Goal: Task Accomplishment & Management: Manage account settings

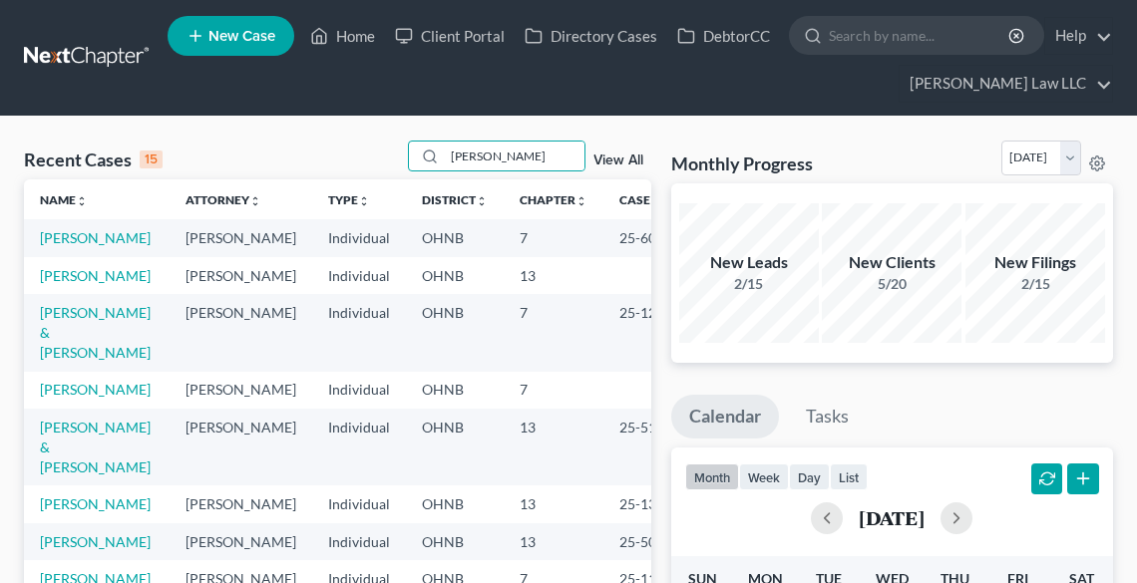
type input "[PERSON_NAME]"
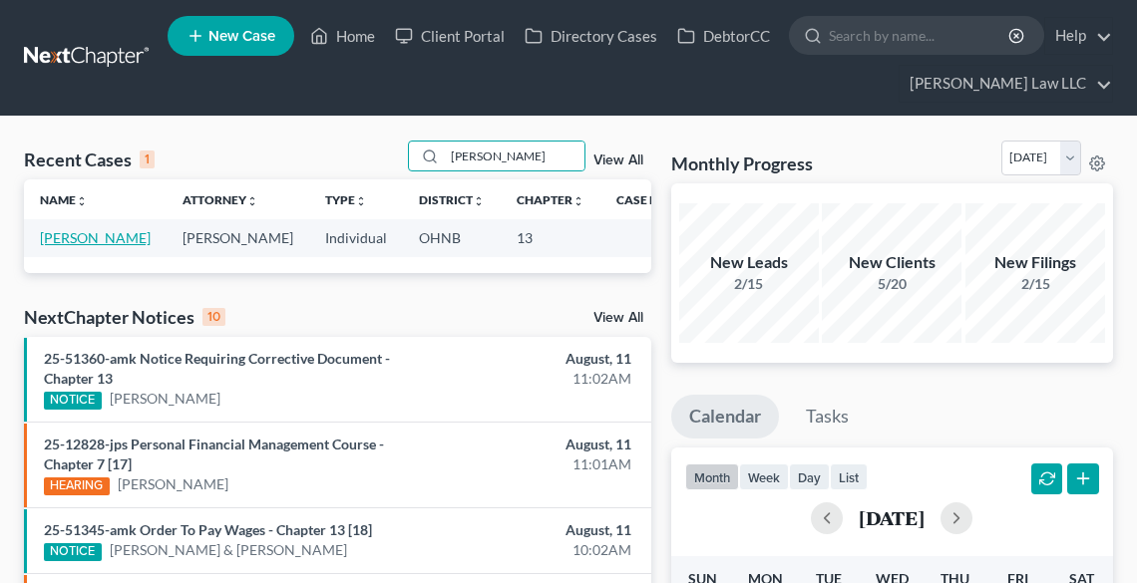
click at [56, 246] on link "[PERSON_NAME]" at bounding box center [95, 237] width 111 height 17
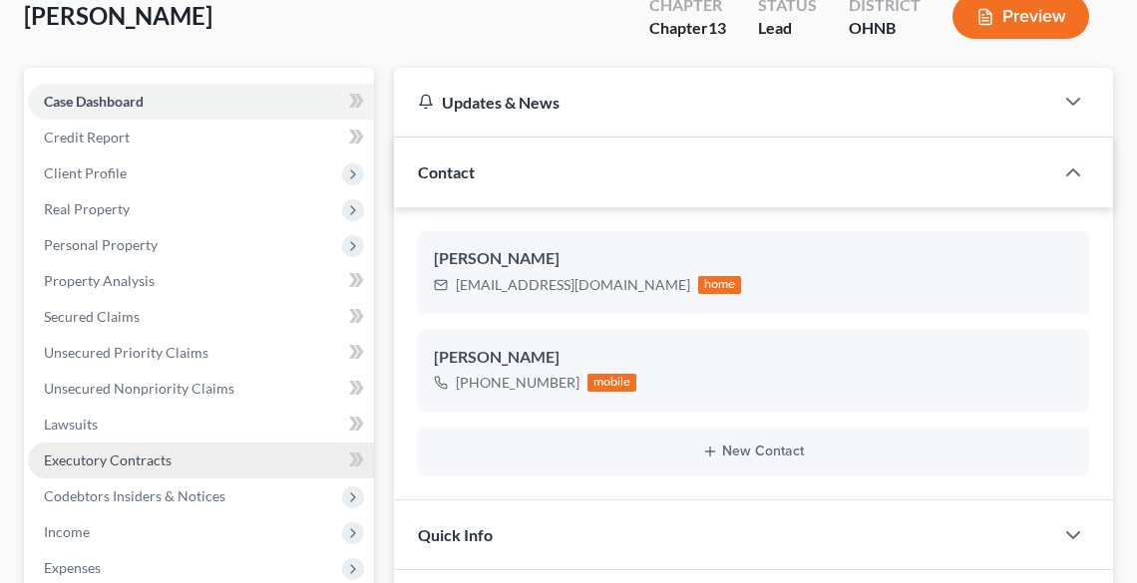
scroll to position [319, 0]
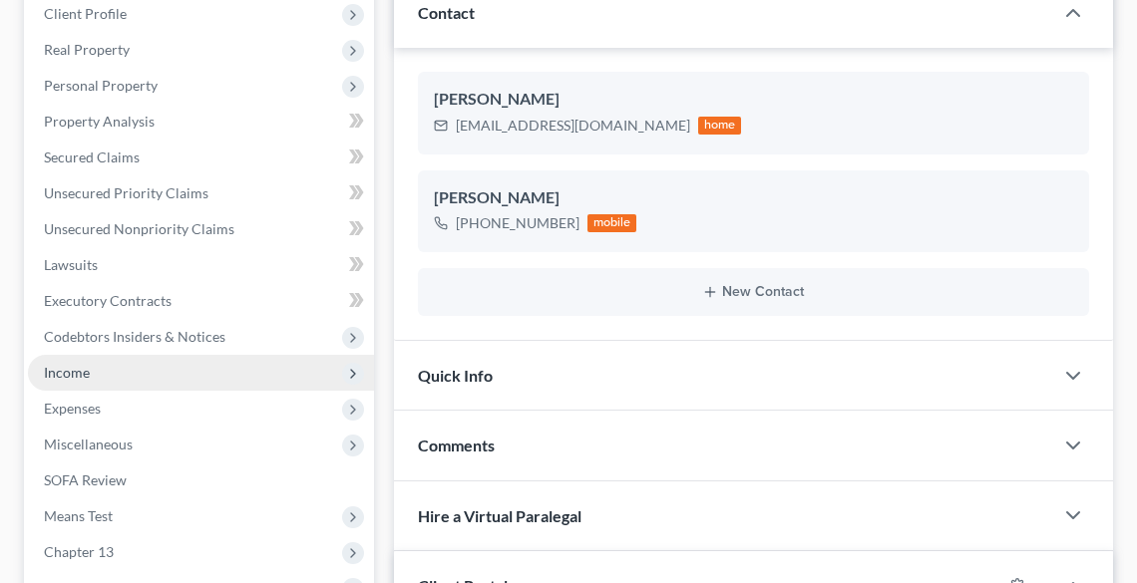
click at [61, 365] on span "Income" at bounding box center [67, 372] width 46 height 17
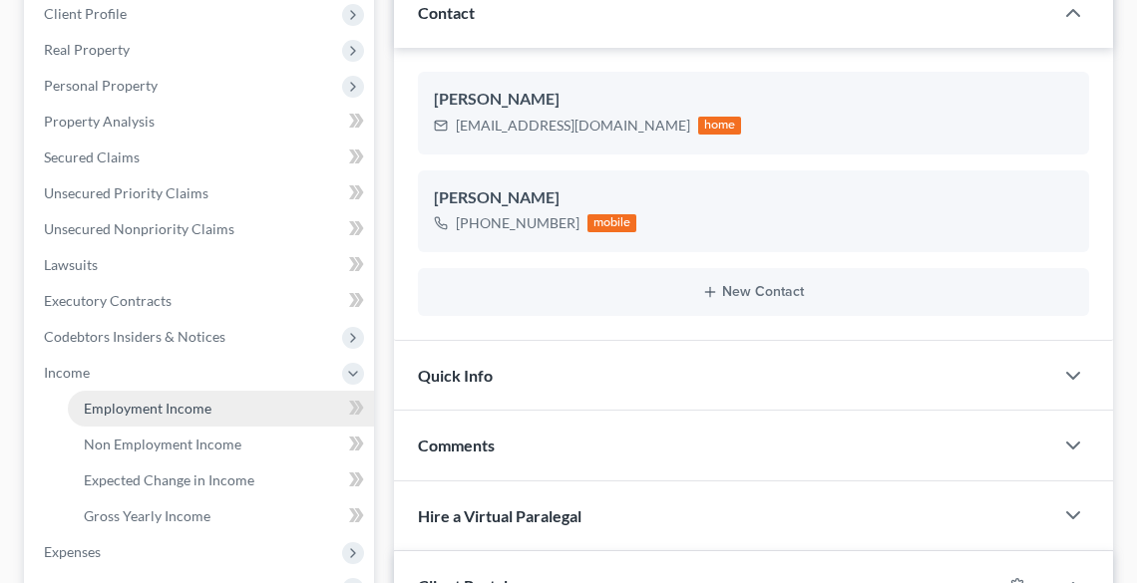
click at [132, 403] on span "Employment Income" at bounding box center [148, 408] width 128 height 17
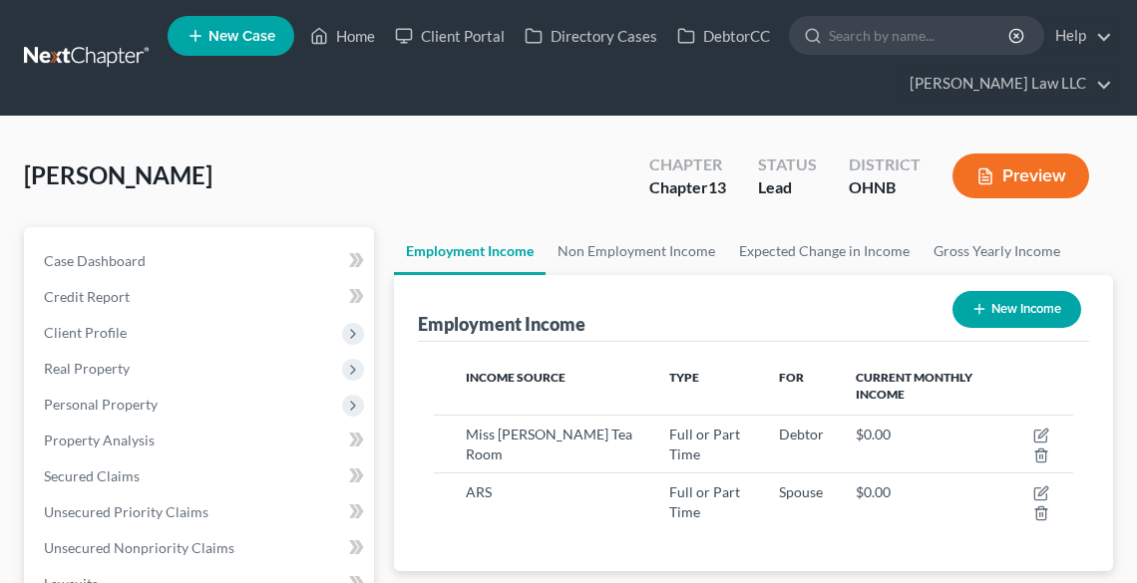
scroll to position [319, 678]
click at [629, 250] on link "Non Employment Income" at bounding box center [637, 251] width 182 height 48
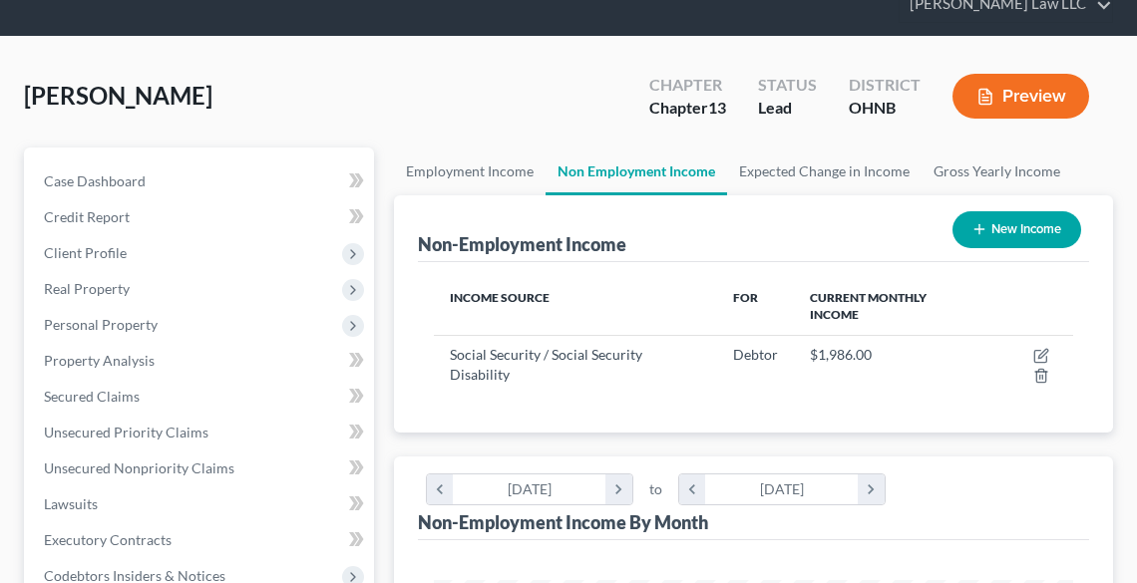
scroll to position [997005, 996644]
click at [481, 167] on link "Employment Income" at bounding box center [470, 172] width 152 height 48
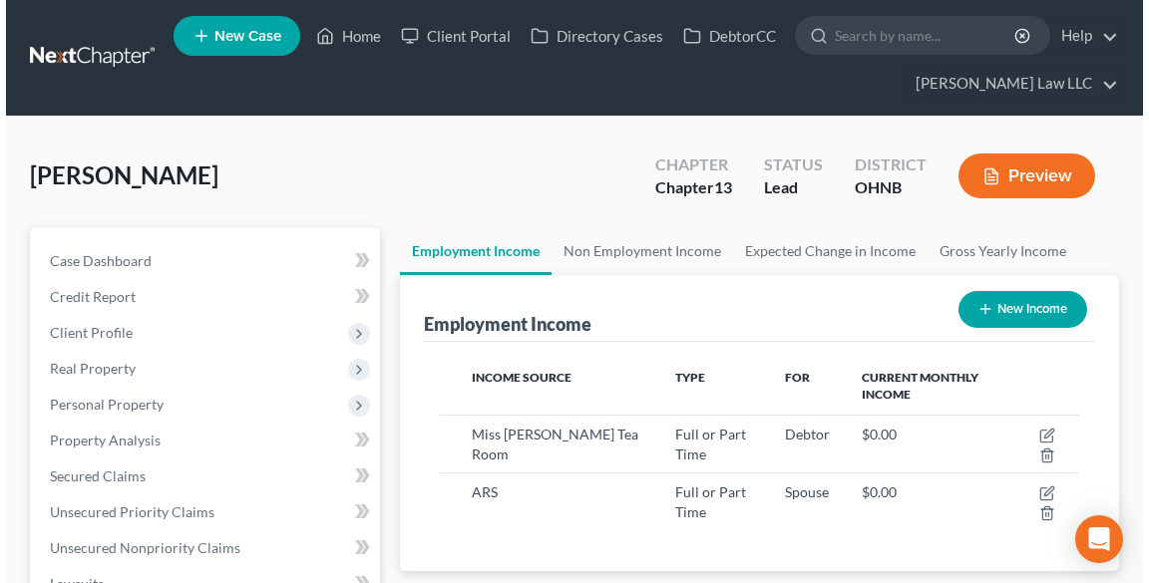
scroll to position [319, 678]
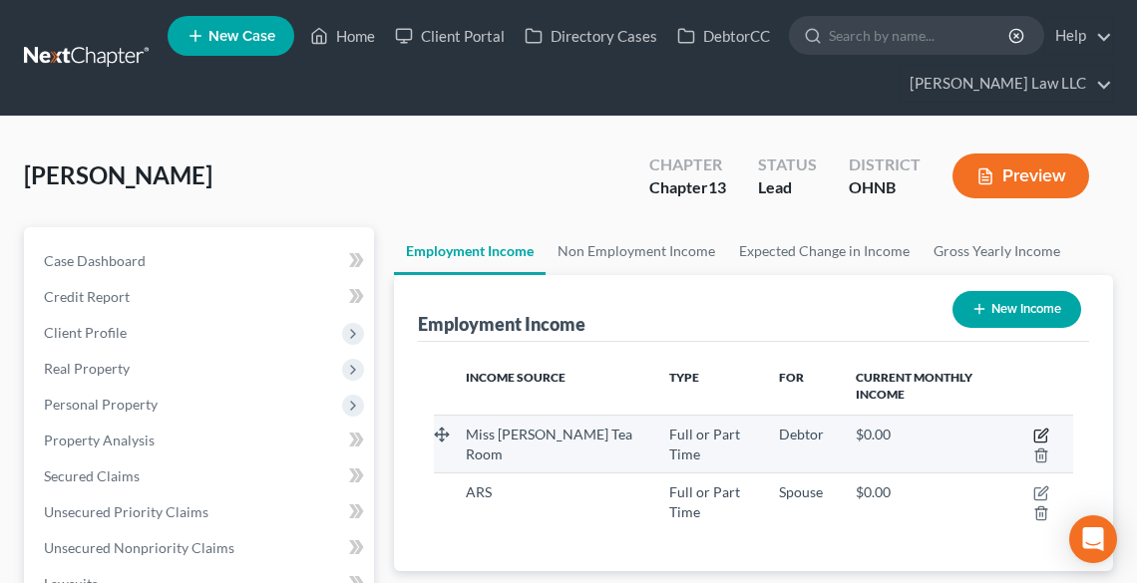
click at [1041, 430] on icon "button" at bounding box center [1041, 436] width 16 height 16
select select "0"
select select "36"
select select "2"
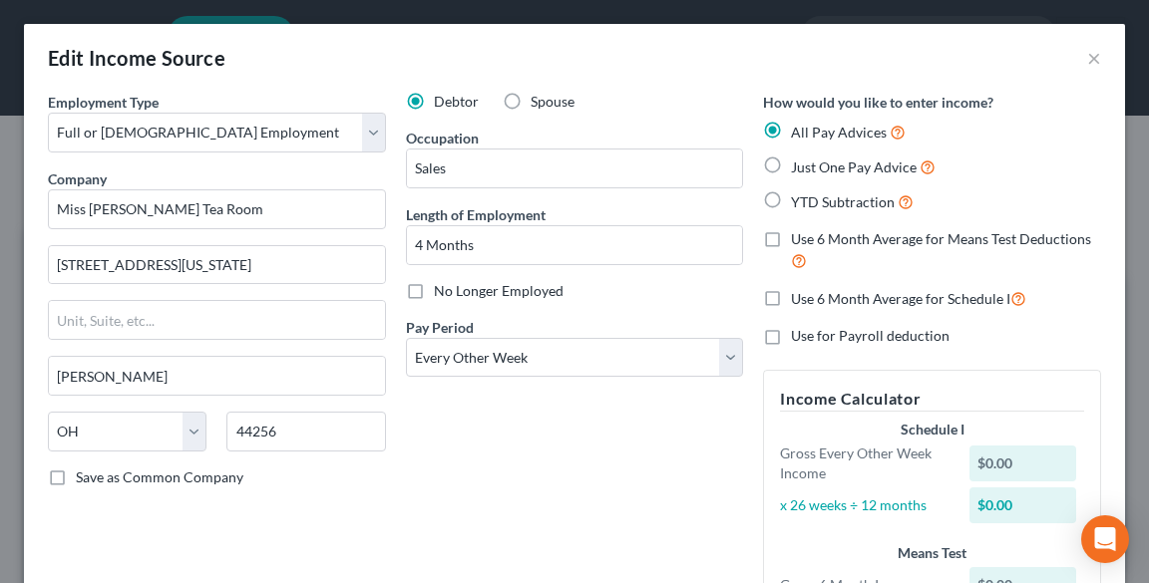
click at [810, 159] on span "Just One Pay Advice" at bounding box center [854, 167] width 126 height 17
click at [810, 159] on input "Just One Pay Advice" at bounding box center [805, 162] width 13 height 13
radio input "true"
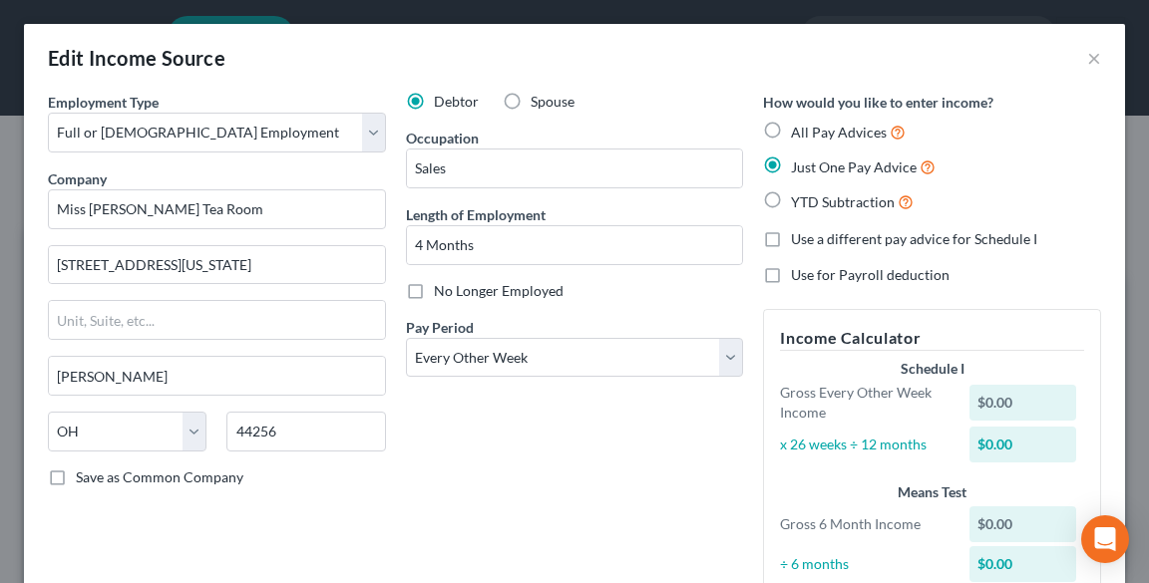
click at [830, 279] on span "Use for Payroll deduction" at bounding box center [870, 274] width 159 height 17
click at [812, 278] on input "Use for Payroll deduction" at bounding box center [805, 271] width 13 height 13
checkbox input "true"
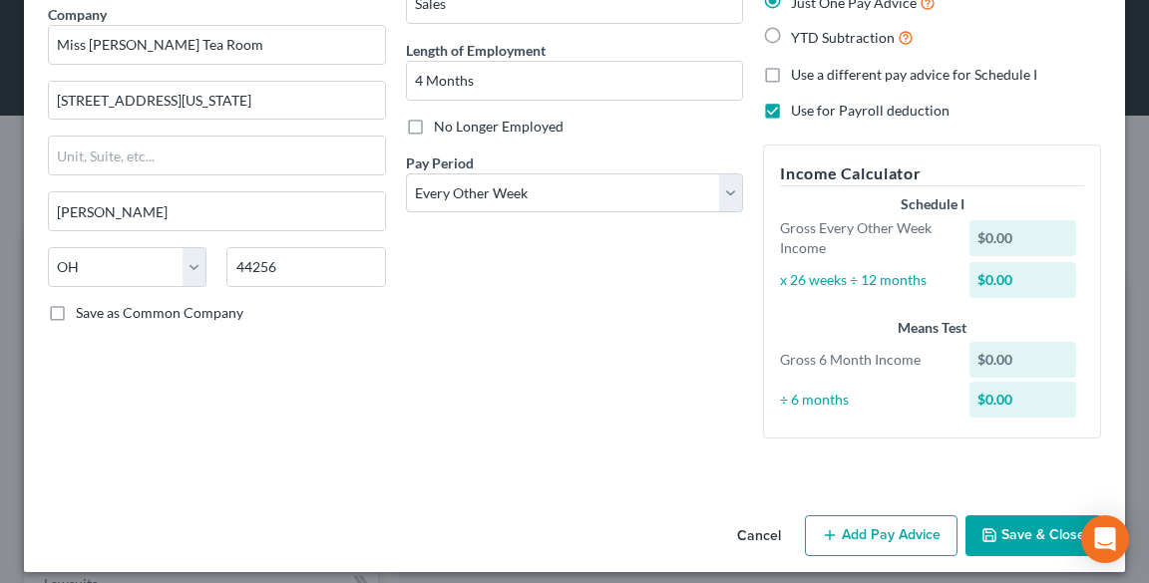
scroll to position [177, 0]
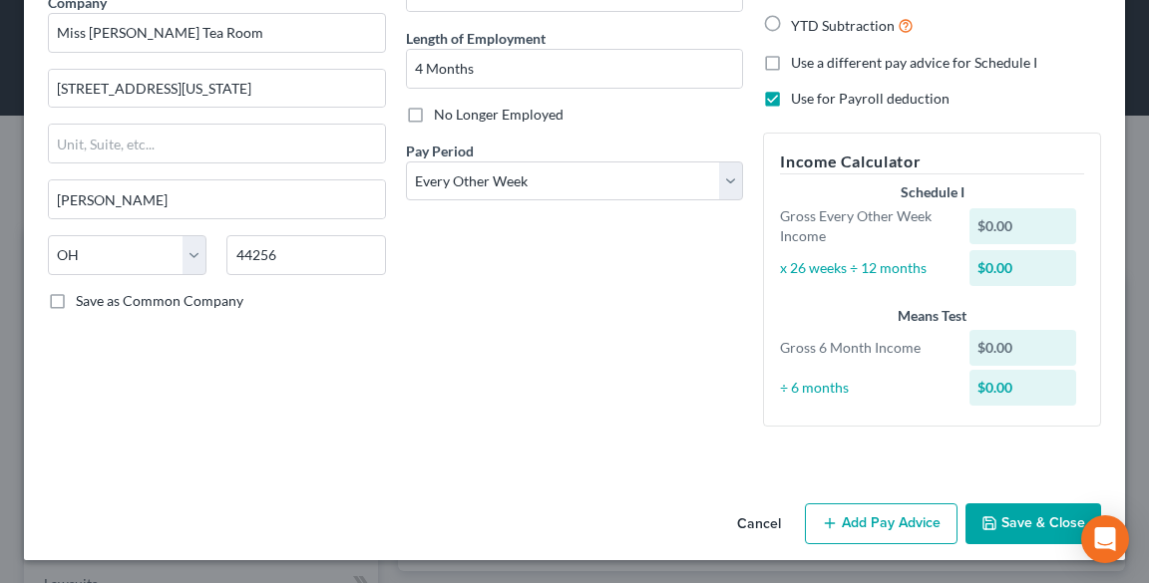
click at [890, 513] on button "Add Pay Advice" at bounding box center [881, 525] width 153 height 42
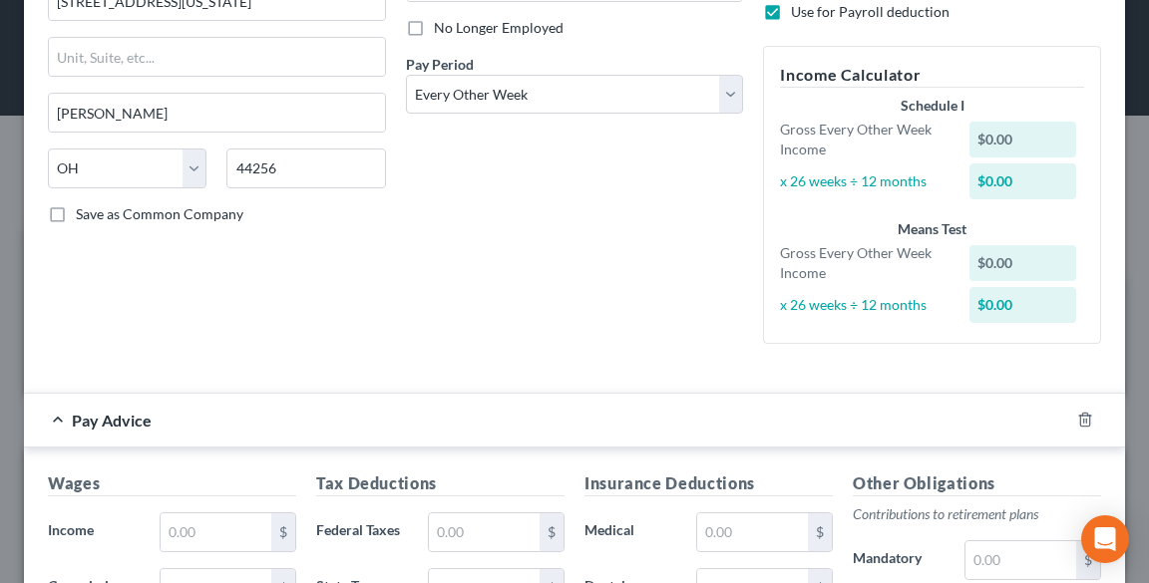
scroll to position [416, 0]
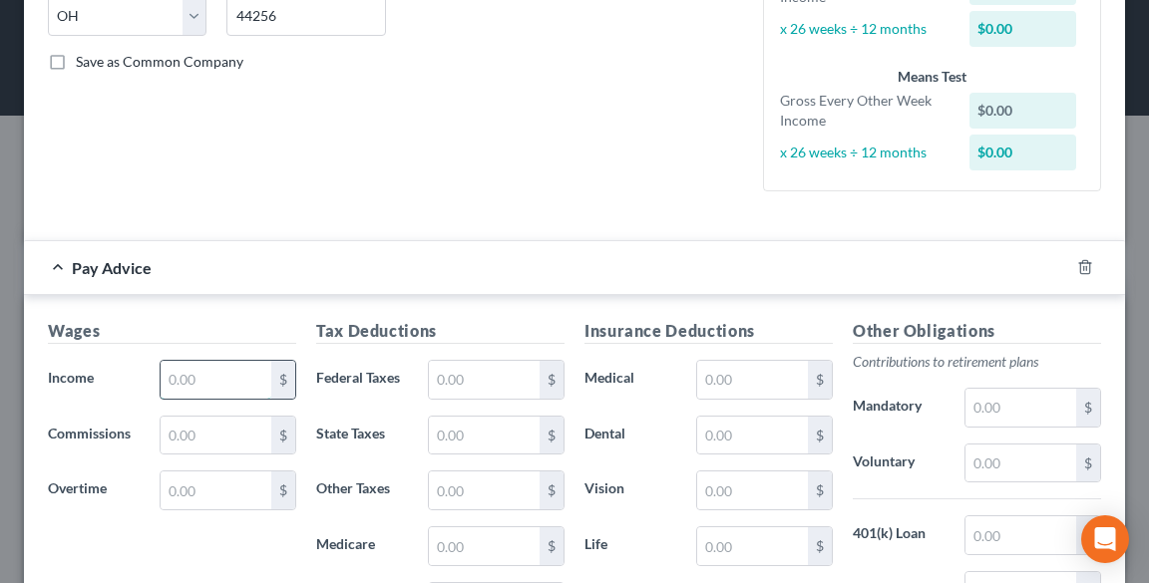
click at [227, 384] on input "text" at bounding box center [216, 380] width 111 height 38
type input "183.24"
click at [471, 373] on input "text" at bounding box center [484, 380] width 111 height 38
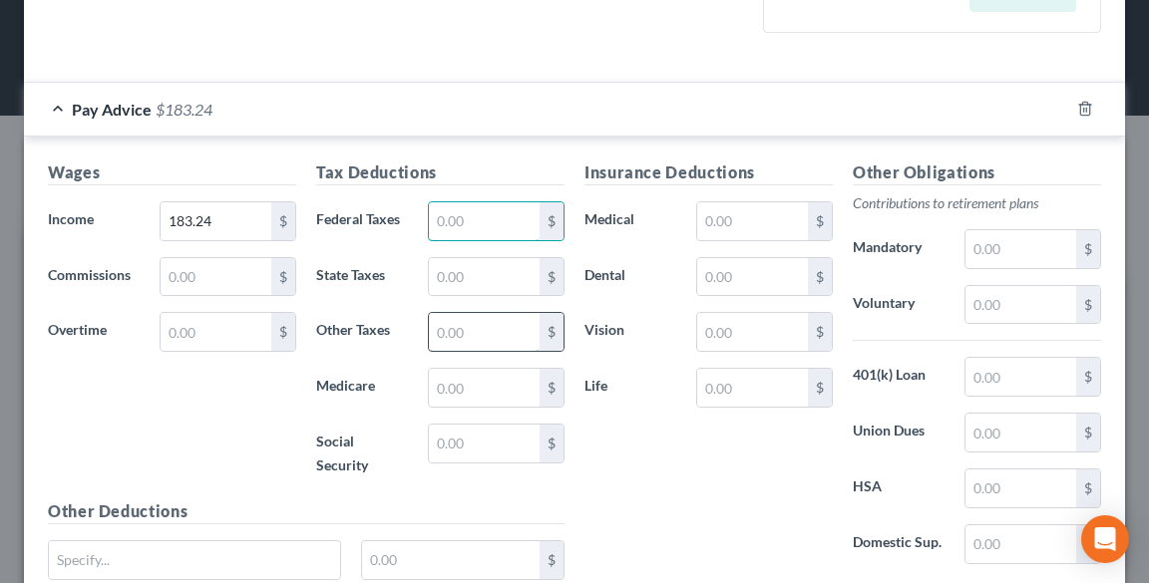
scroll to position [575, 0]
click at [447, 428] on input "text" at bounding box center [484, 443] width 111 height 38
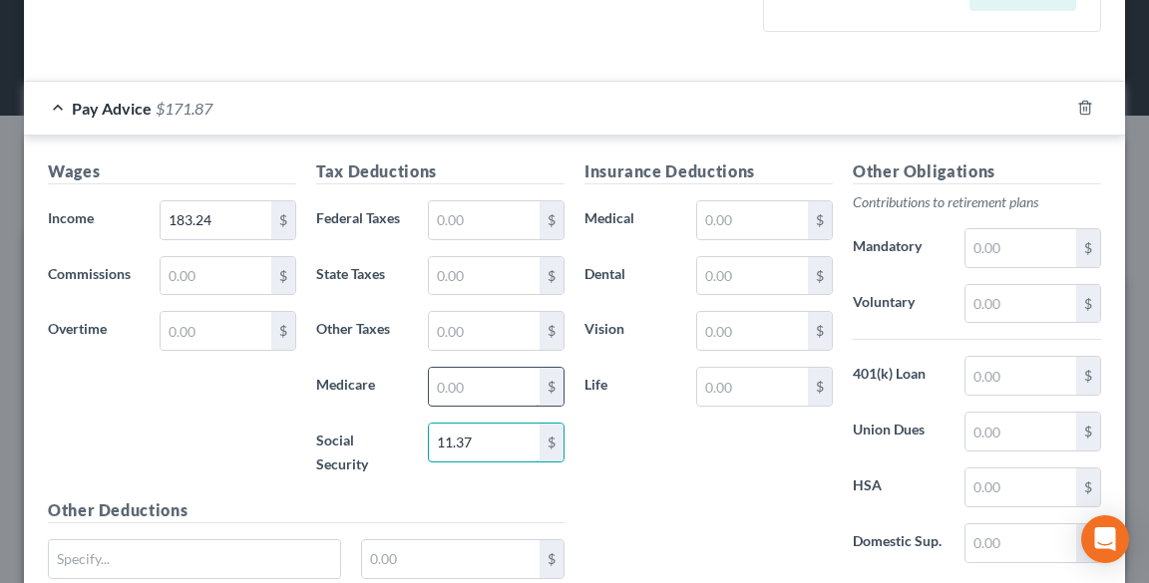
type input "11.37"
click at [470, 388] on input "text" at bounding box center [484, 387] width 111 height 38
type input "2.66"
click at [479, 323] on input "text" at bounding box center [484, 331] width 111 height 38
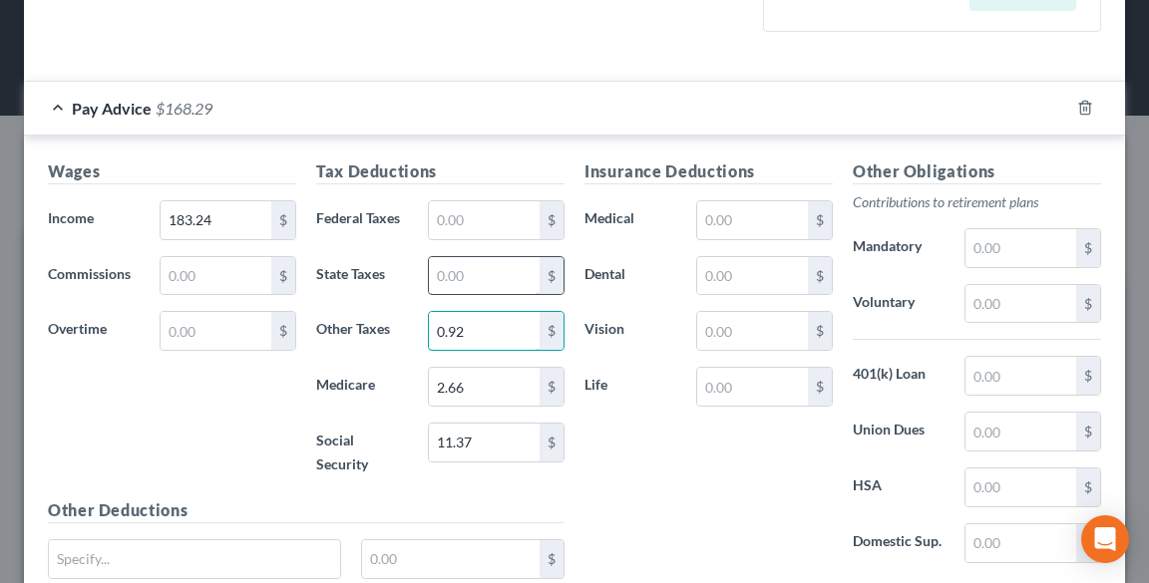
type input "0.92"
click at [441, 272] on input "text" at bounding box center [484, 276] width 111 height 38
type input "2.29"
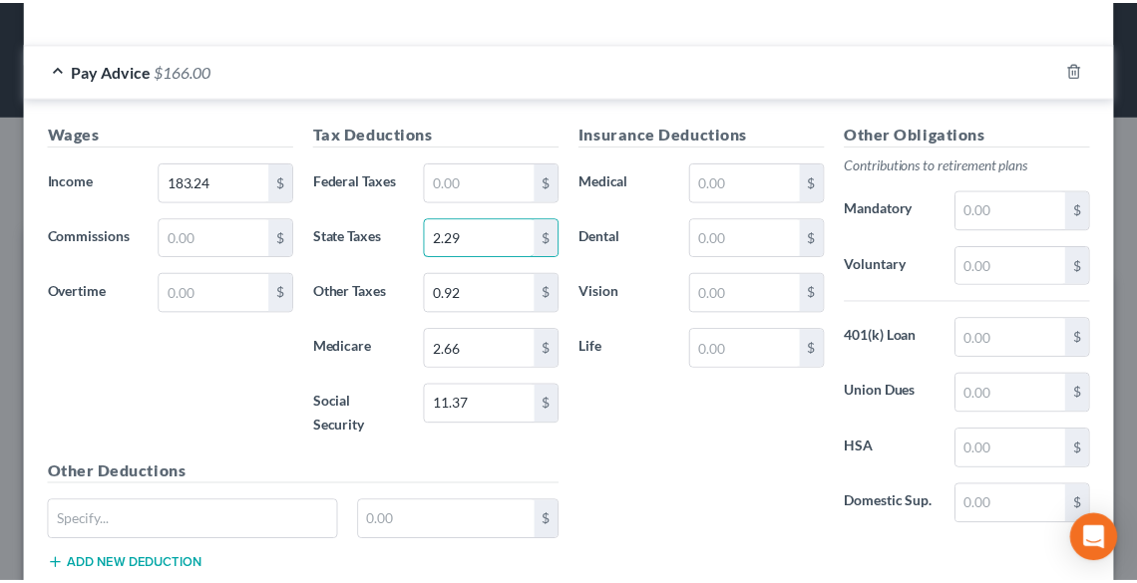
scroll to position [741, 0]
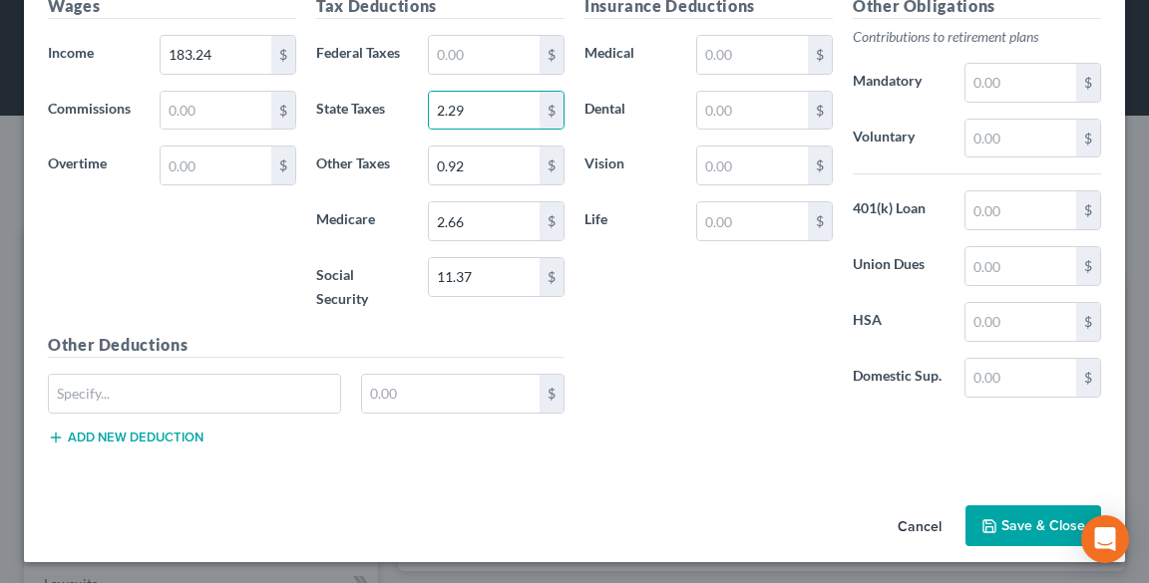
click at [1006, 528] on button "Save & Close" at bounding box center [1033, 527] width 136 height 42
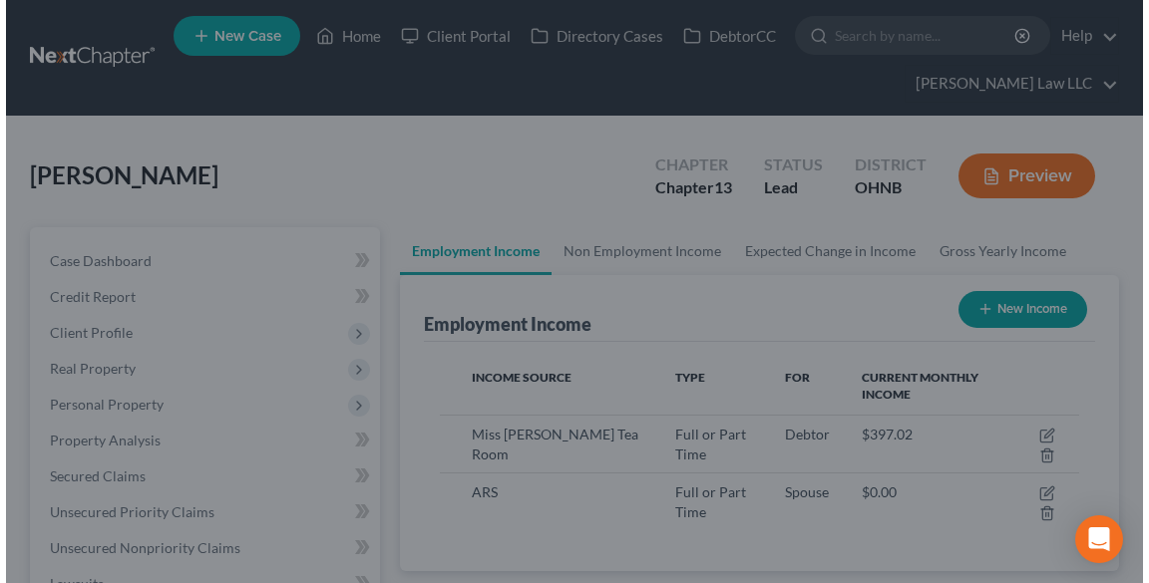
scroll to position [997005, 996644]
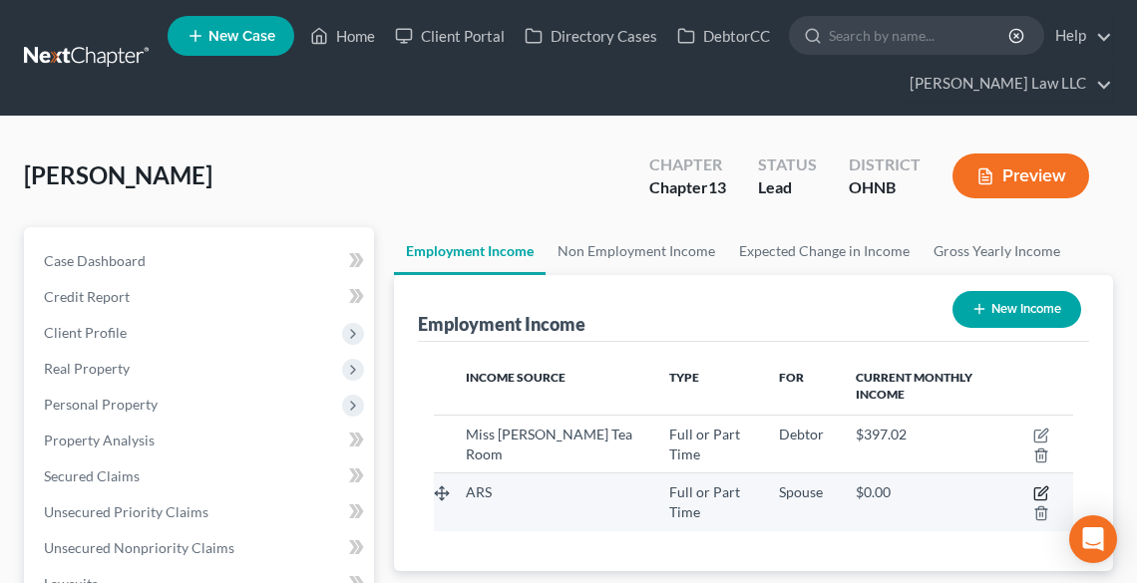
click at [1038, 490] on icon "button" at bounding box center [1041, 494] width 16 height 16
select select "0"
select select "44"
select select "3"
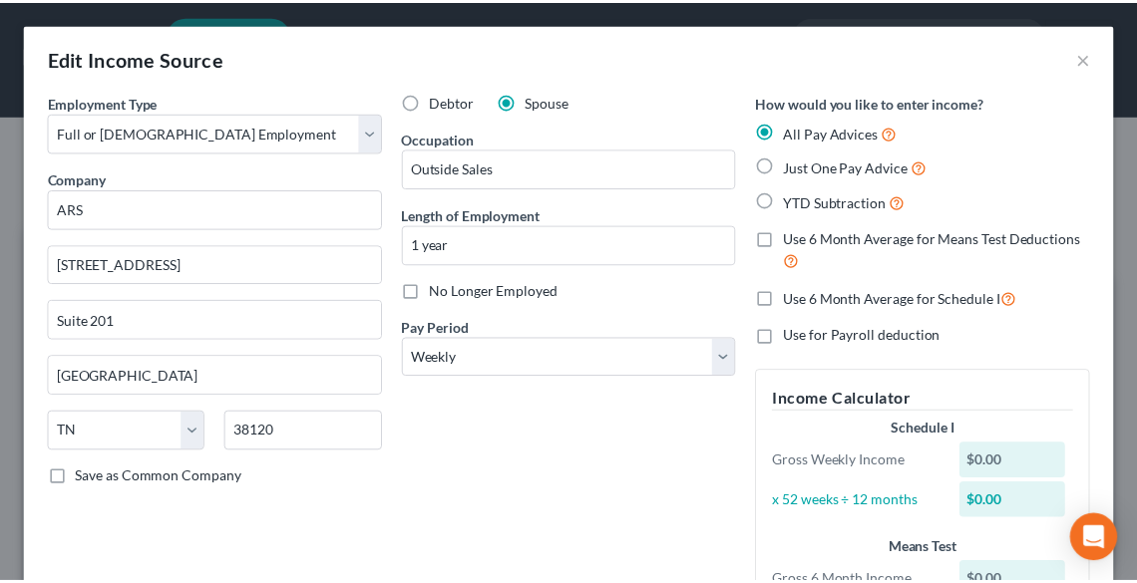
scroll to position [997001, 996636]
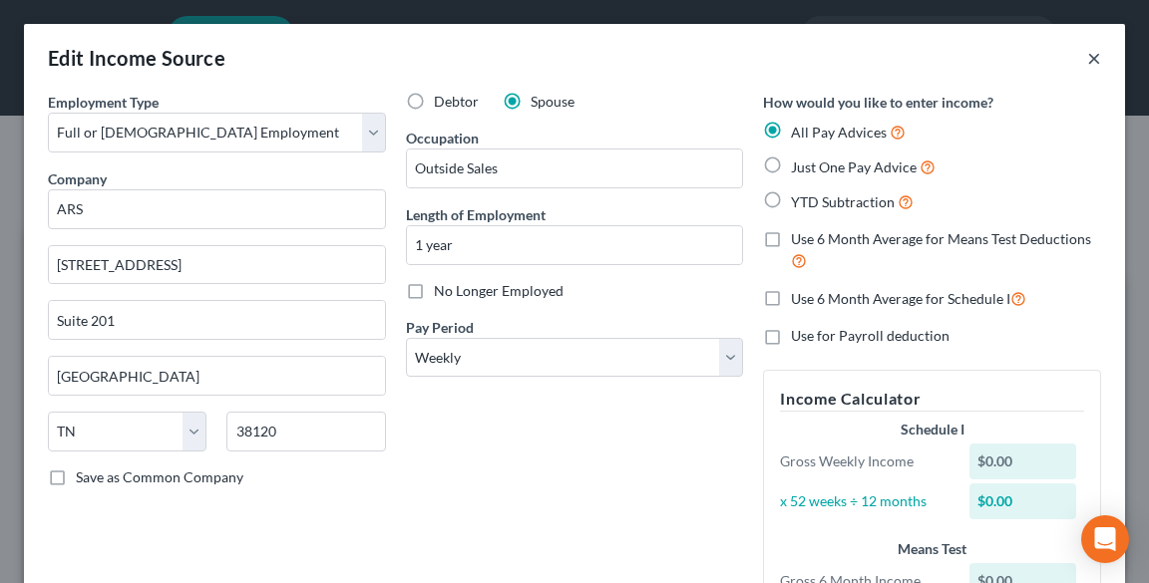
click at [1087, 48] on button "×" at bounding box center [1094, 58] width 14 height 24
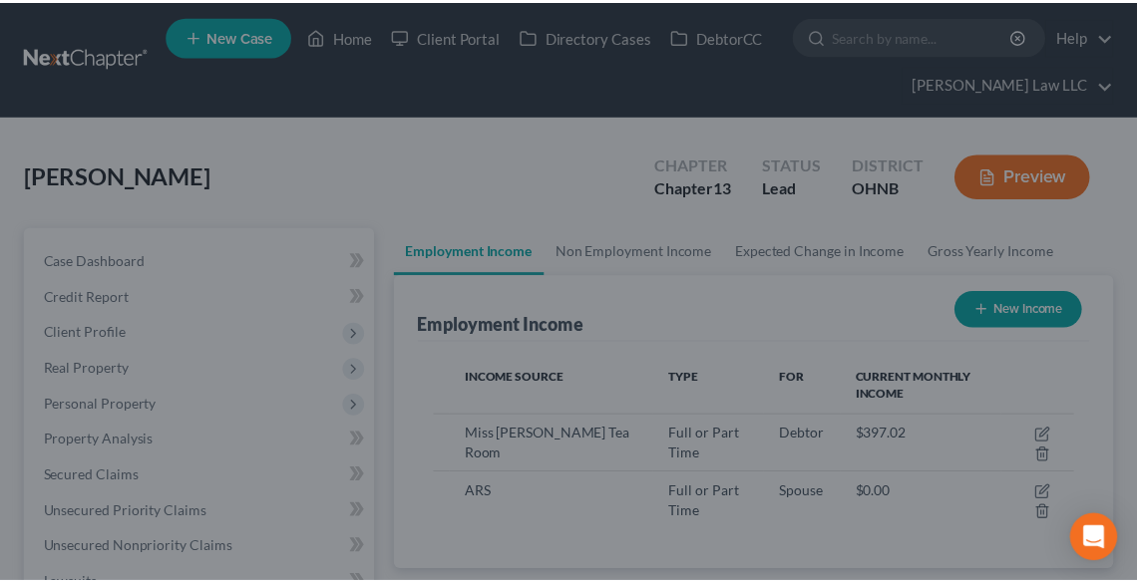
scroll to position [997005, 996644]
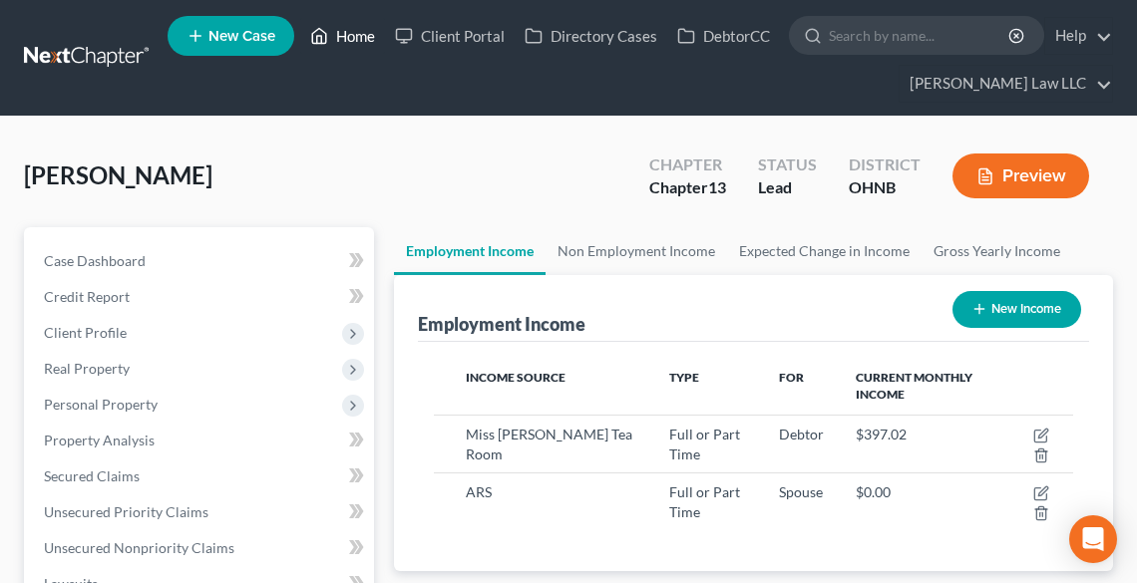
click at [357, 26] on link "Home" at bounding box center [342, 36] width 85 height 36
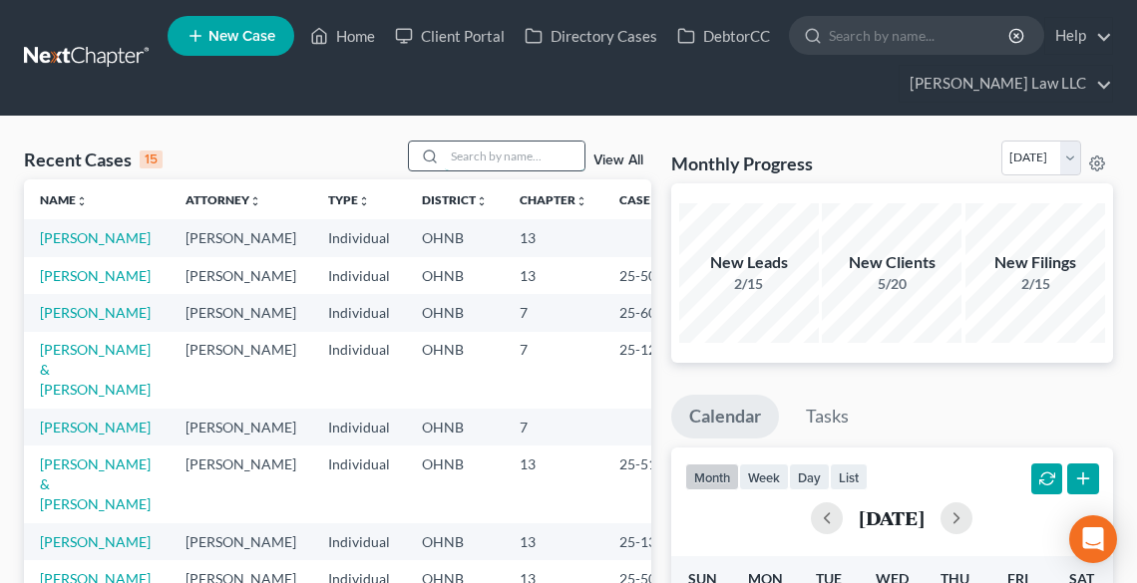
click at [459, 156] on input "search" at bounding box center [515, 156] width 140 height 29
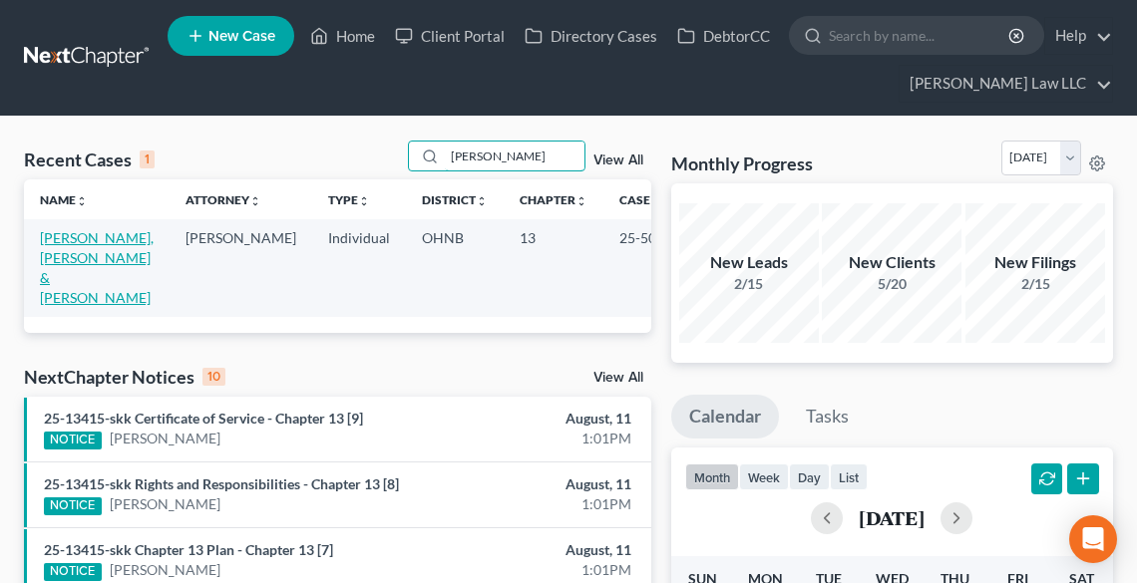
type input "[PERSON_NAME]"
click at [66, 263] on link "[PERSON_NAME], [PERSON_NAME] & [PERSON_NAME]" at bounding box center [97, 267] width 114 height 77
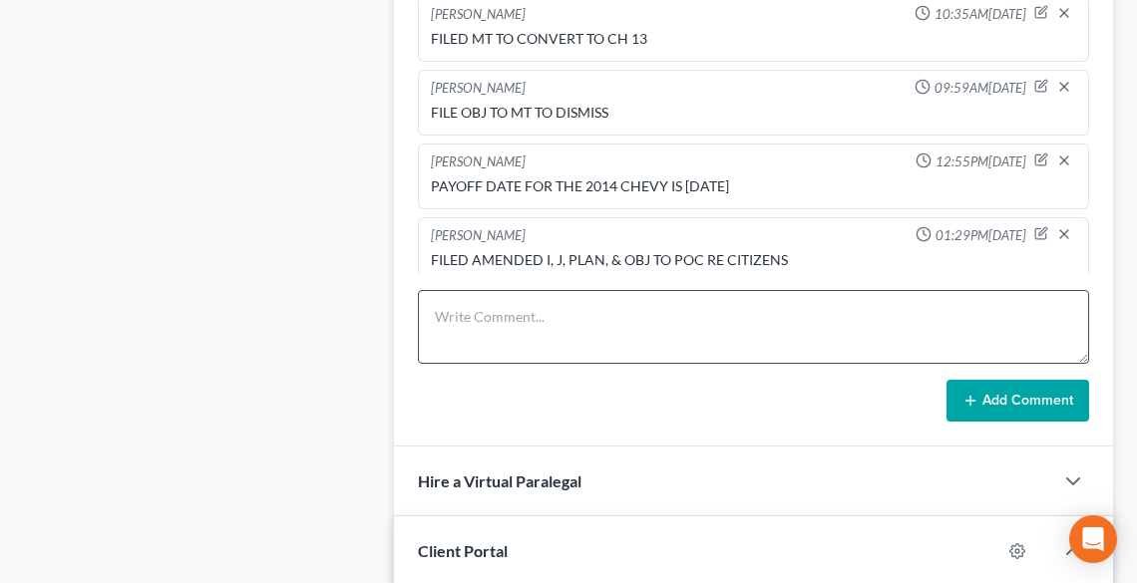
scroll to position [1516, 0]
click at [489, 290] on textarea at bounding box center [753, 327] width 671 height 74
type textarea "[PERSON_NAME] EMAILED TROWE 7/31 & 8/11"
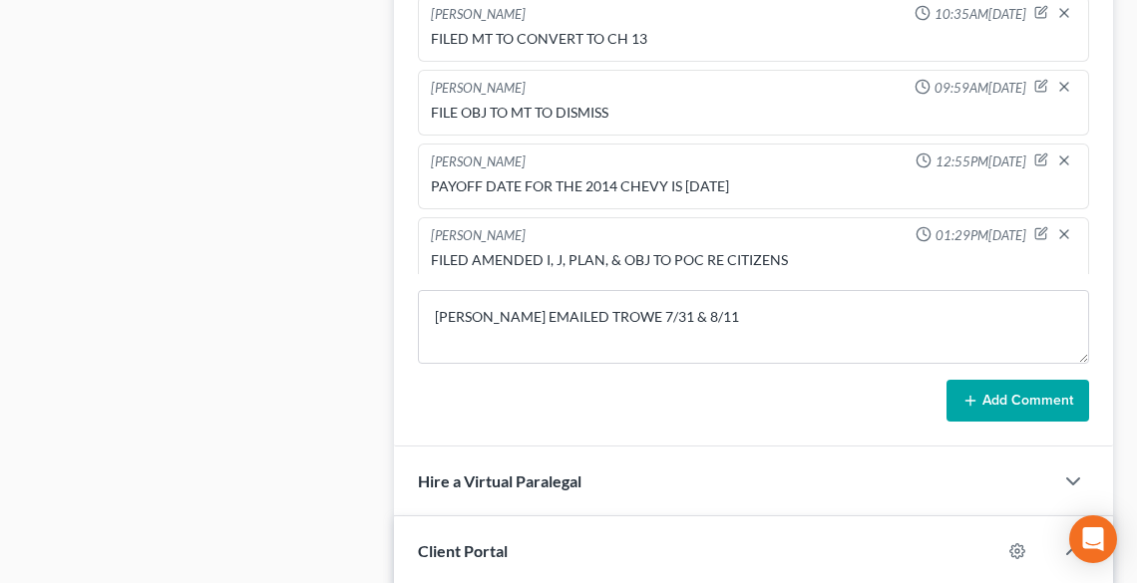
click at [1031, 380] on button "Add Comment" at bounding box center [1017, 401] width 143 height 42
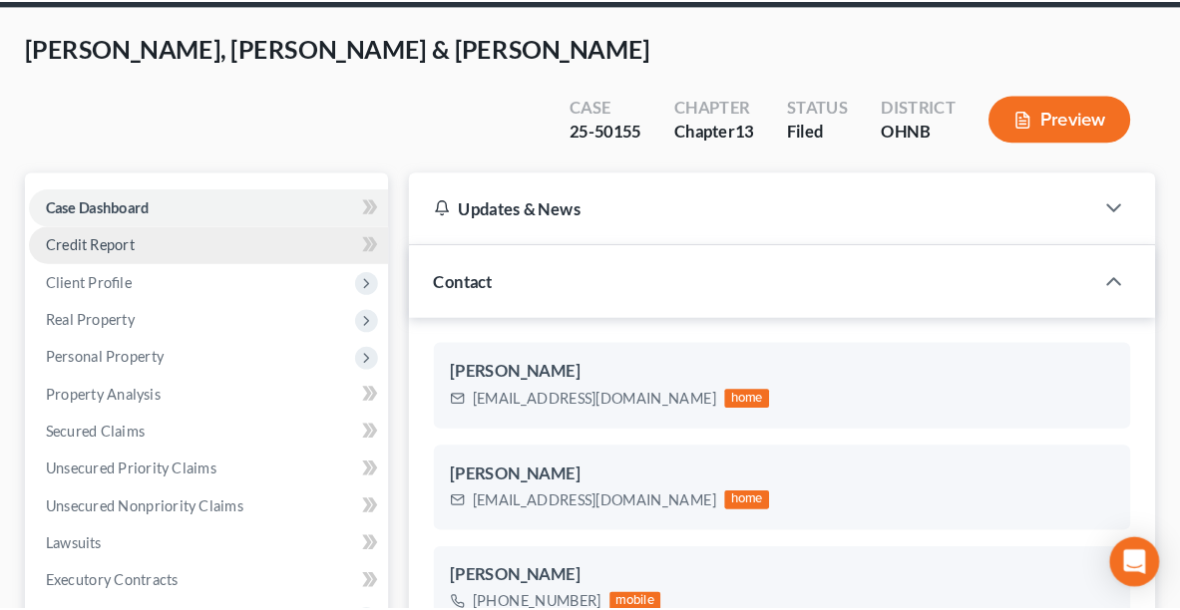
scroll to position [0, 0]
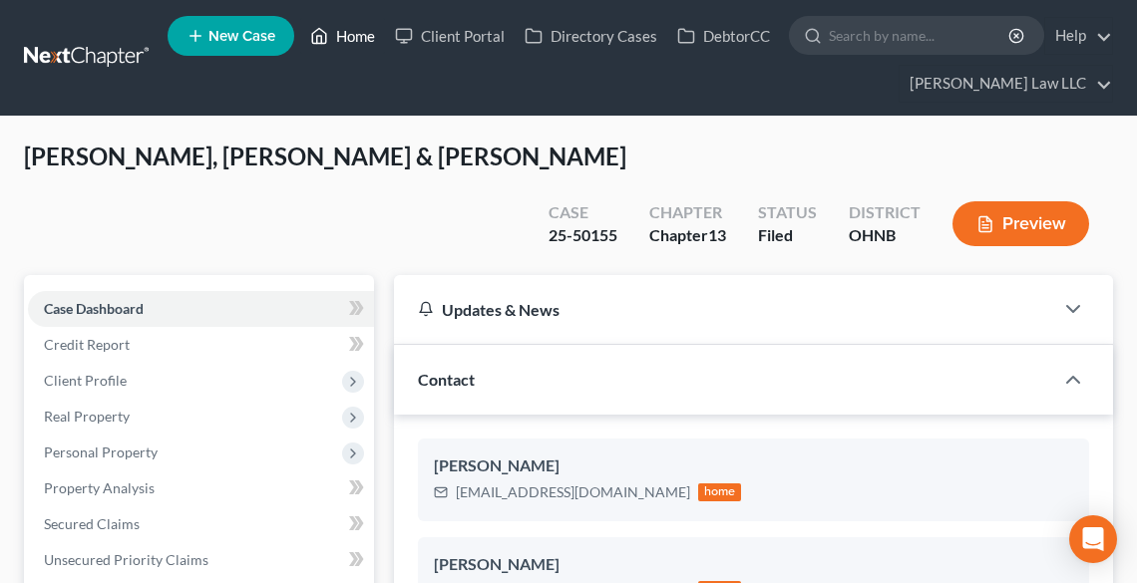
click at [350, 28] on link "Home" at bounding box center [342, 36] width 85 height 36
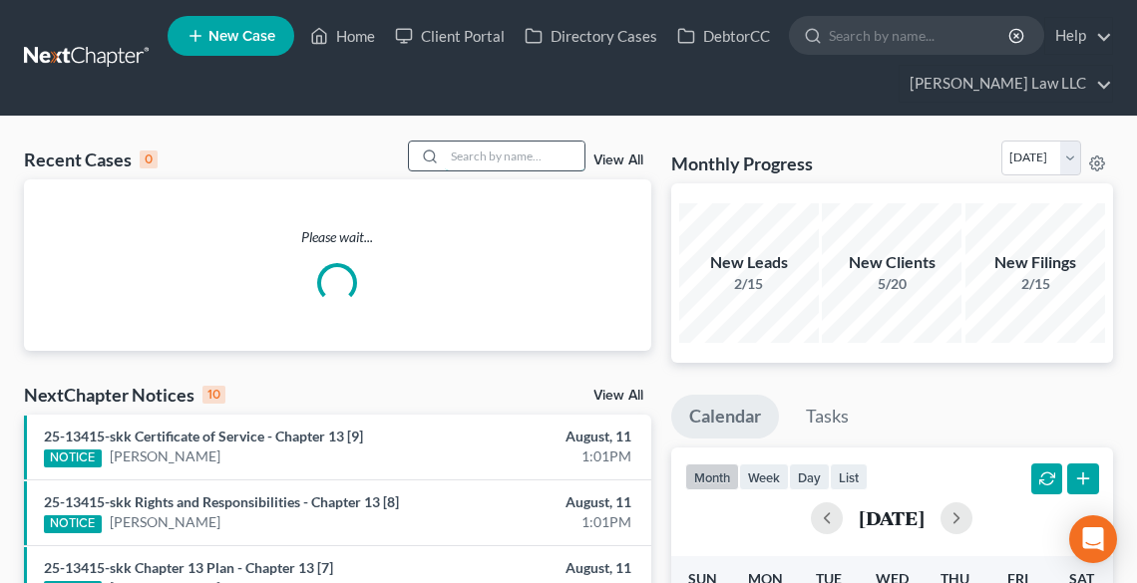
click at [503, 160] on input "search" at bounding box center [515, 156] width 140 height 29
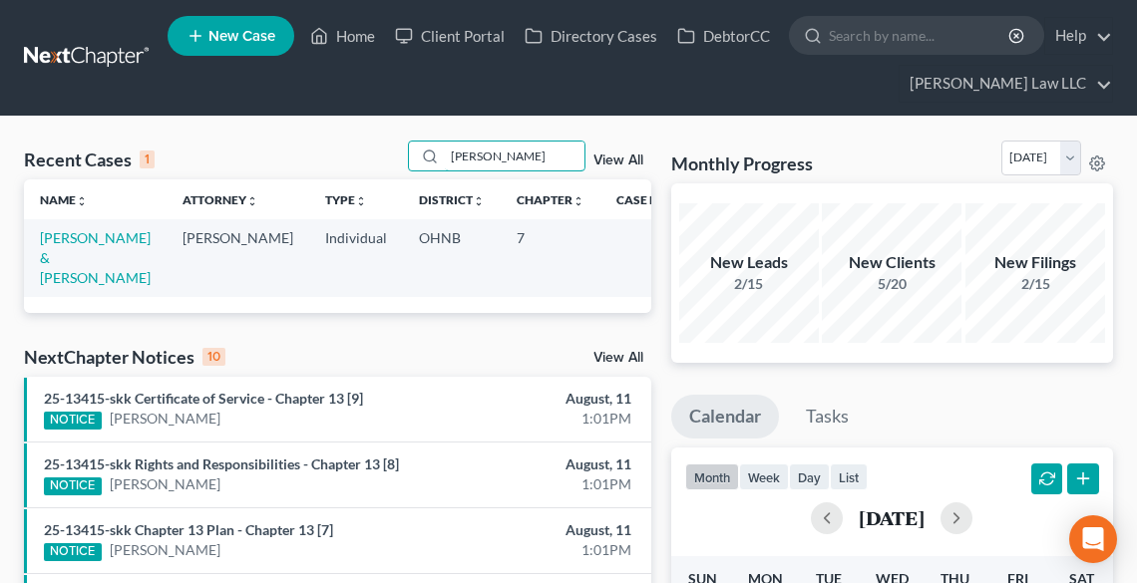
type input "[PERSON_NAME]"
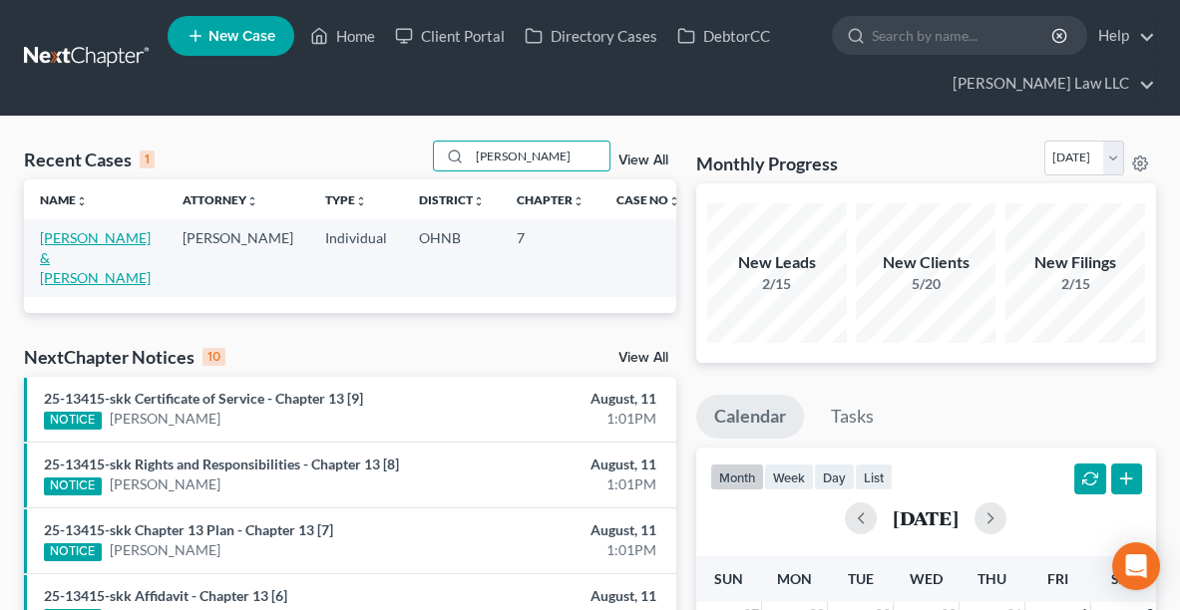
click at [85, 235] on link "[PERSON_NAME] & [PERSON_NAME]" at bounding box center [95, 257] width 111 height 57
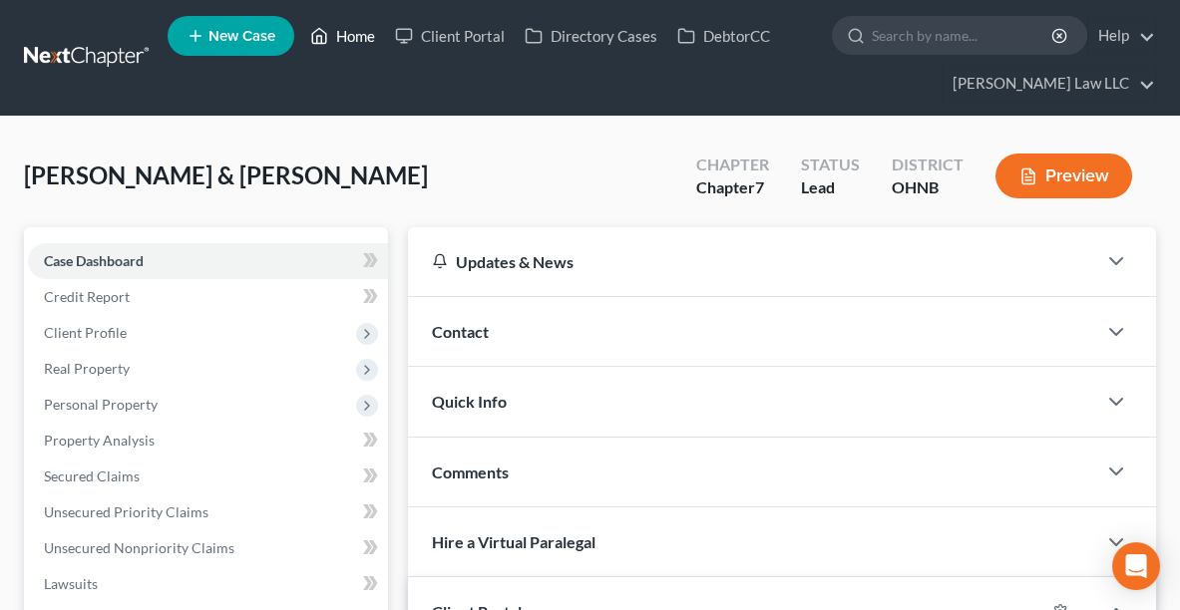
click at [363, 40] on link "Home" at bounding box center [342, 36] width 85 height 36
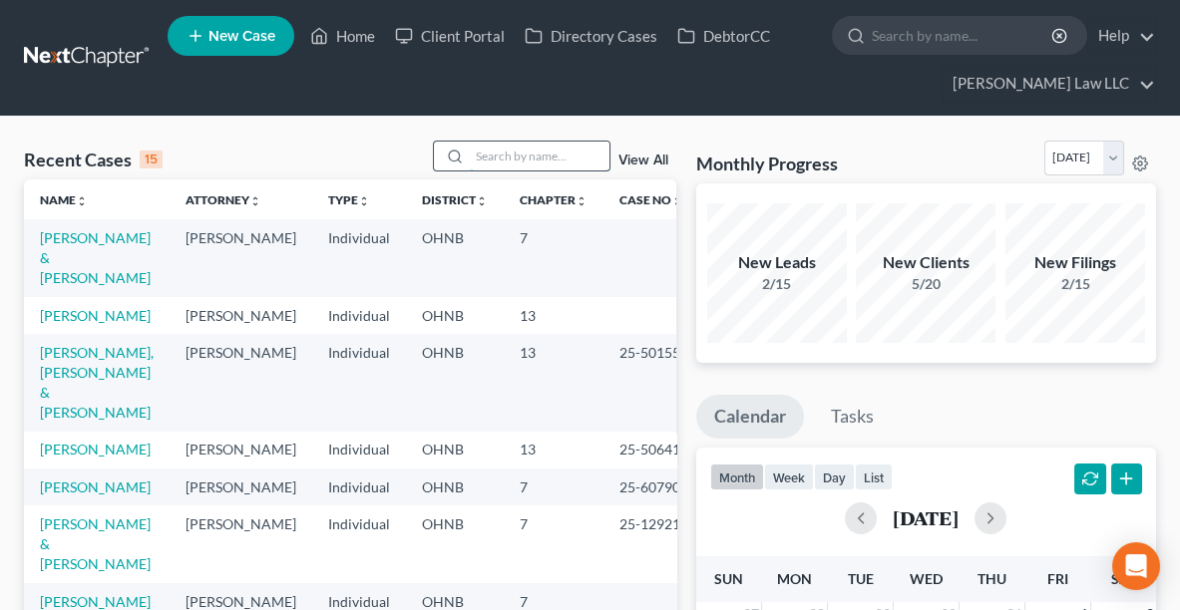
click at [488, 153] on input "search" at bounding box center [540, 156] width 140 height 29
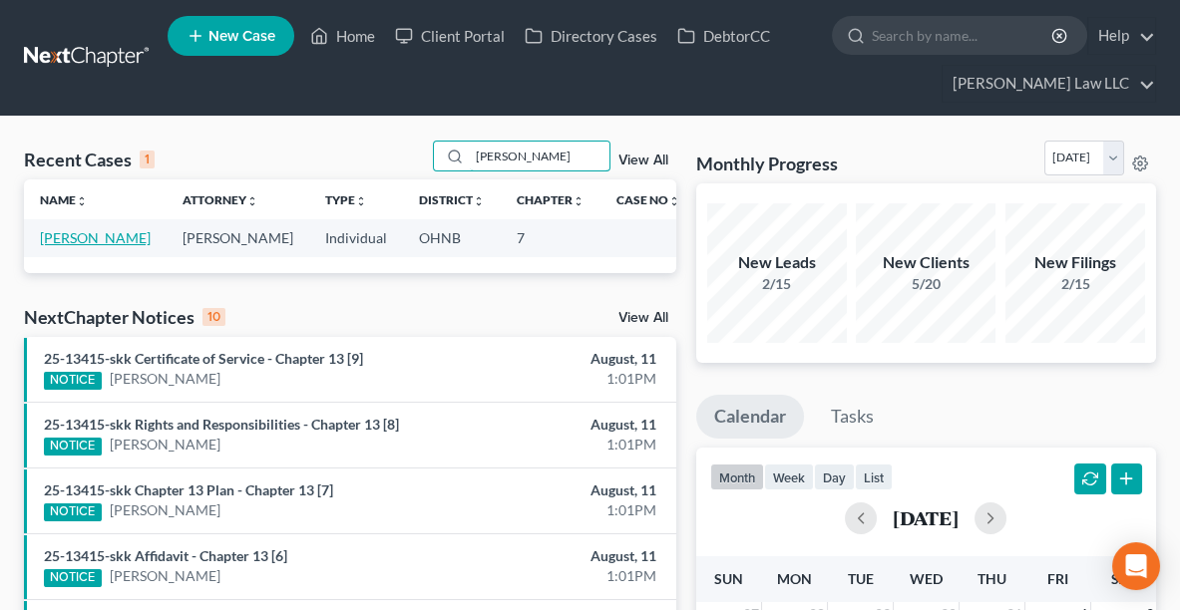
type input "[PERSON_NAME]"
click at [106, 240] on link "[PERSON_NAME]" at bounding box center [95, 237] width 111 height 17
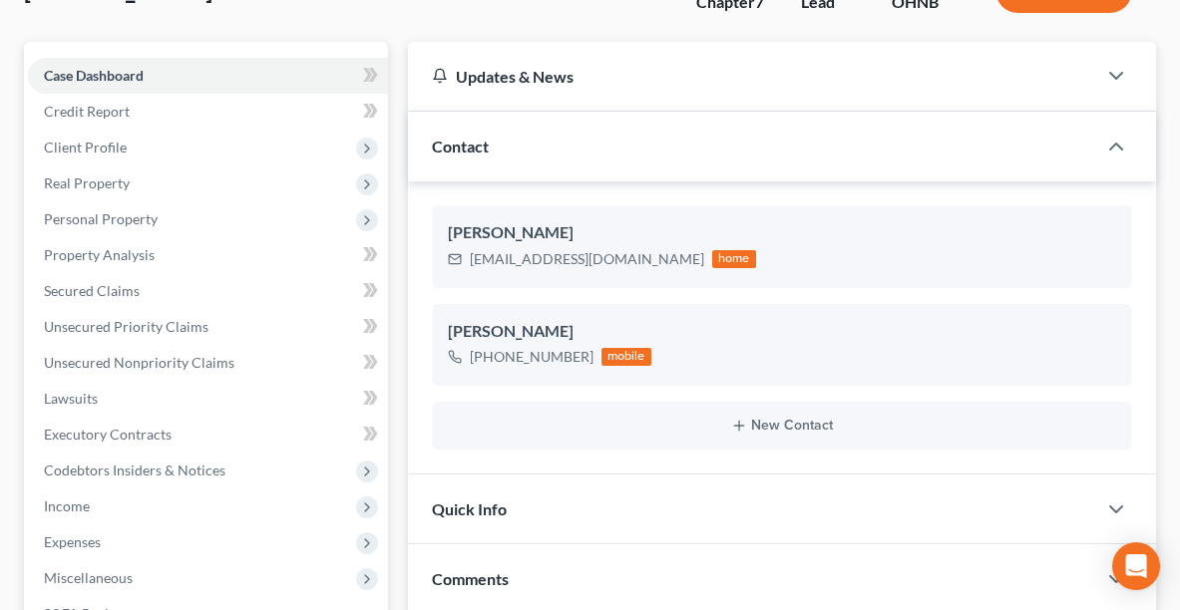
scroll to position [187, 0]
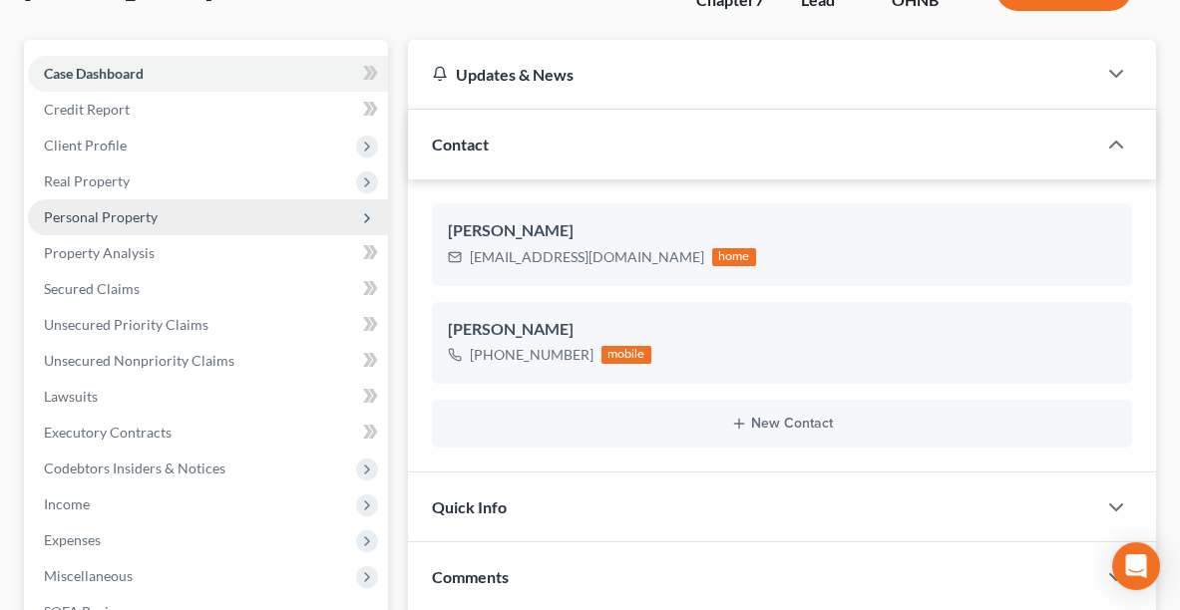
click at [130, 227] on span "Personal Property" at bounding box center [208, 217] width 360 height 36
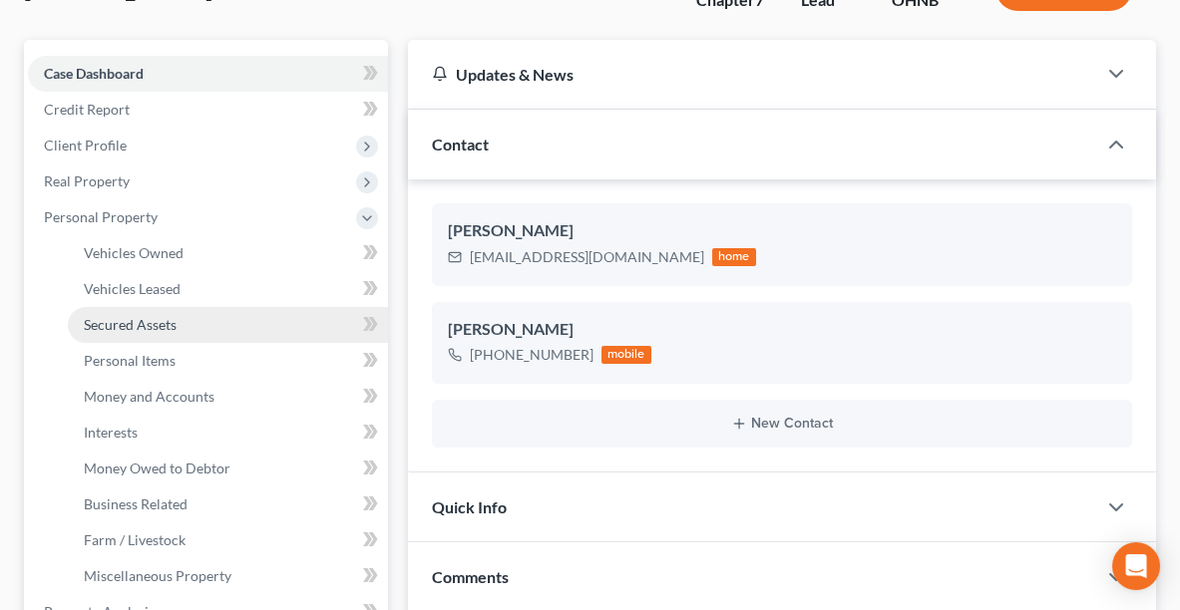
click at [136, 319] on span "Secured Assets" at bounding box center [130, 324] width 93 height 17
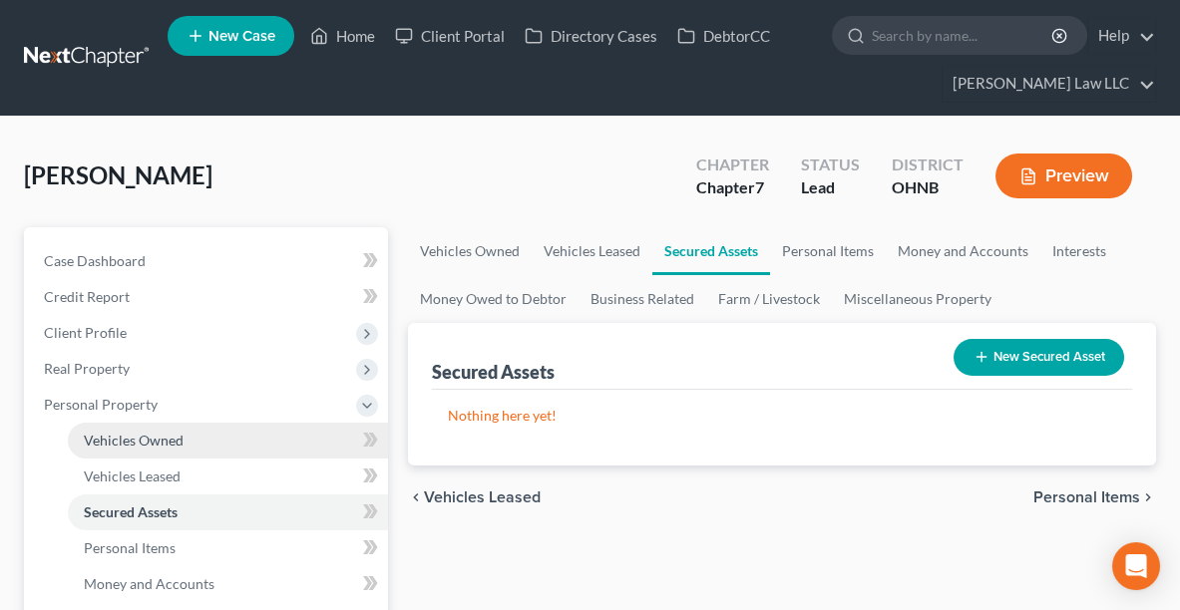
click at [112, 435] on span "Vehicles Owned" at bounding box center [134, 440] width 100 height 17
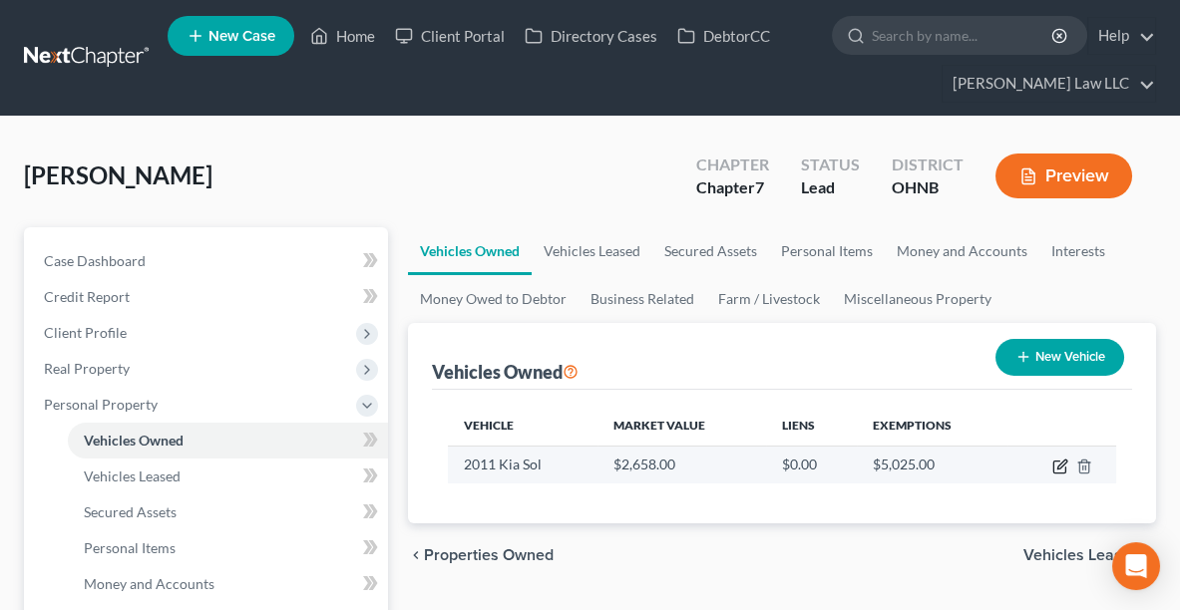
click at [1059, 465] on icon "button" at bounding box center [1061, 464] width 9 height 9
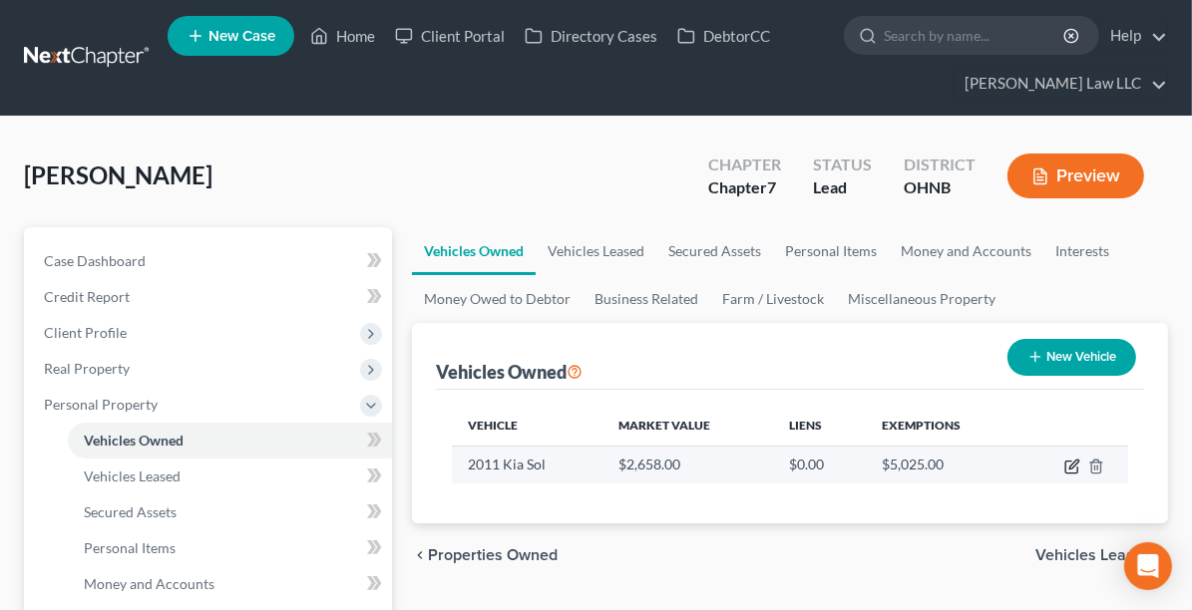
select select "0"
select select "15"
select select "3"
select select "0"
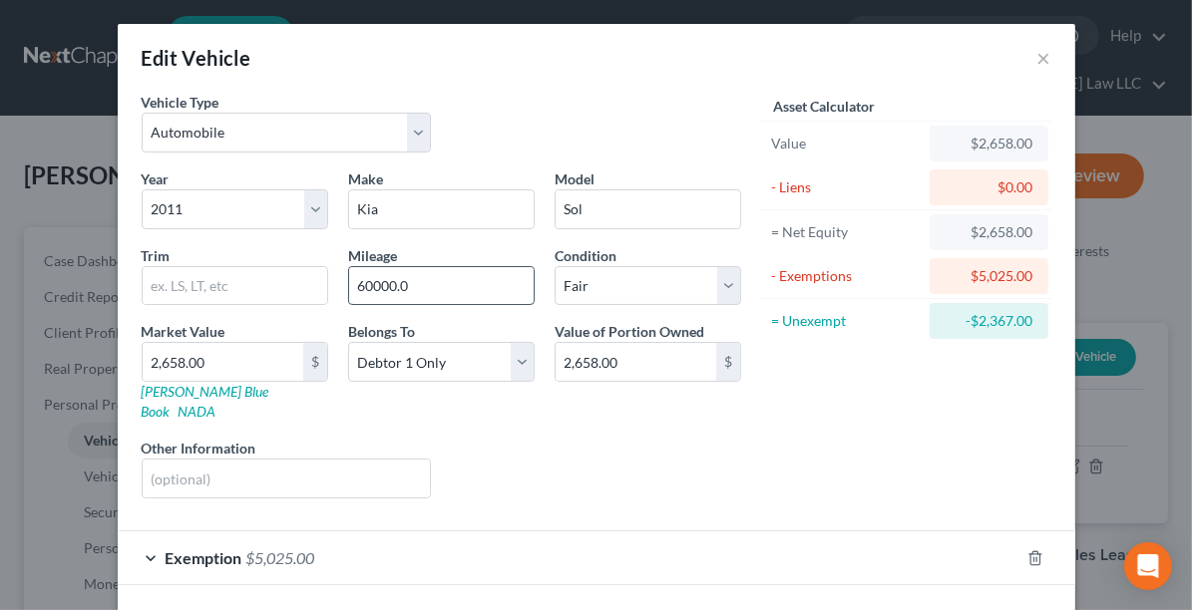
click at [472, 291] on input "60000.0" at bounding box center [441, 286] width 185 height 38
type input "6"
type input "64,000"
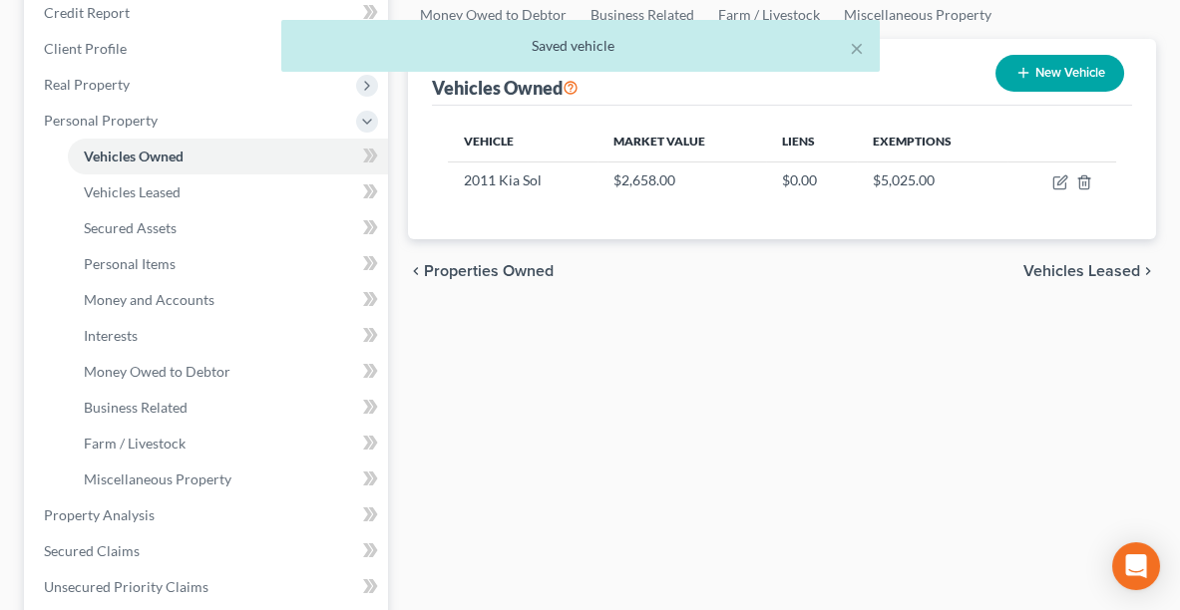
scroll to position [285, 0]
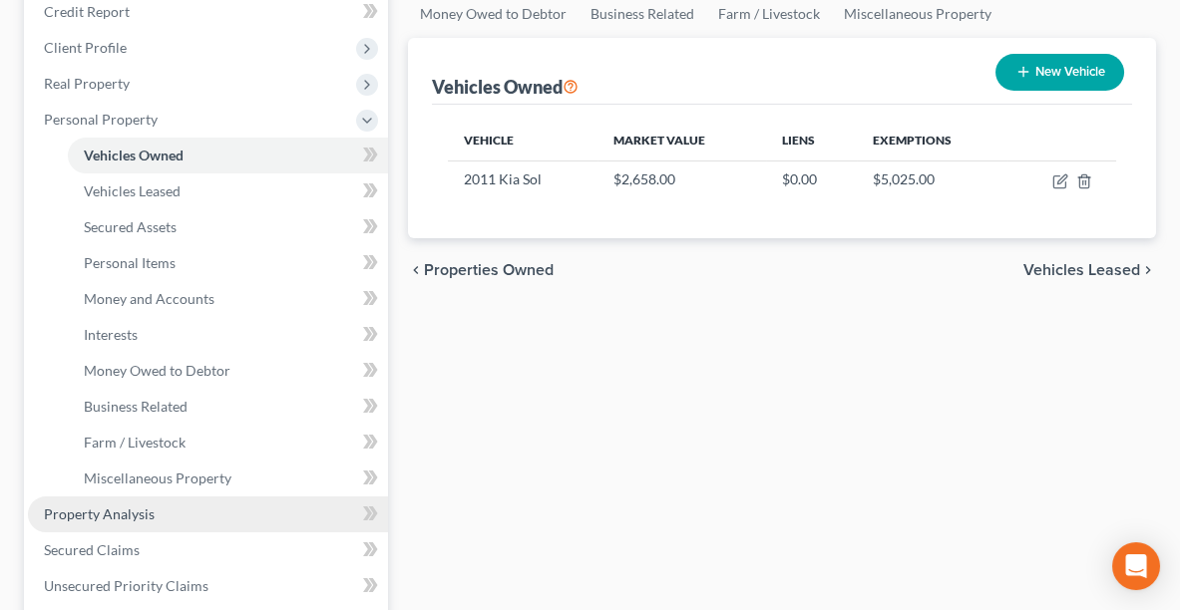
click at [215, 512] on link "Property Analysis" at bounding box center [208, 515] width 360 height 36
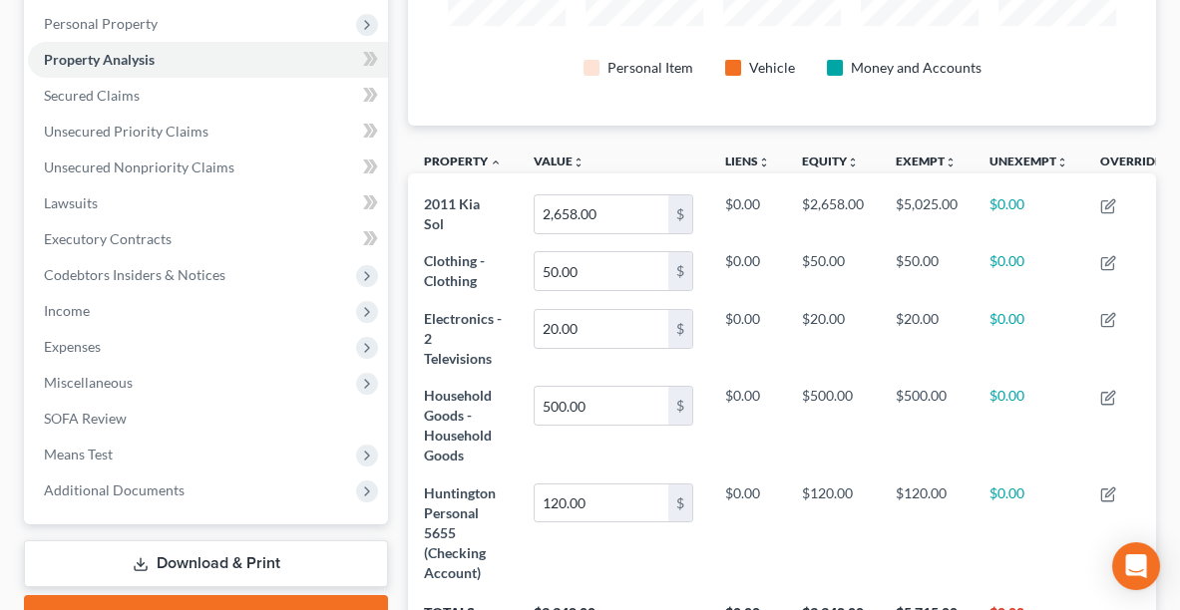
scroll to position [412, 0]
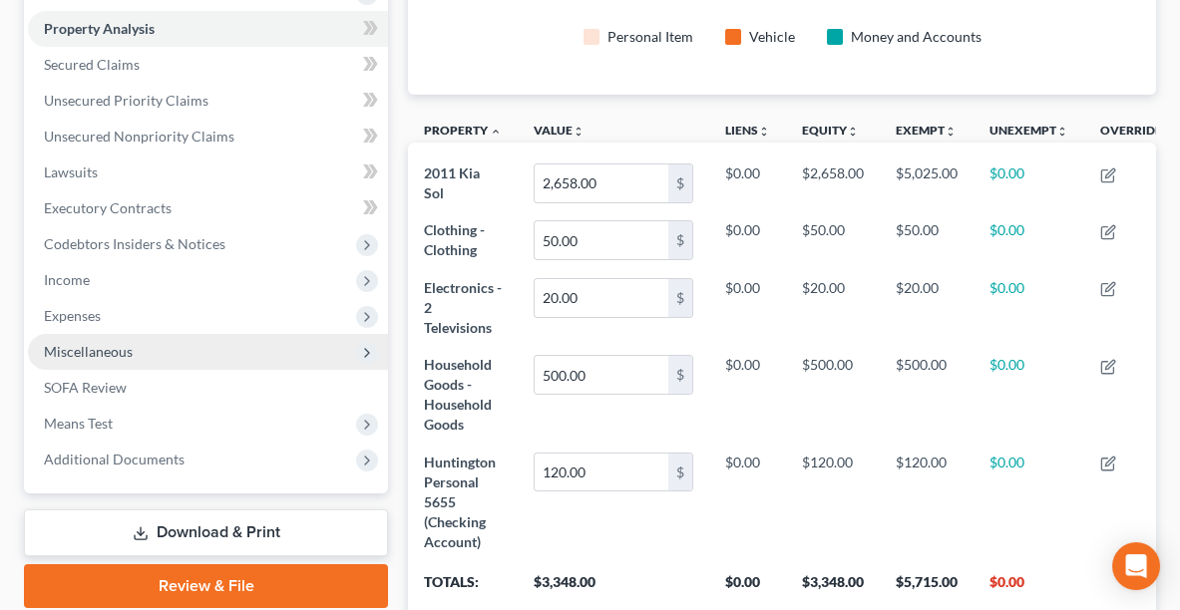
click at [92, 343] on span "Miscellaneous" at bounding box center [88, 351] width 89 height 17
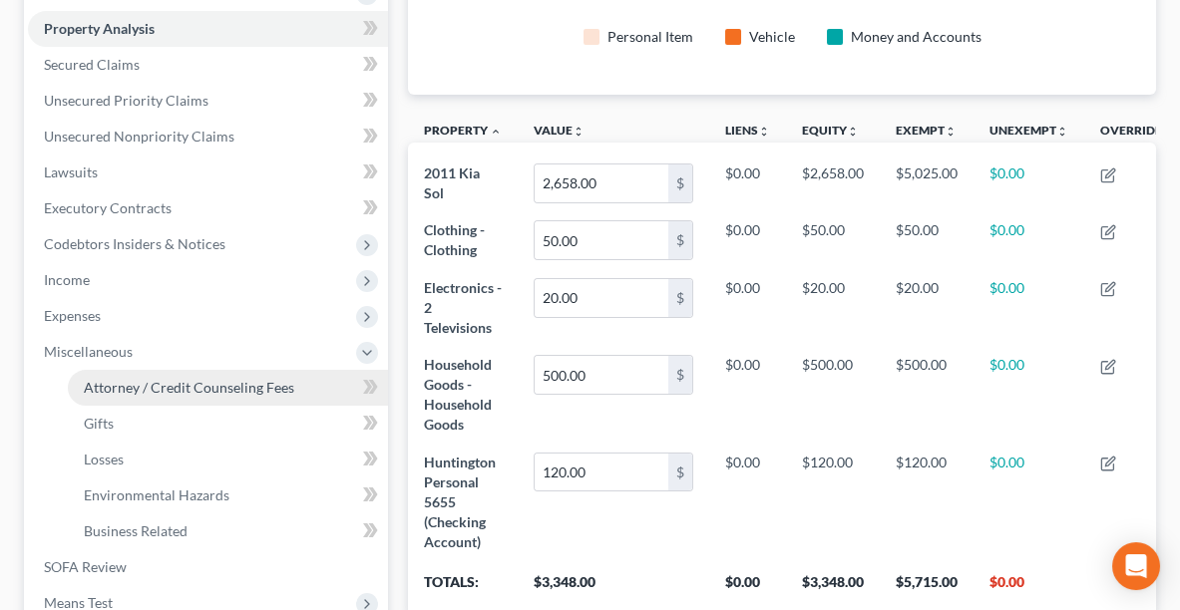
click at [157, 373] on link "Attorney / Credit Counseling Fees" at bounding box center [228, 388] width 320 height 36
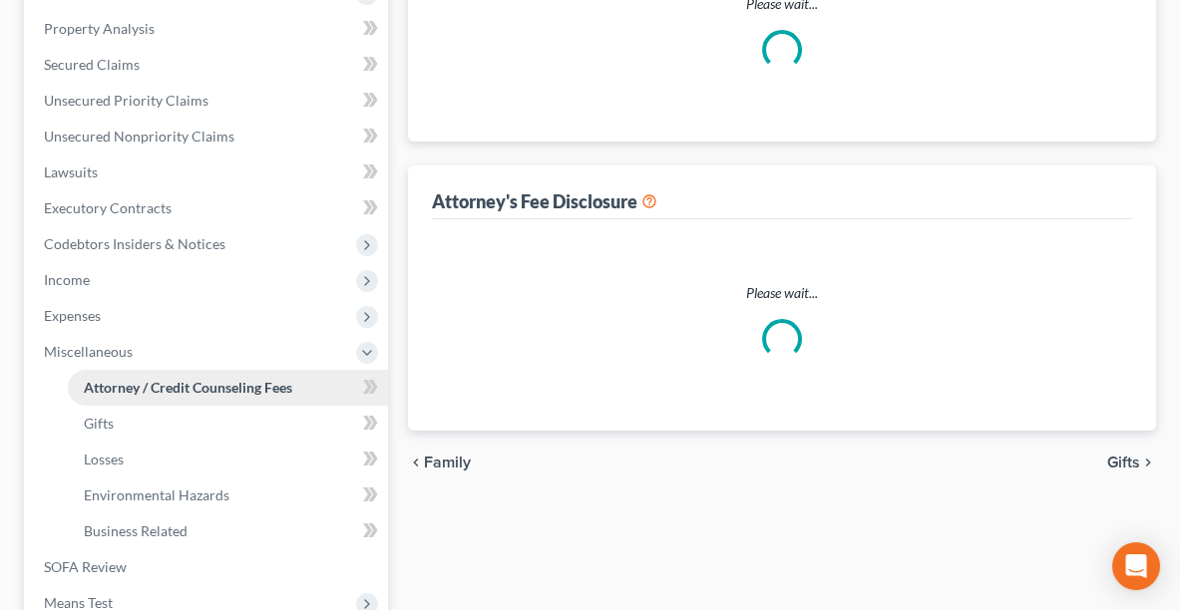
scroll to position [130, 0]
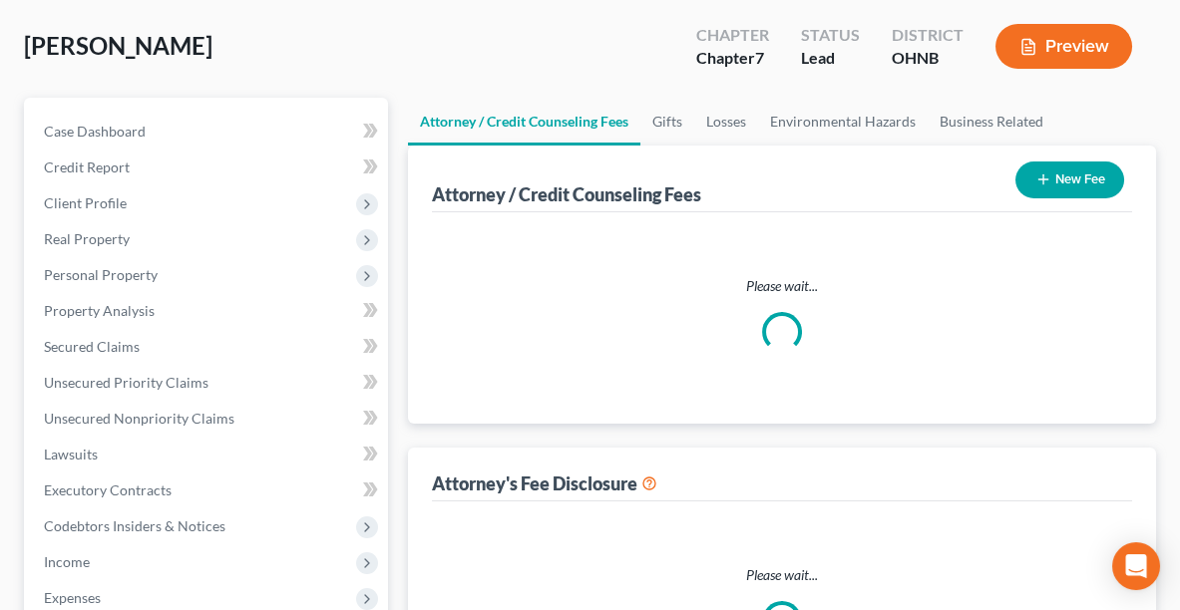
select select "0"
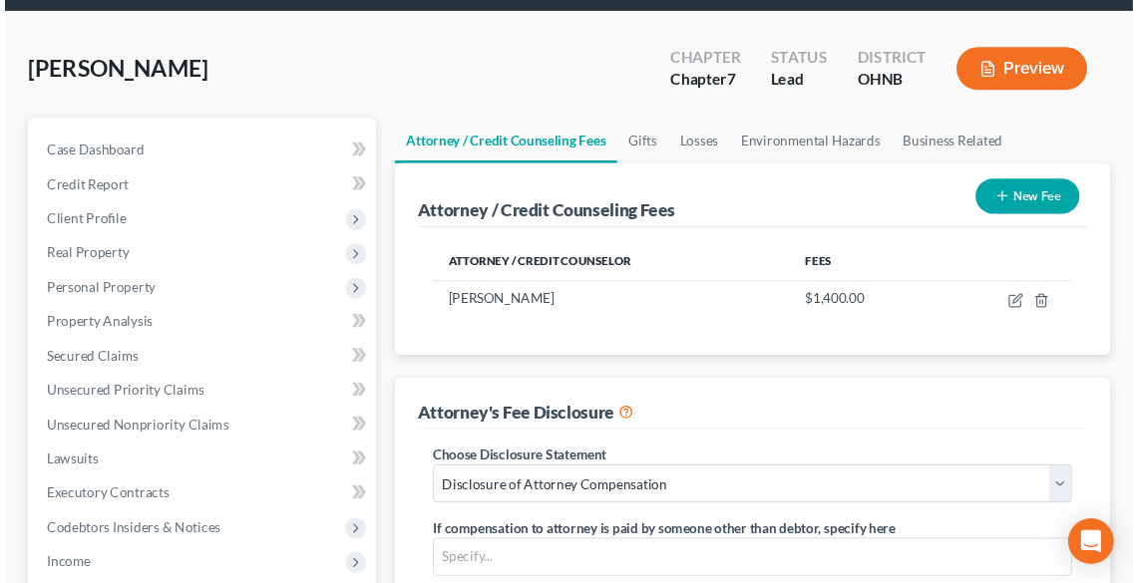
scroll to position [0, 0]
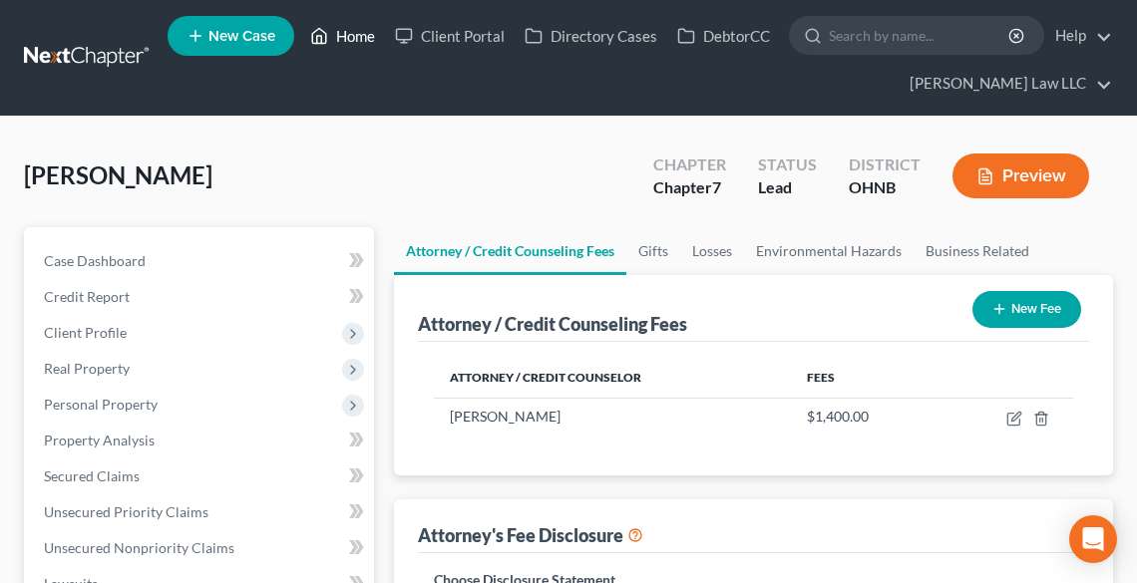
click at [363, 23] on link "Home" at bounding box center [342, 36] width 85 height 36
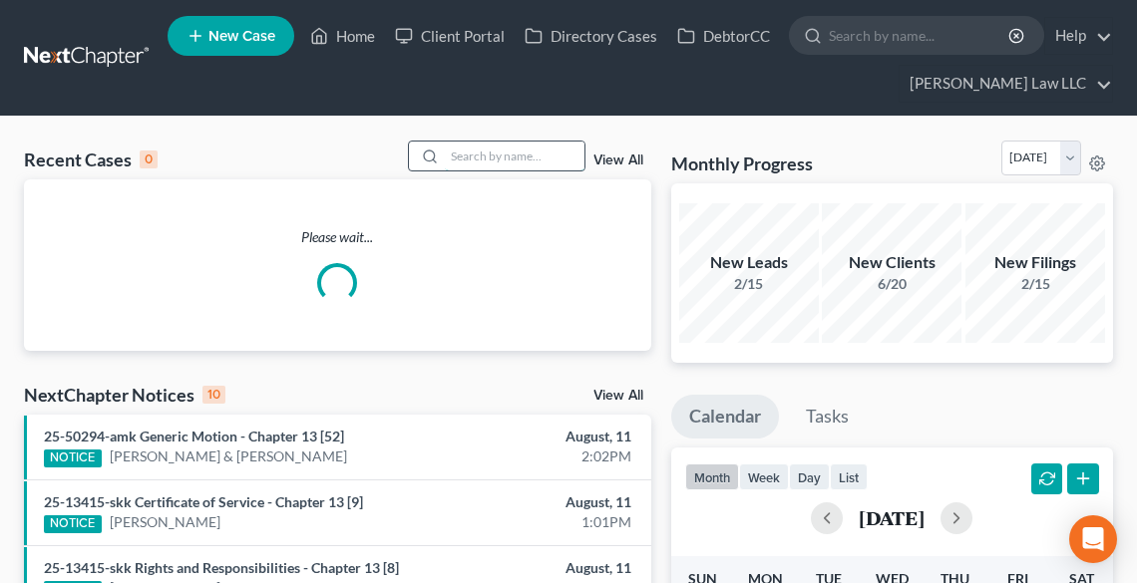
click at [447, 156] on input "search" at bounding box center [515, 156] width 140 height 29
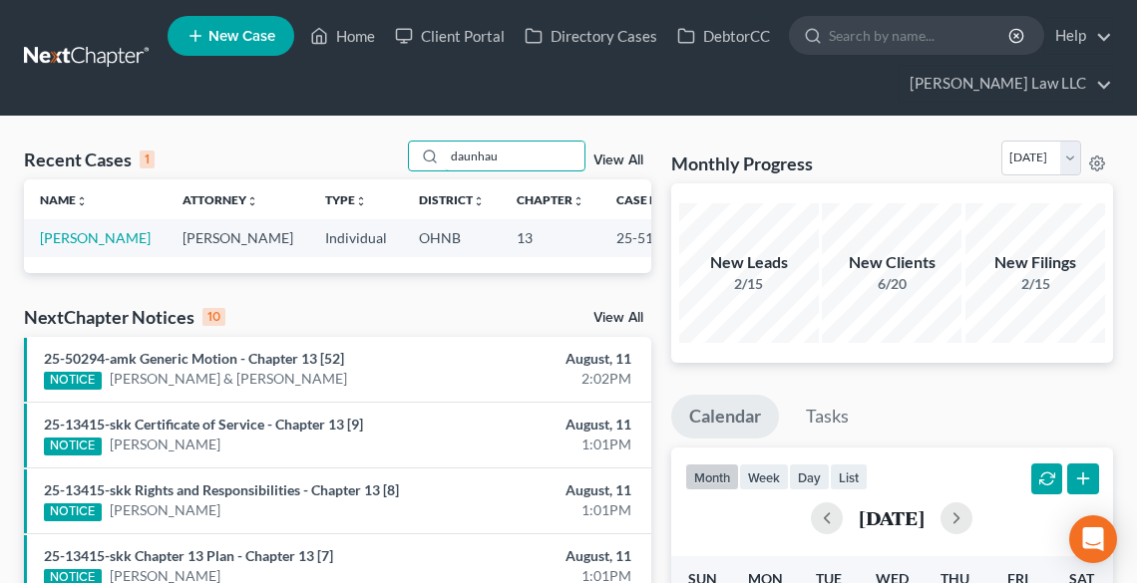
type input "daunhau"
click at [69, 247] on td "[PERSON_NAME]" at bounding box center [95, 237] width 143 height 37
click at [67, 242] on link "[PERSON_NAME]" at bounding box center [95, 237] width 111 height 17
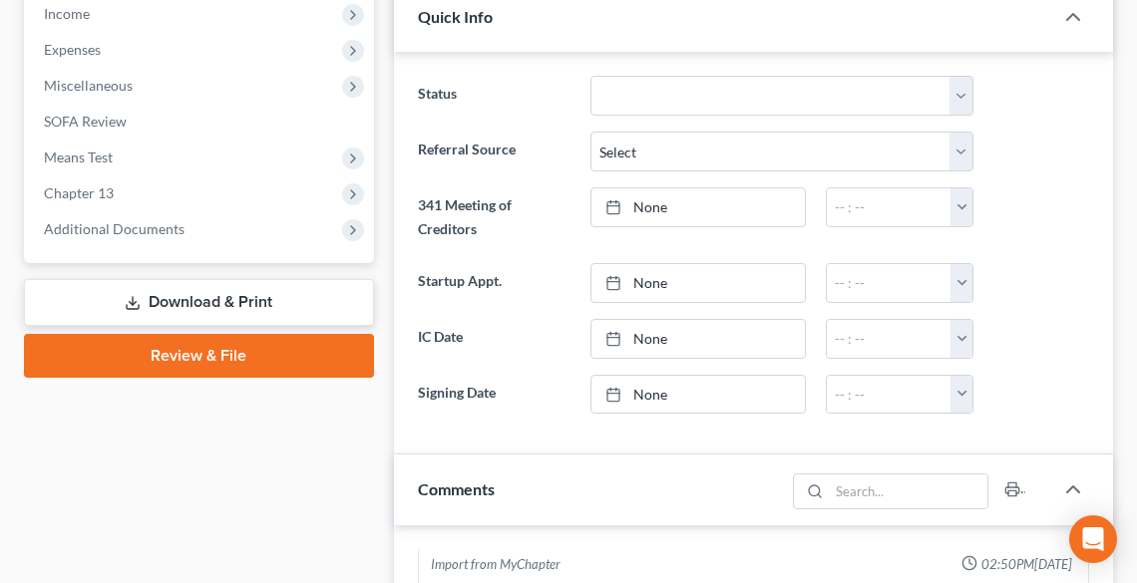
scroll to position [718, 0]
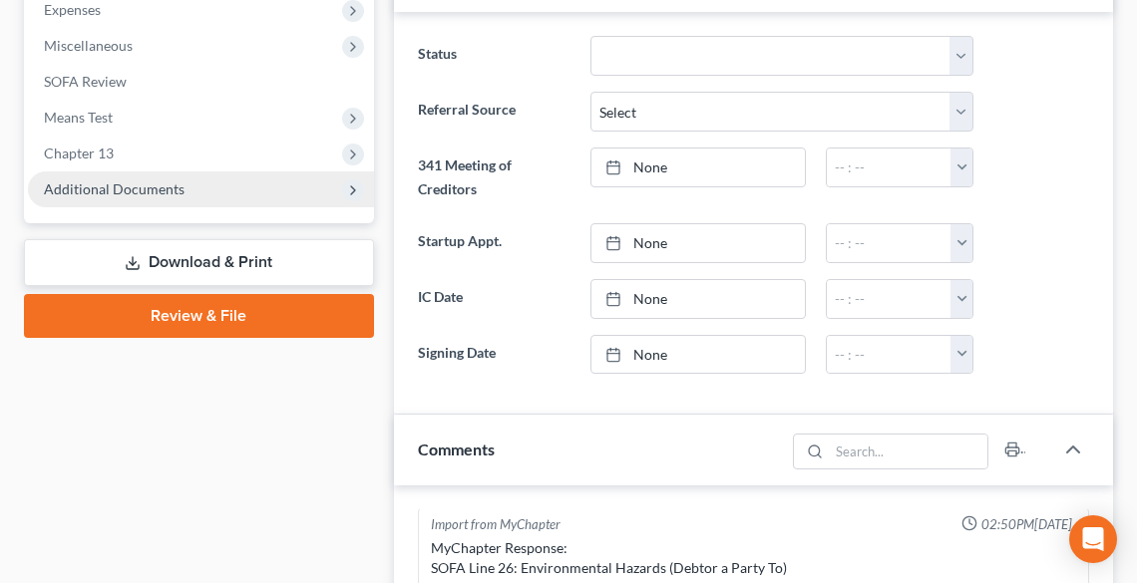
click at [132, 187] on span "Additional Documents" at bounding box center [114, 189] width 141 height 17
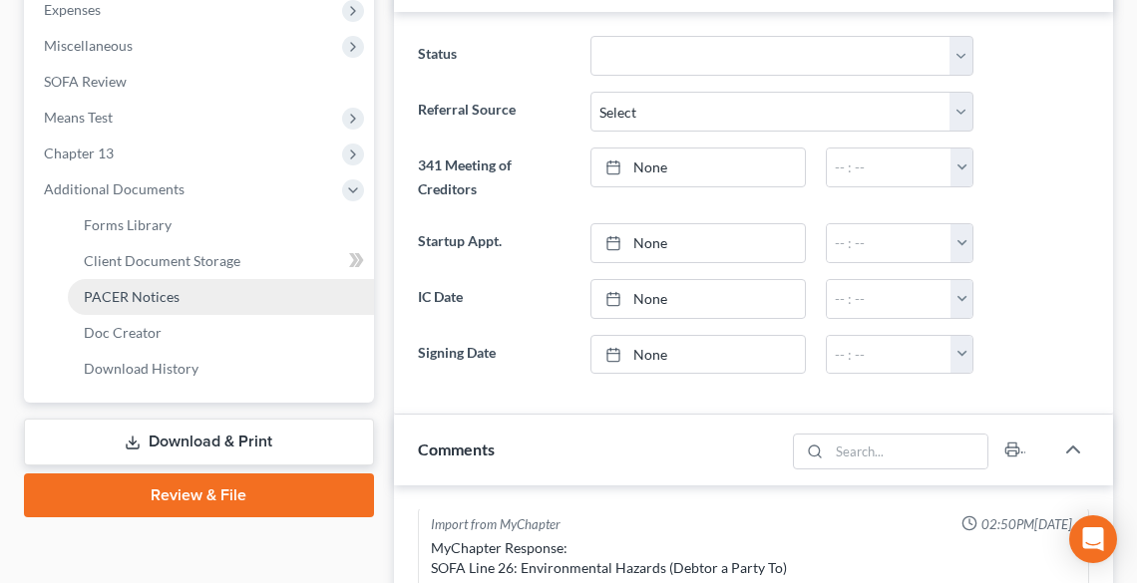
click at [187, 290] on link "PACER Notices" at bounding box center [221, 297] width 306 height 36
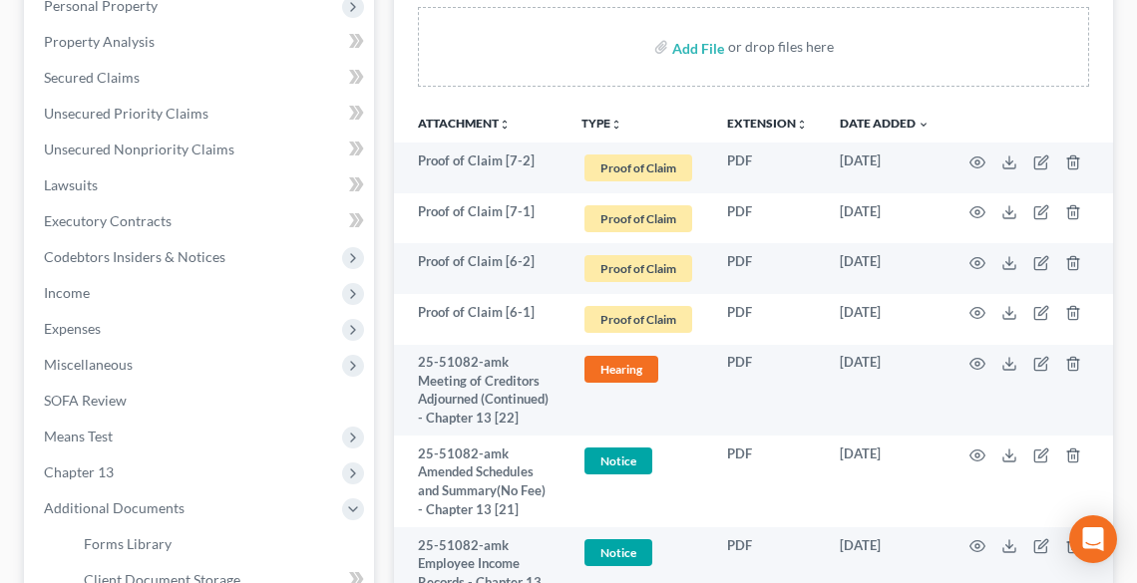
scroll to position [479, 0]
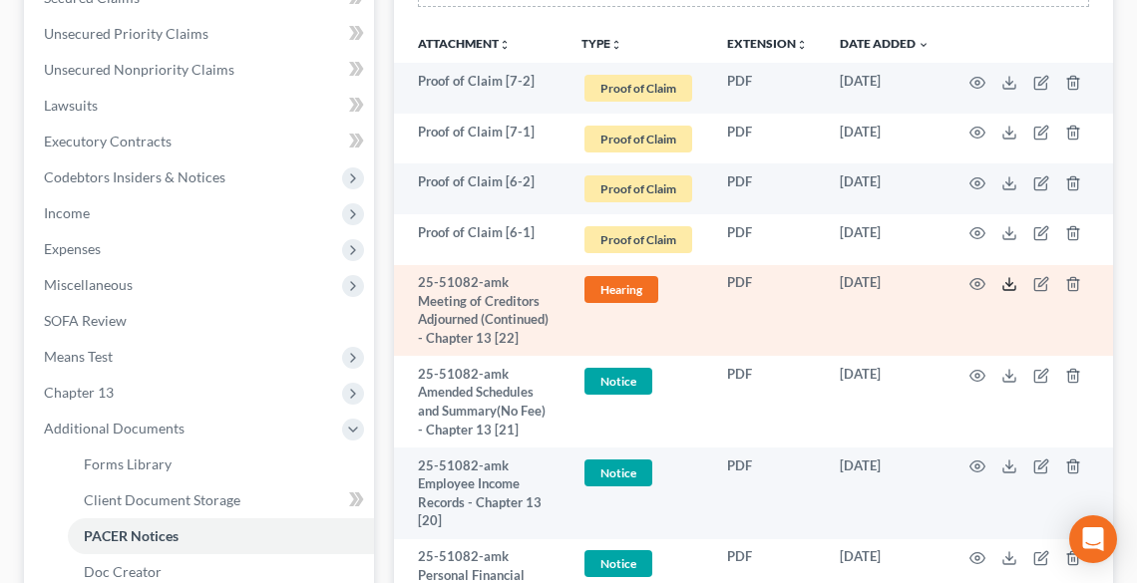
click at [1009, 279] on line at bounding box center [1009, 282] width 0 height 8
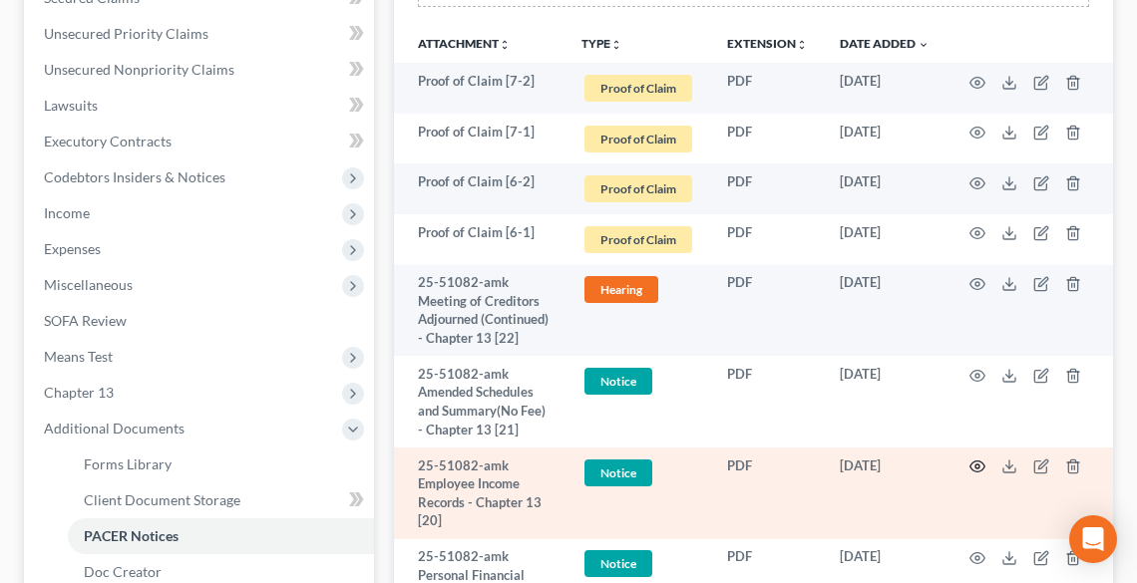
click at [972, 475] on icon "button" at bounding box center [977, 467] width 16 height 16
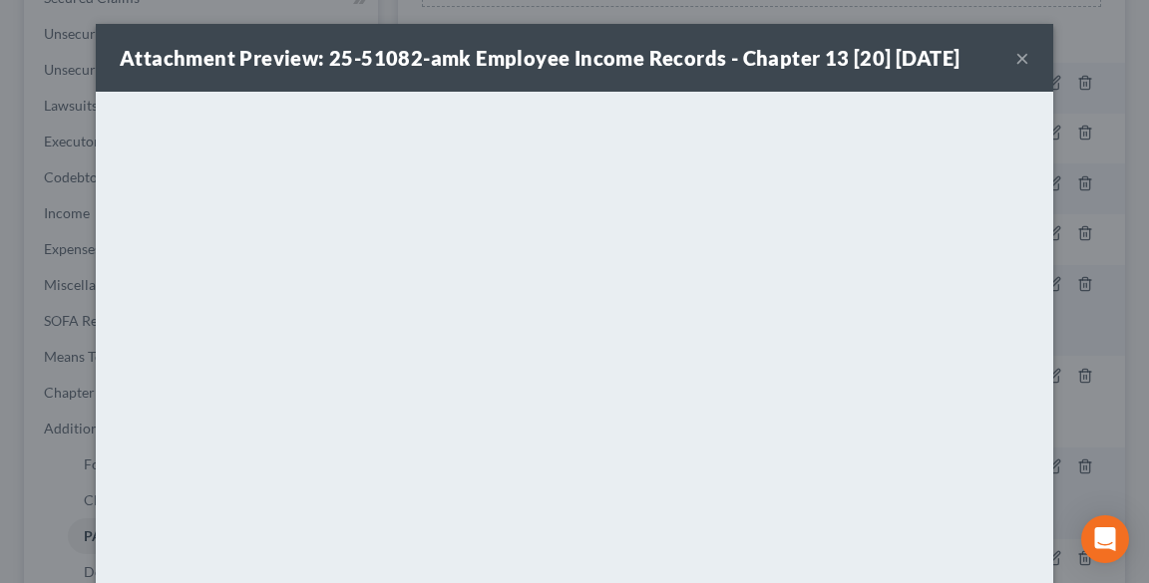
click at [1015, 59] on button "×" at bounding box center [1022, 58] width 14 height 24
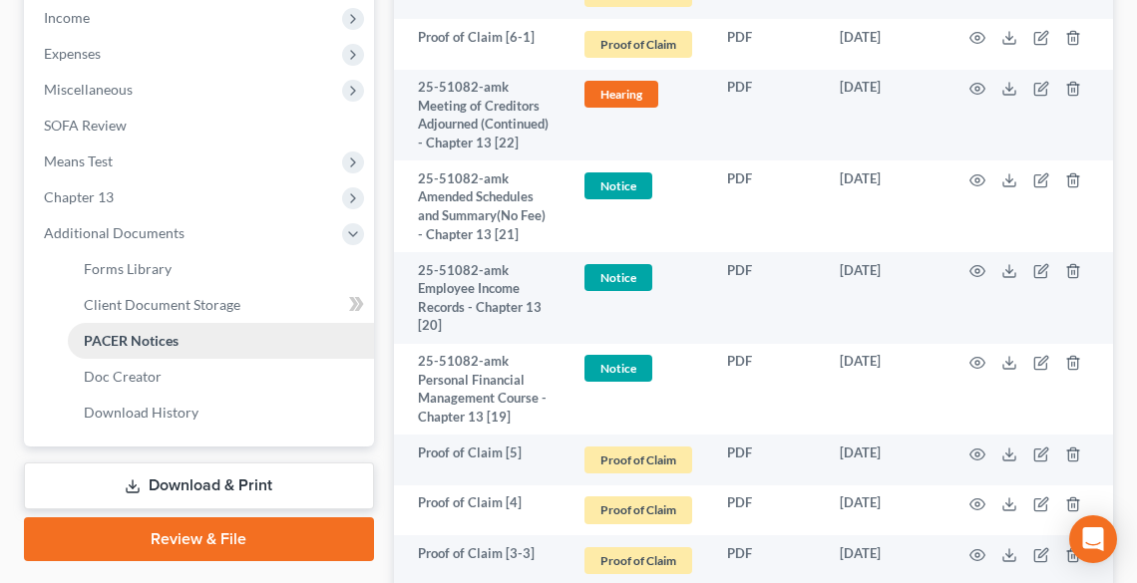
scroll to position [798, 0]
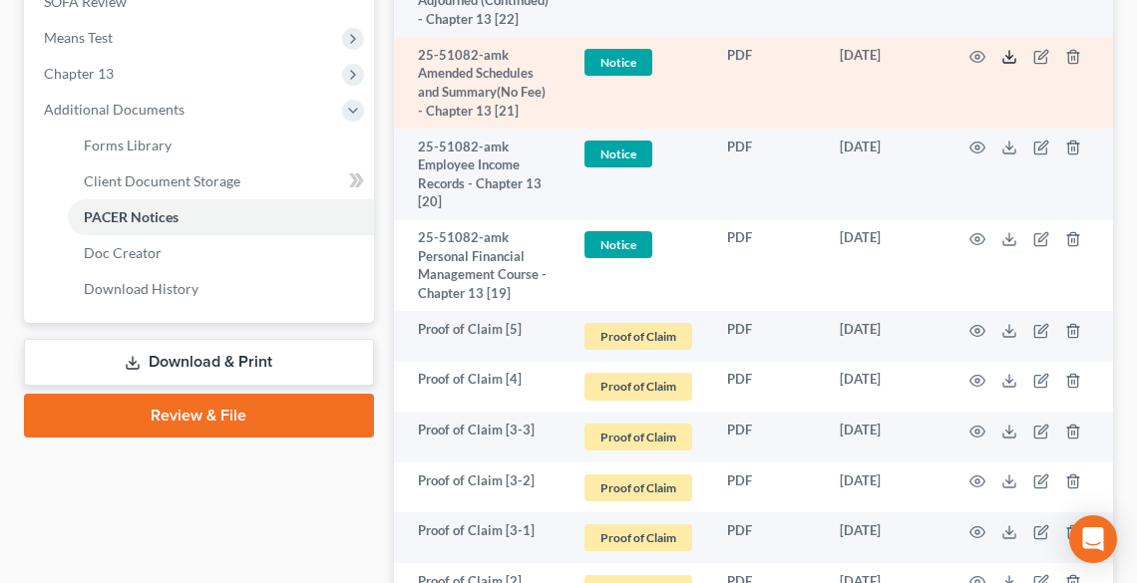
click at [1010, 65] on icon at bounding box center [1009, 57] width 16 height 16
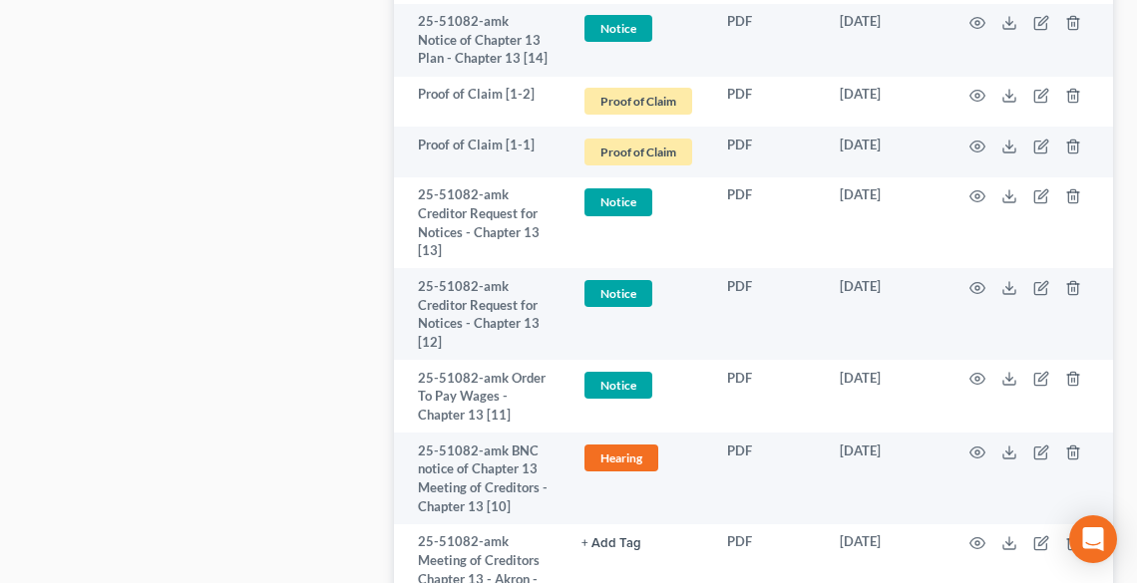
scroll to position [2234, 0]
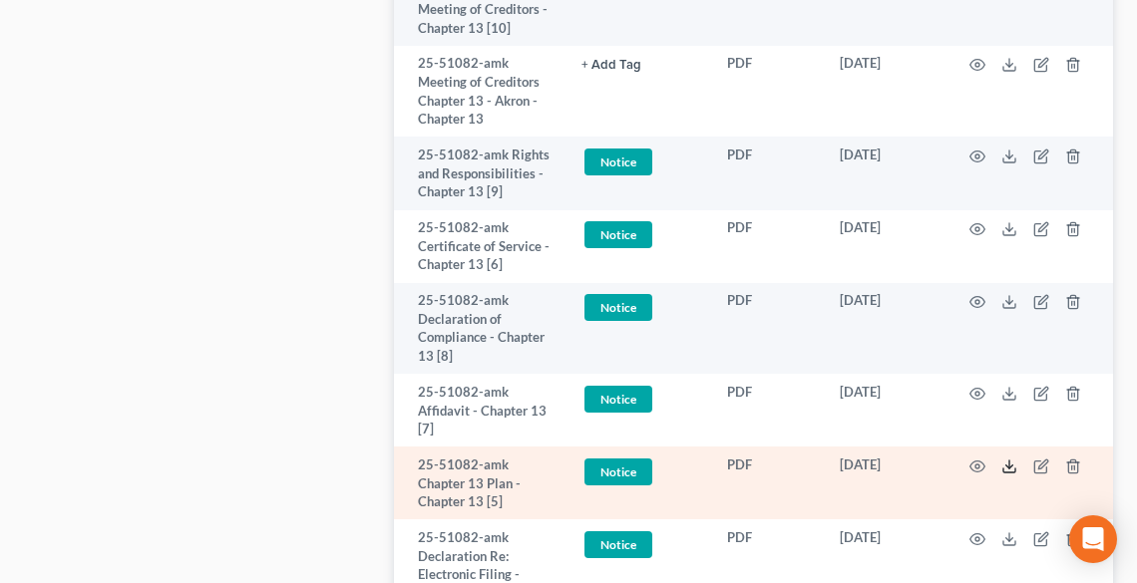
click at [1009, 468] on polyline at bounding box center [1009, 466] width 7 height 3
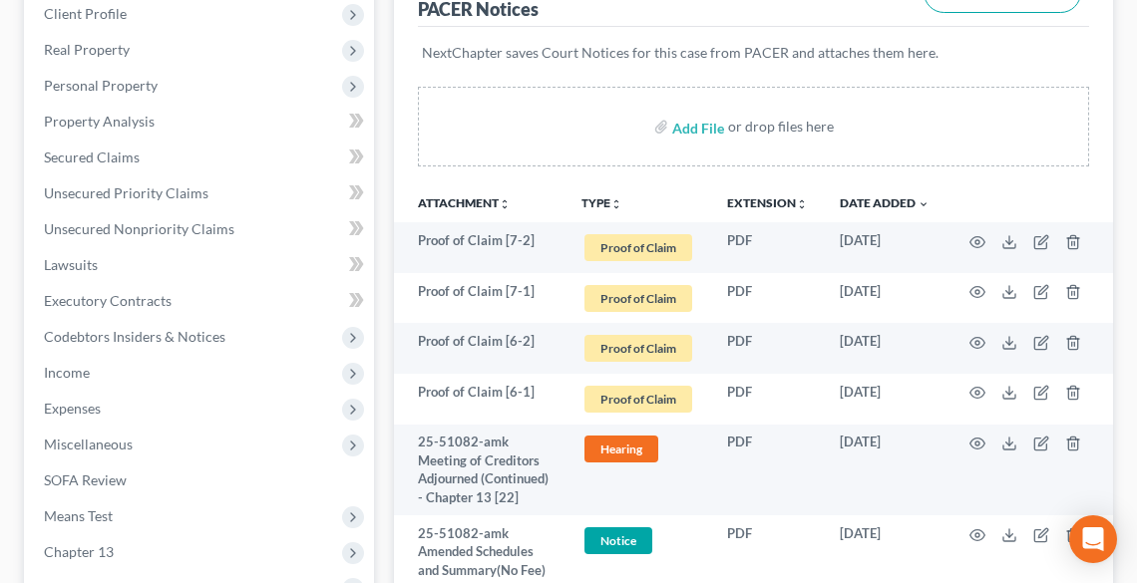
scroll to position [0, 0]
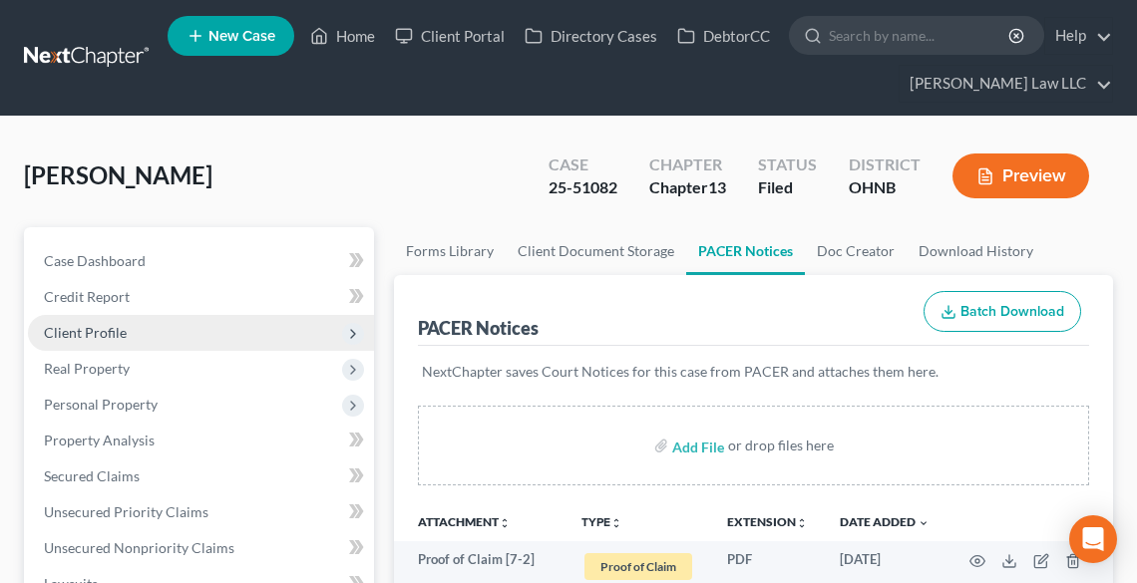
click at [128, 331] on span "Client Profile" at bounding box center [201, 333] width 346 height 36
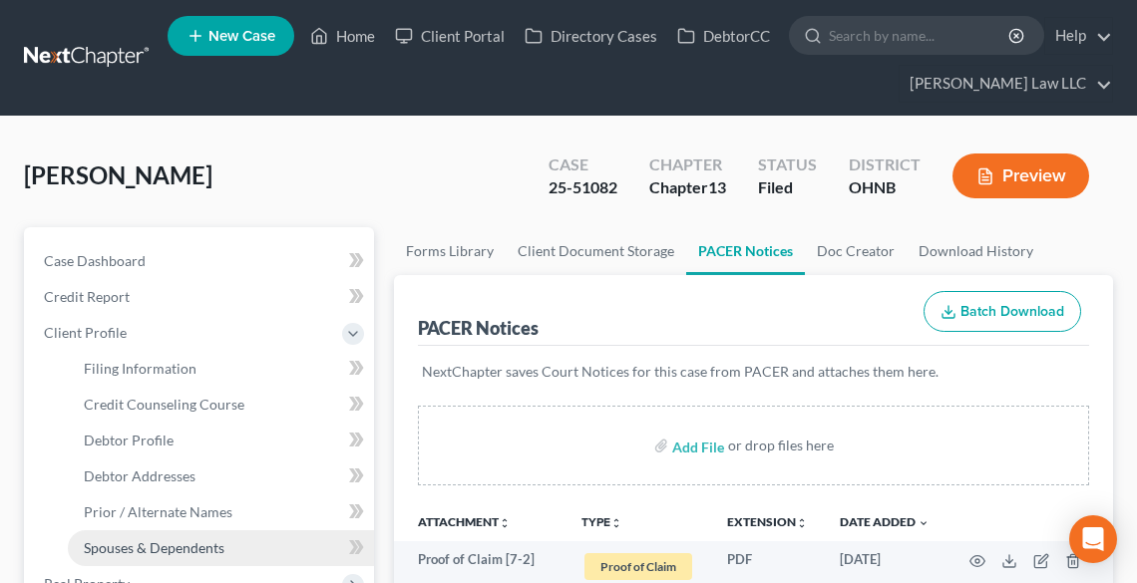
click at [188, 547] on span "Spouses & Dependents" at bounding box center [154, 548] width 141 height 17
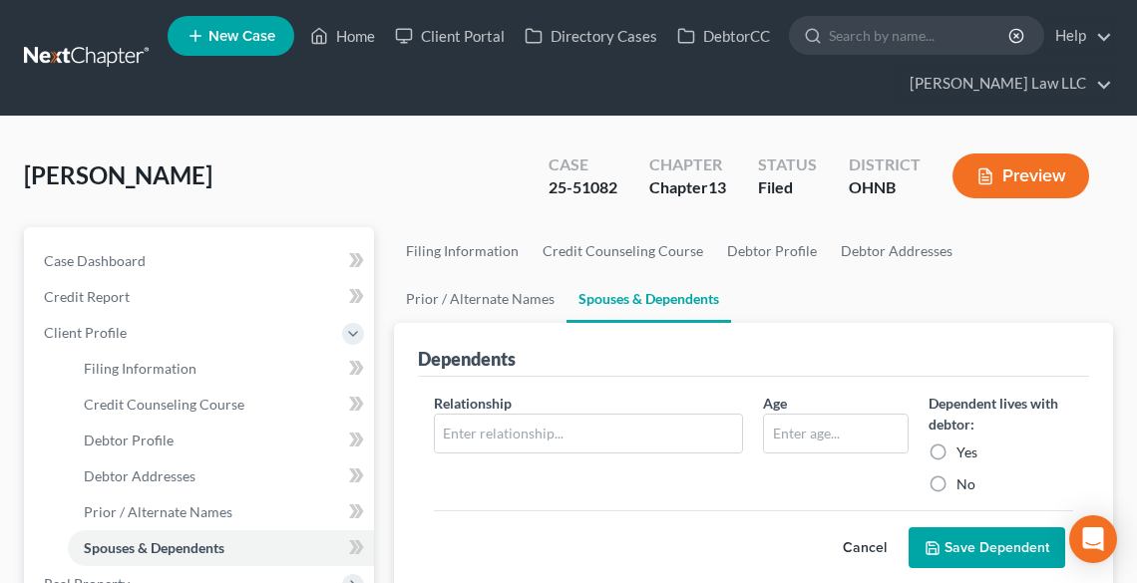
click at [1002, 536] on button "Save Dependent" at bounding box center [987, 549] width 157 height 42
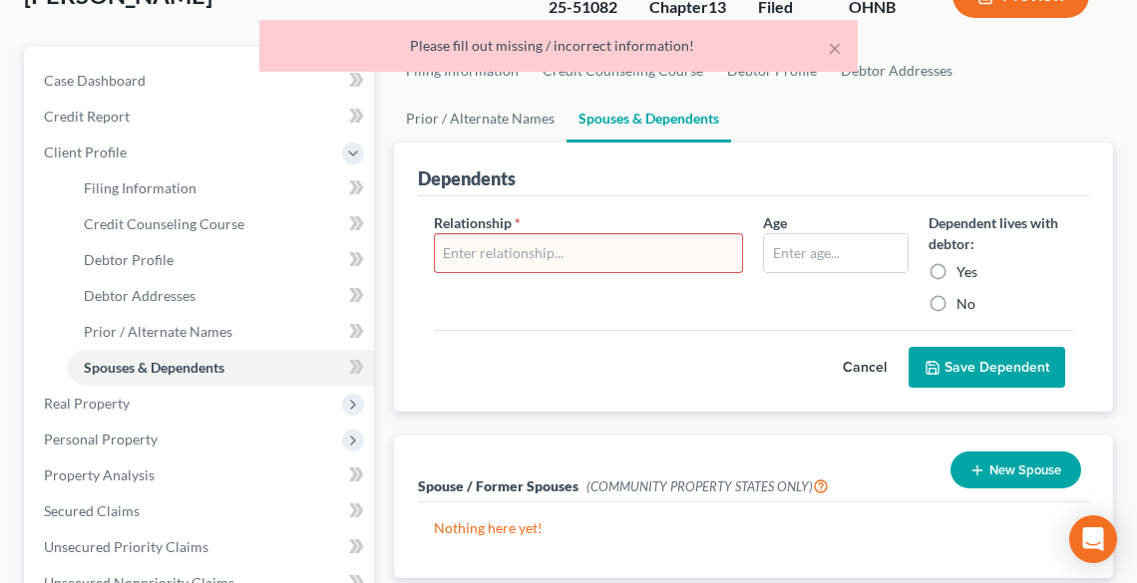
scroll to position [319, 0]
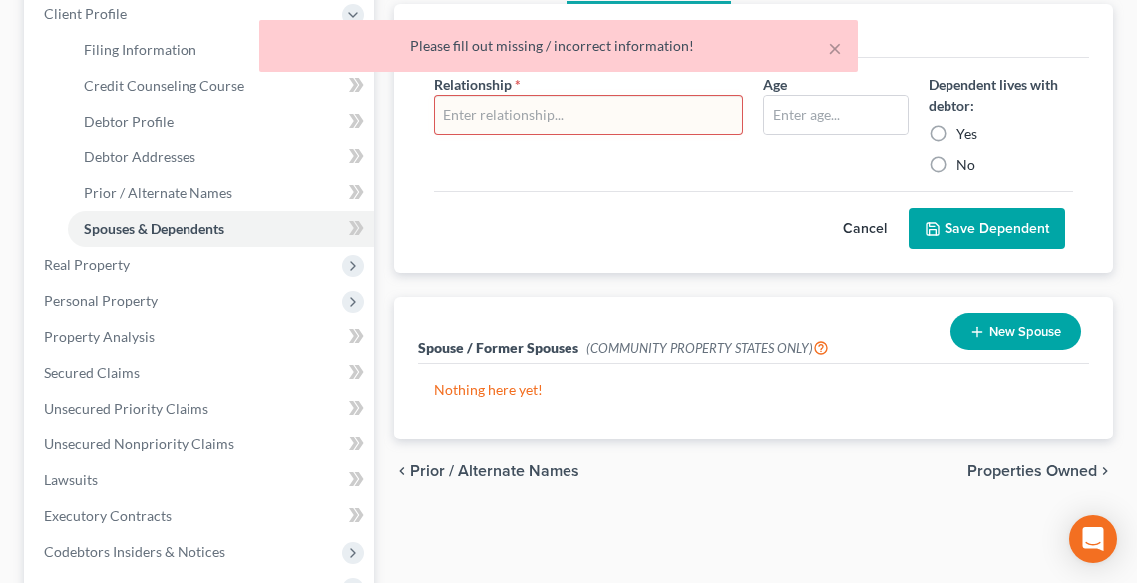
click at [854, 223] on button "Cancel" at bounding box center [865, 229] width 88 height 40
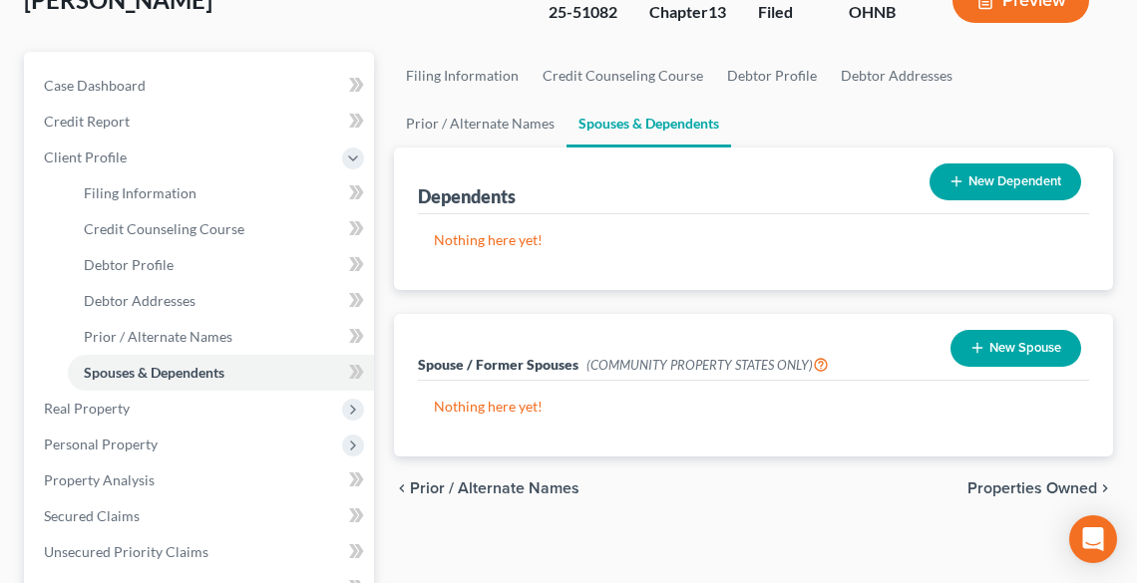
scroll to position [0, 0]
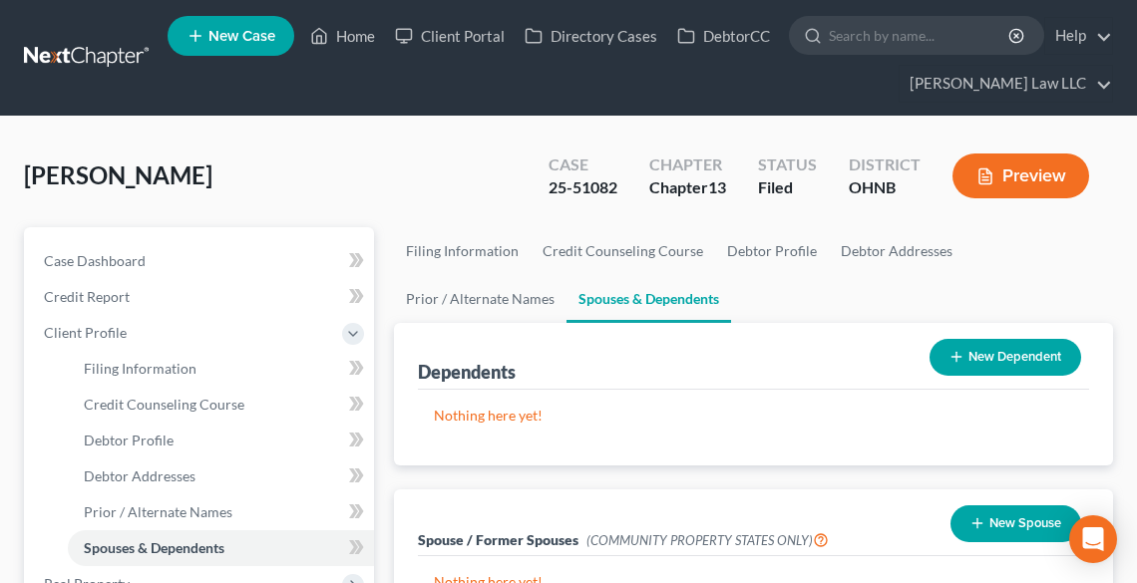
click at [327, 11] on ul "New Case Home Client Portal Directory Cases DebtorCC - No Result - See all resu…" at bounding box center [640, 58] width 945 height 96
click at [343, 36] on link "Home" at bounding box center [342, 36] width 85 height 36
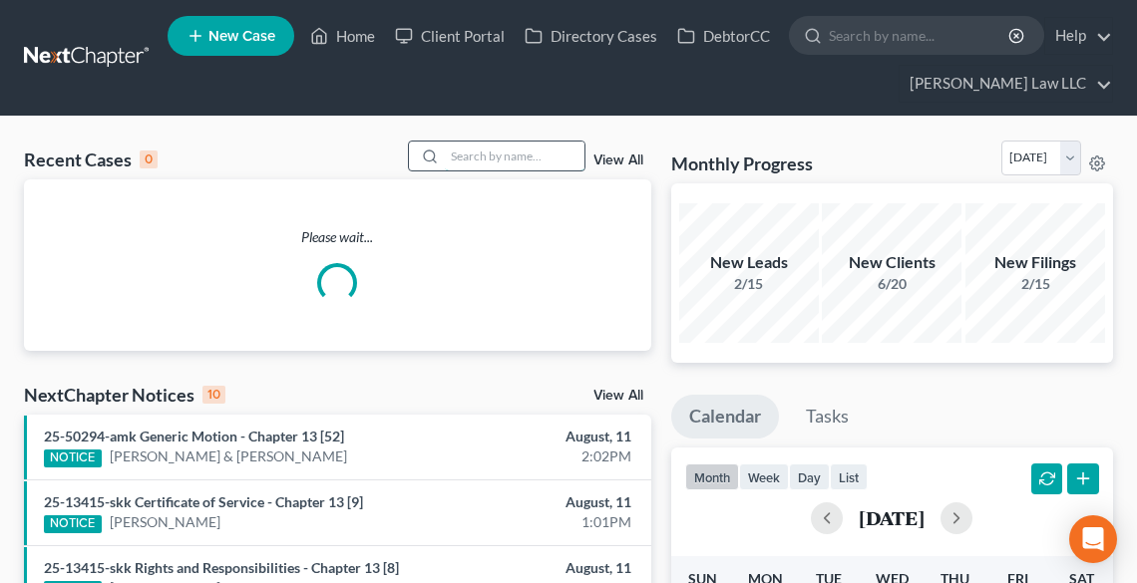
click at [487, 158] on input "search" at bounding box center [515, 156] width 140 height 29
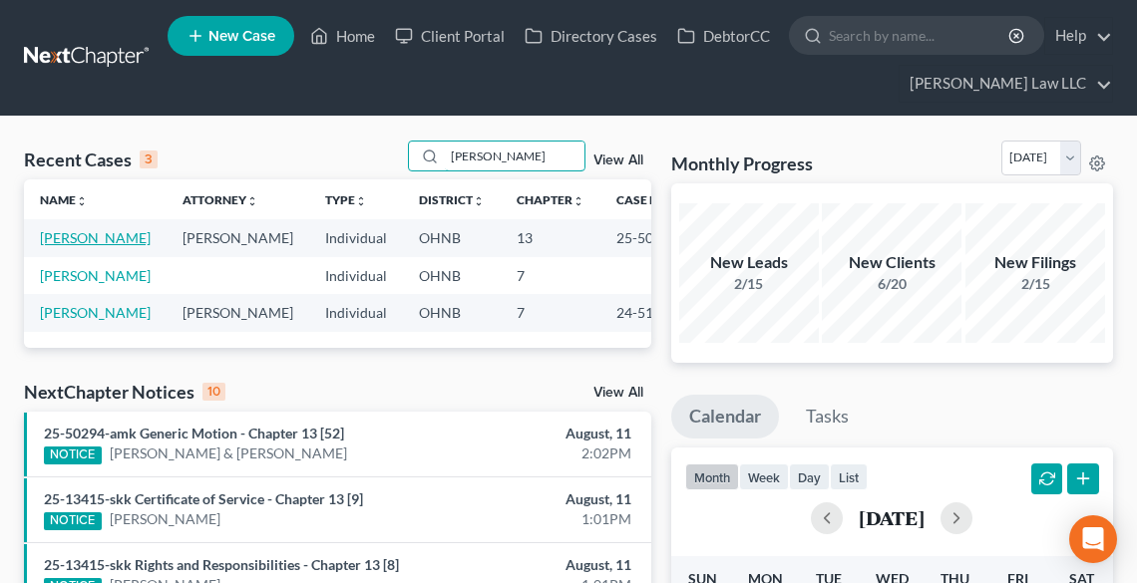
type input "[PERSON_NAME]"
click at [80, 246] on link "[PERSON_NAME]" at bounding box center [95, 237] width 111 height 17
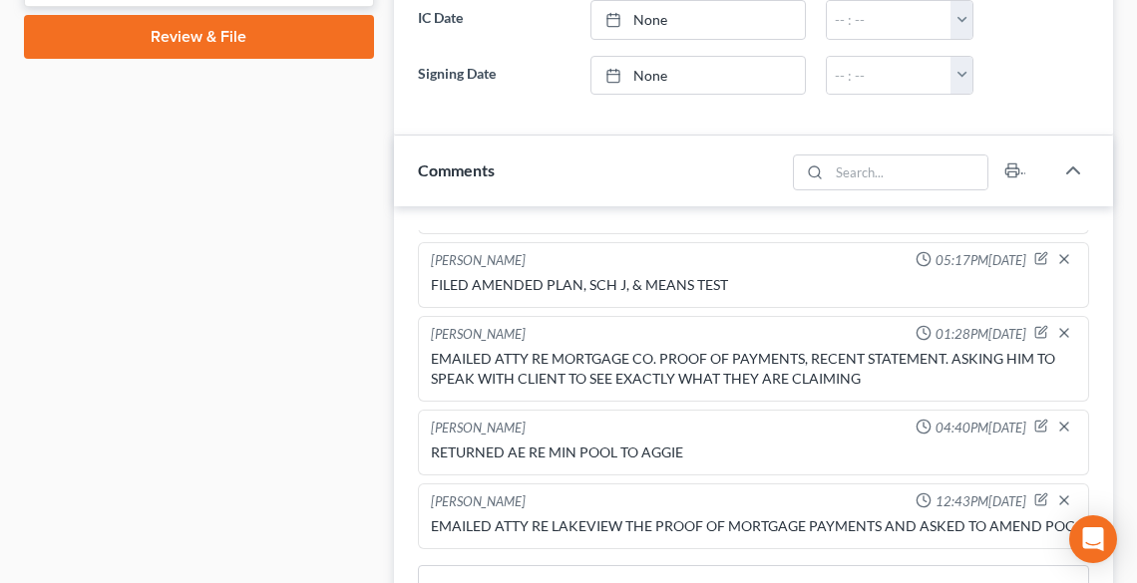
scroll to position [1197, 0]
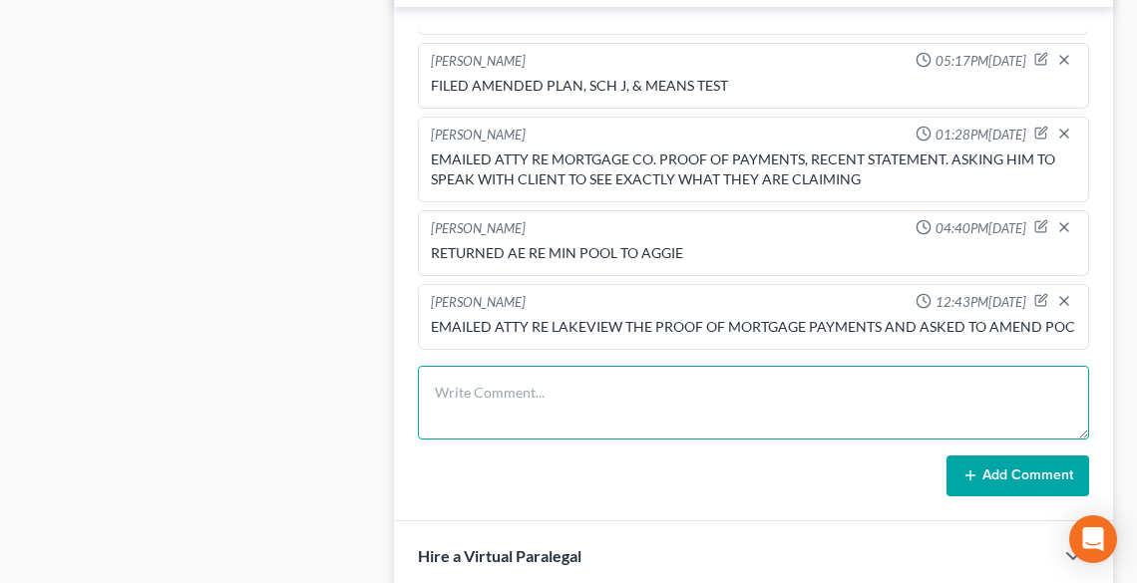
click at [536, 402] on textarea at bounding box center [753, 403] width 671 height 74
click at [760, 391] on textarea "RETURNED AO [GEOGRAPHIC_DATA] TO APRIL" at bounding box center [753, 403] width 671 height 74
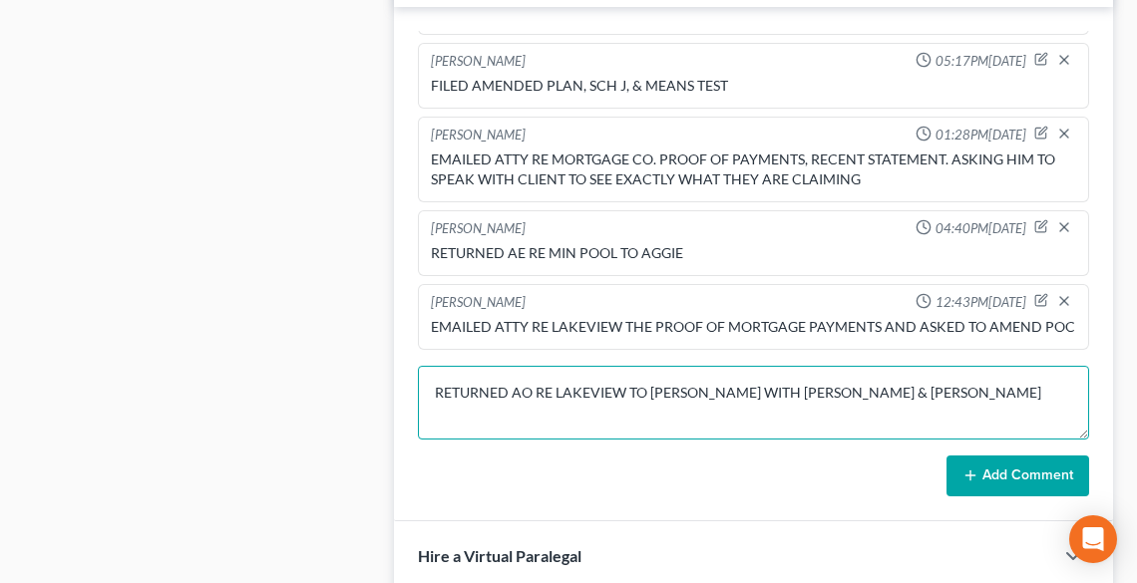
type textarea "RETURNED AO RE LAKEVIEW TO [PERSON_NAME] WITH [PERSON_NAME] & [PERSON_NAME]"
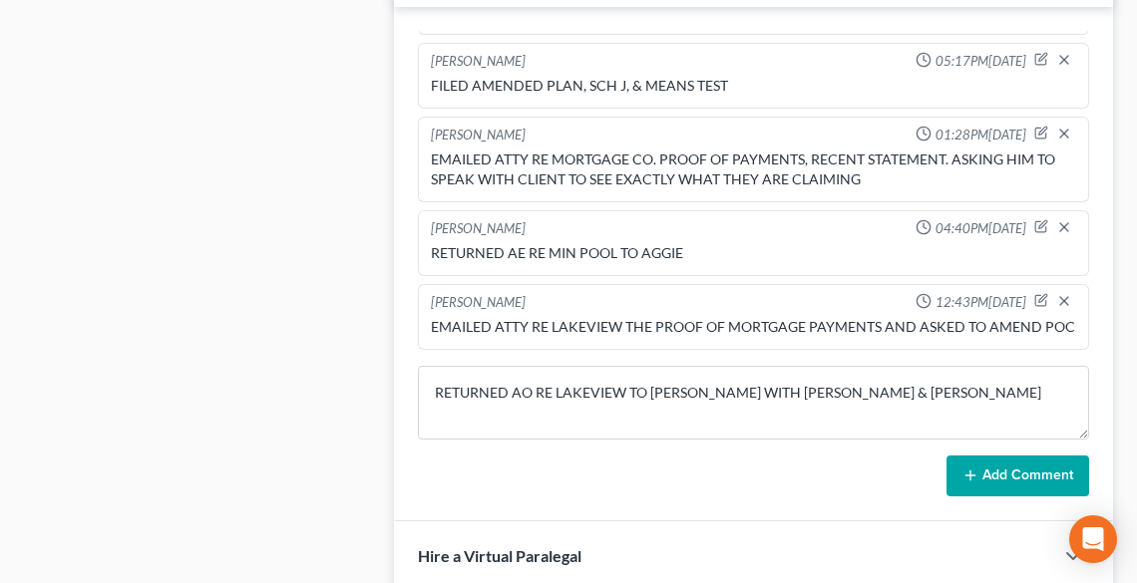
click at [995, 474] on button "Add Comment" at bounding box center [1017, 477] width 143 height 42
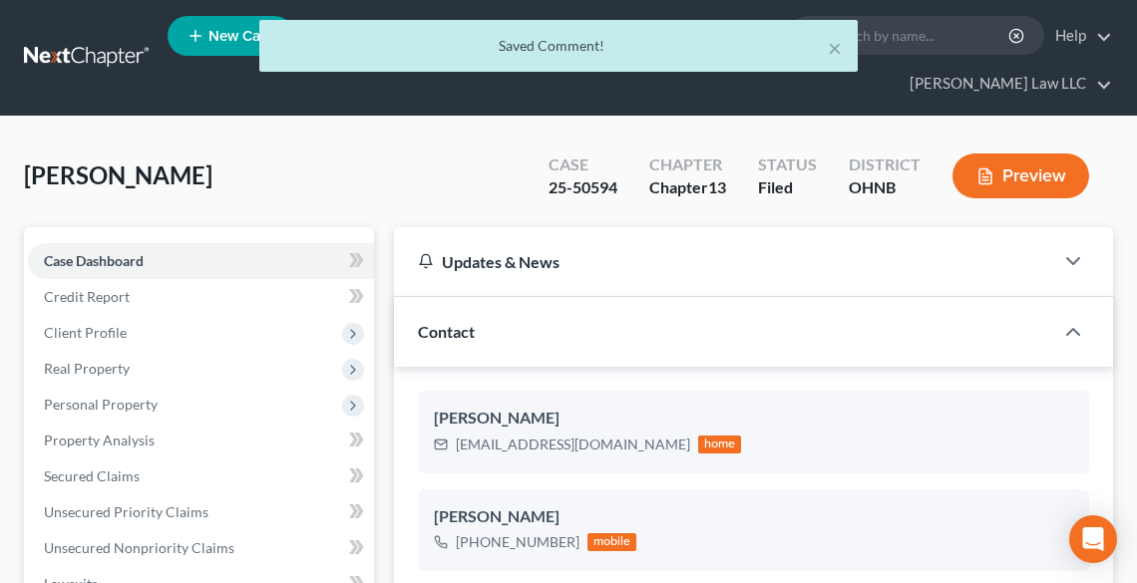
scroll to position [0, 0]
click at [364, 167] on div "[PERSON_NAME] Upgraded Case 25-50594 Chapter Chapter 13 Status [GEOGRAPHIC_DATA…" at bounding box center [568, 184] width 1089 height 87
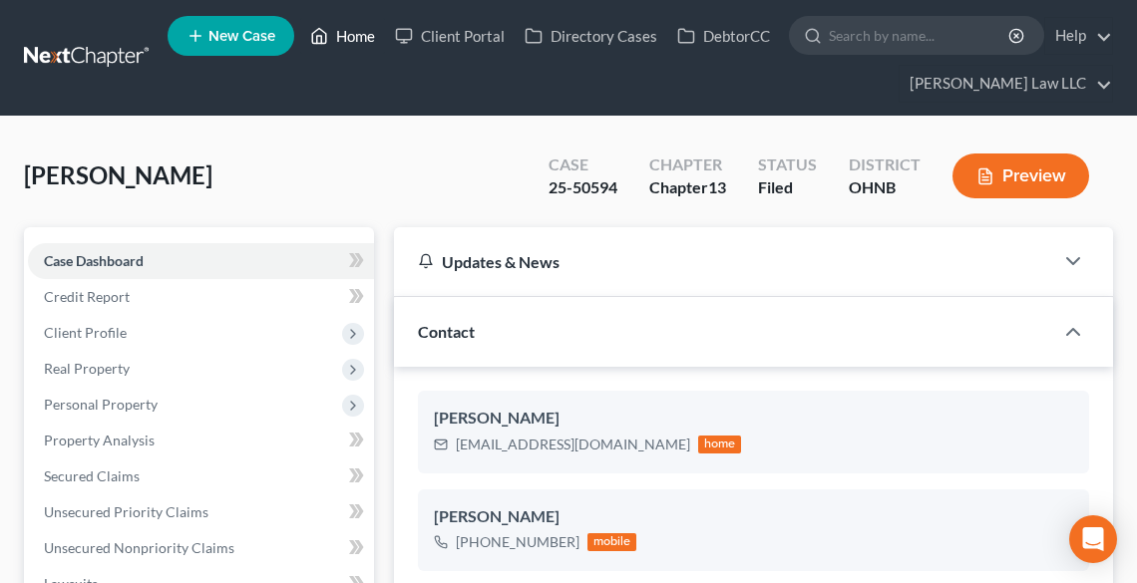
click at [337, 21] on link "Home" at bounding box center [342, 36] width 85 height 36
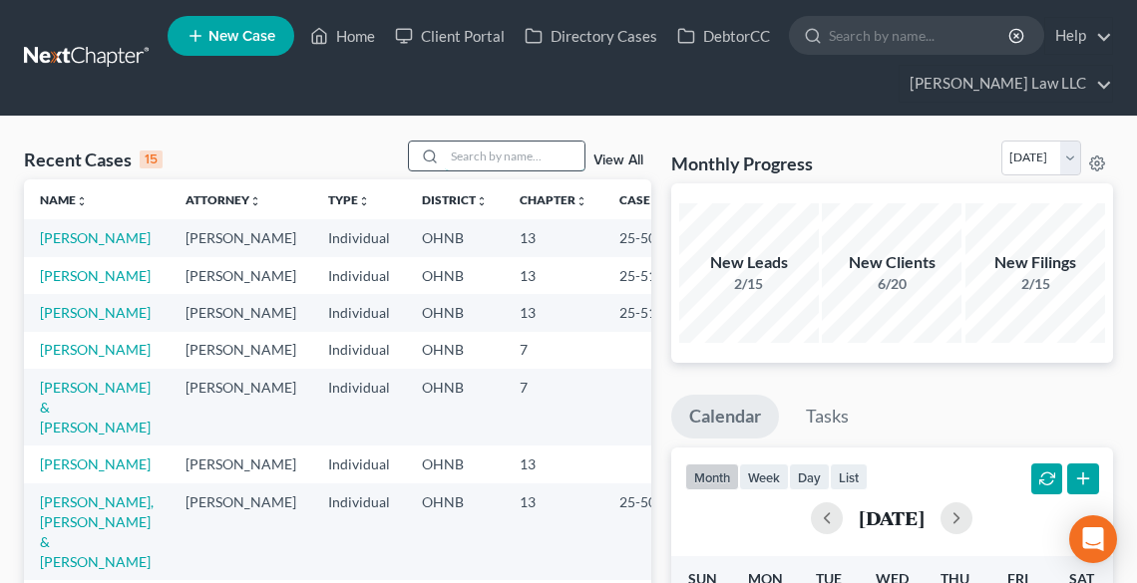
click at [524, 160] on input "search" at bounding box center [515, 156] width 140 height 29
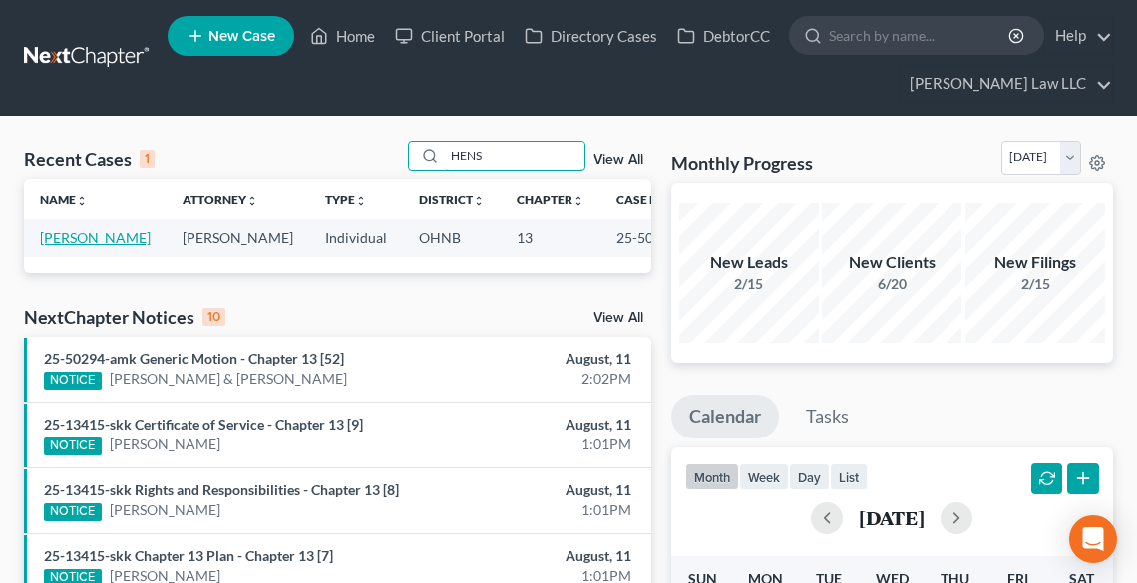
type input "HENS"
click at [59, 246] on link "[PERSON_NAME]" at bounding box center [95, 237] width 111 height 17
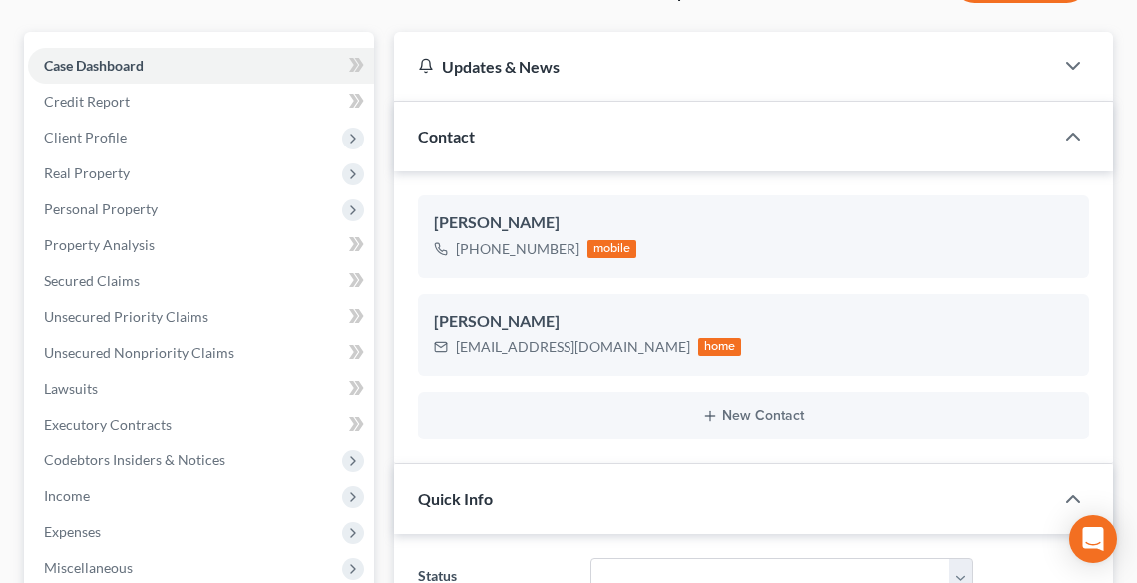
scroll to position [399, 0]
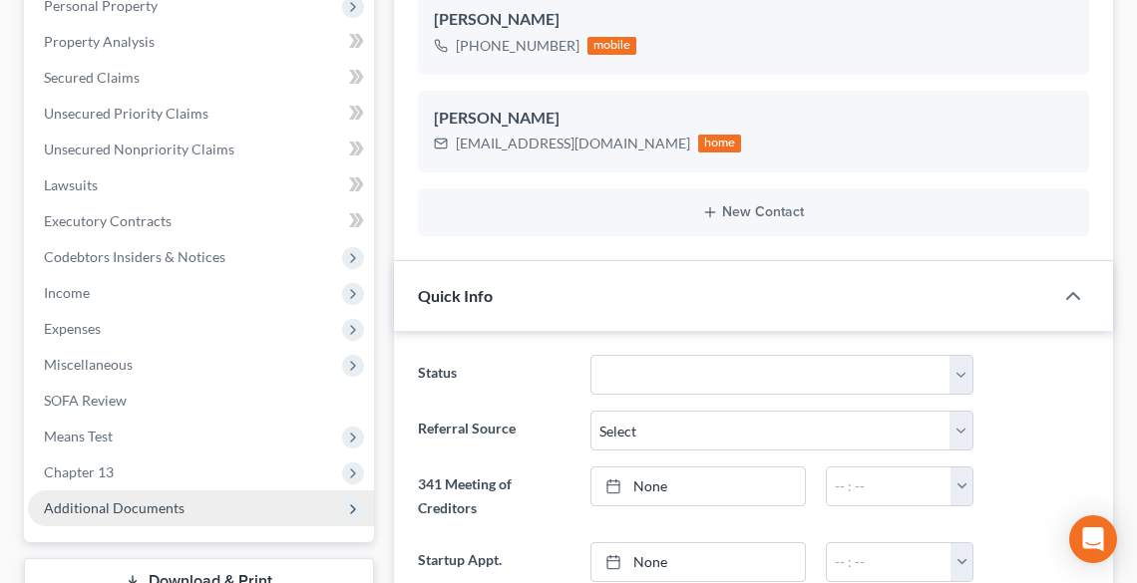
click at [154, 516] on span "Additional Documents" at bounding box center [201, 509] width 346 height 36
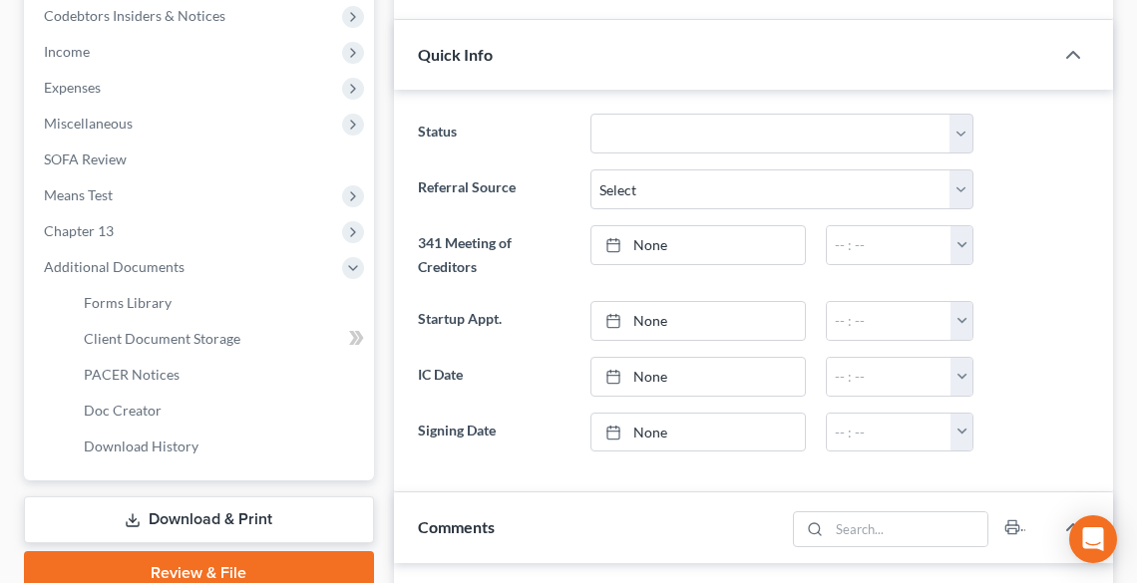
scroll to position [718, 0]
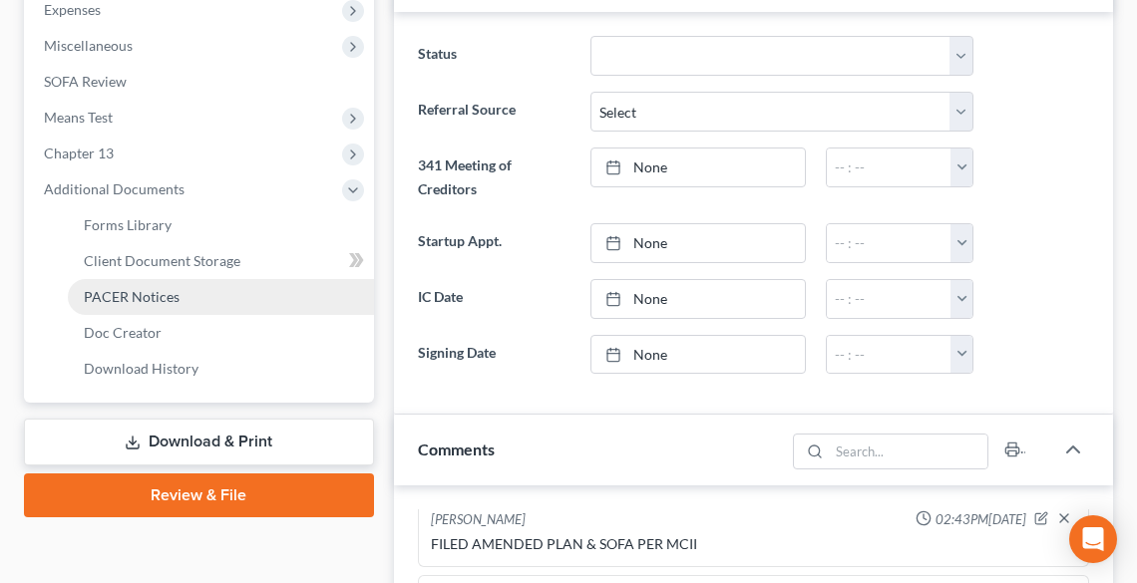
click at [122, 296] on span "PACER Notices" at bounding box center [132, 296] width 96 height 17
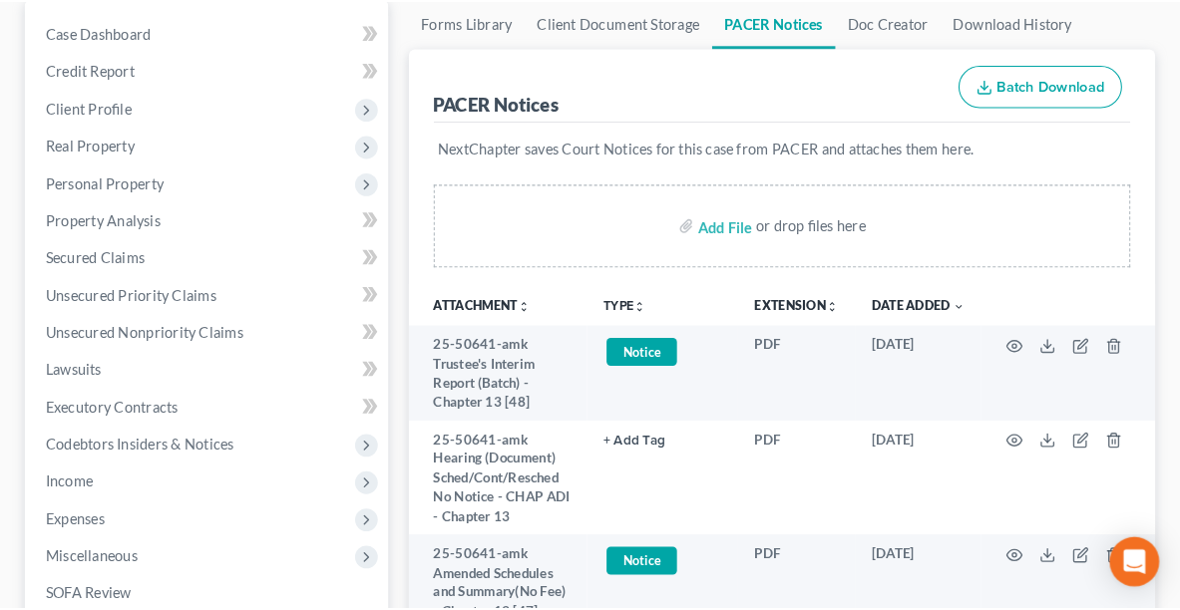
scroll to position [239, 0]
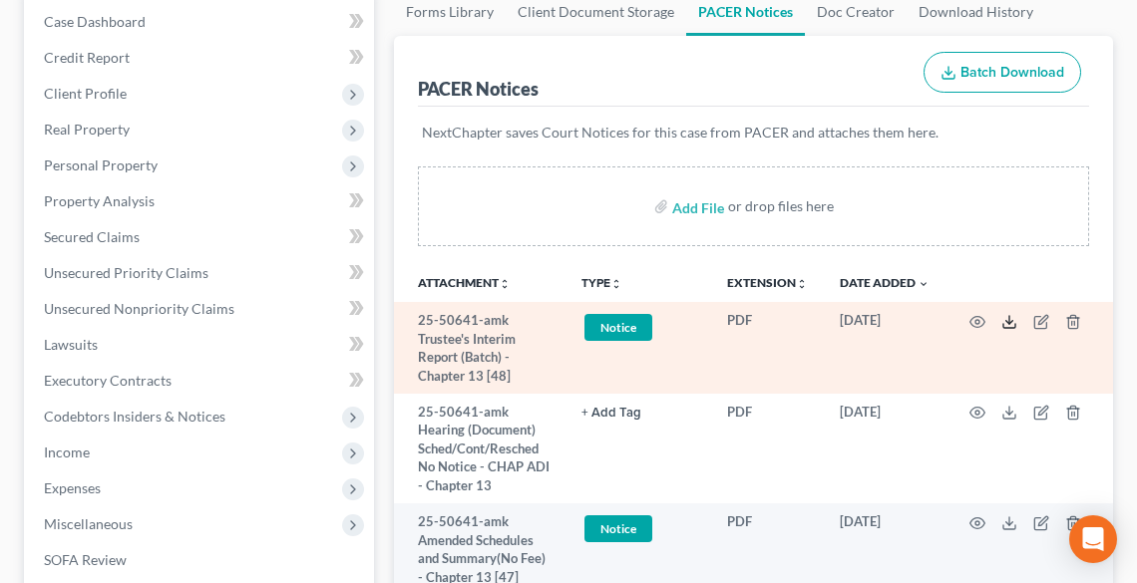
click at [1012, 320] on polyline at bounding box center [1009, 321] width 7 height 3
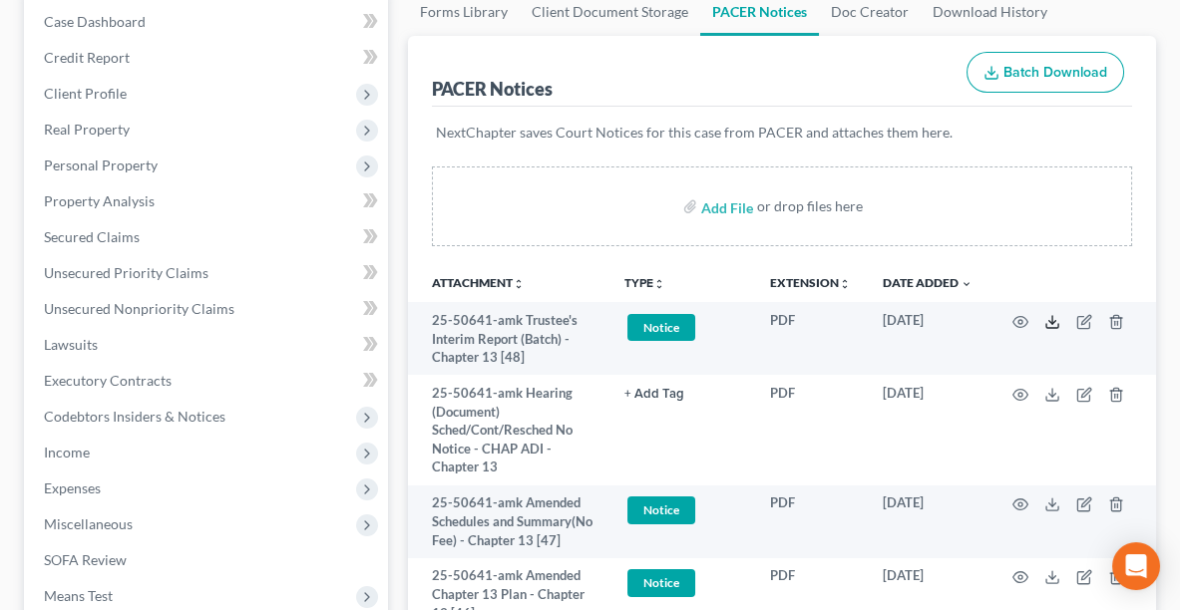
scroll to position [0, 0]
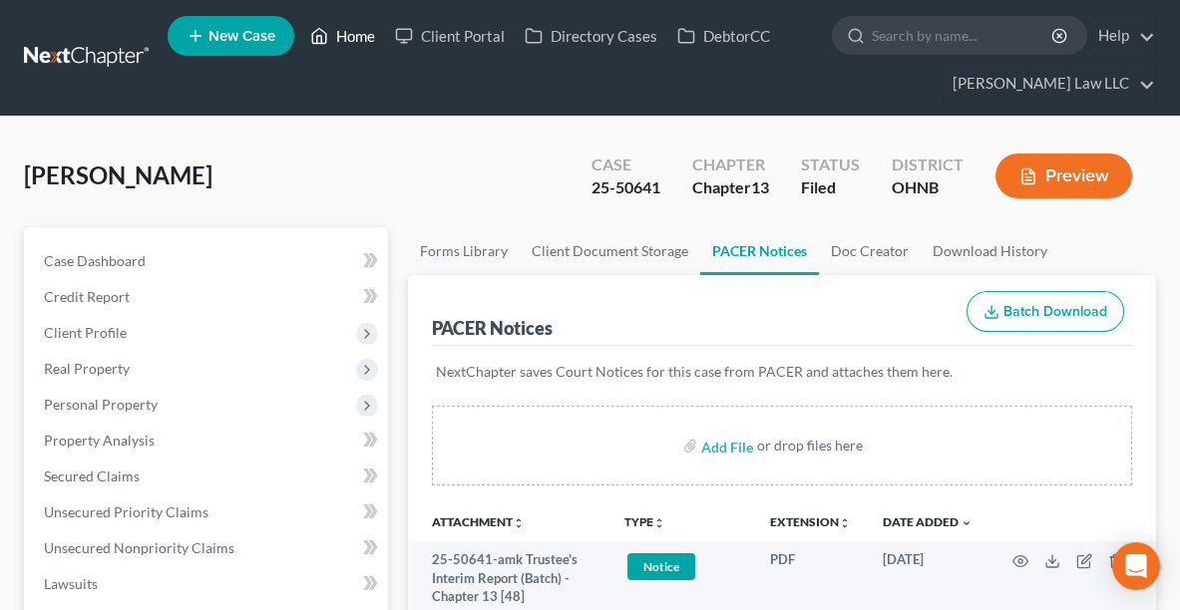
click at [358, 42] on link "Home" at bounding box center [342, 36] width 85 height 36
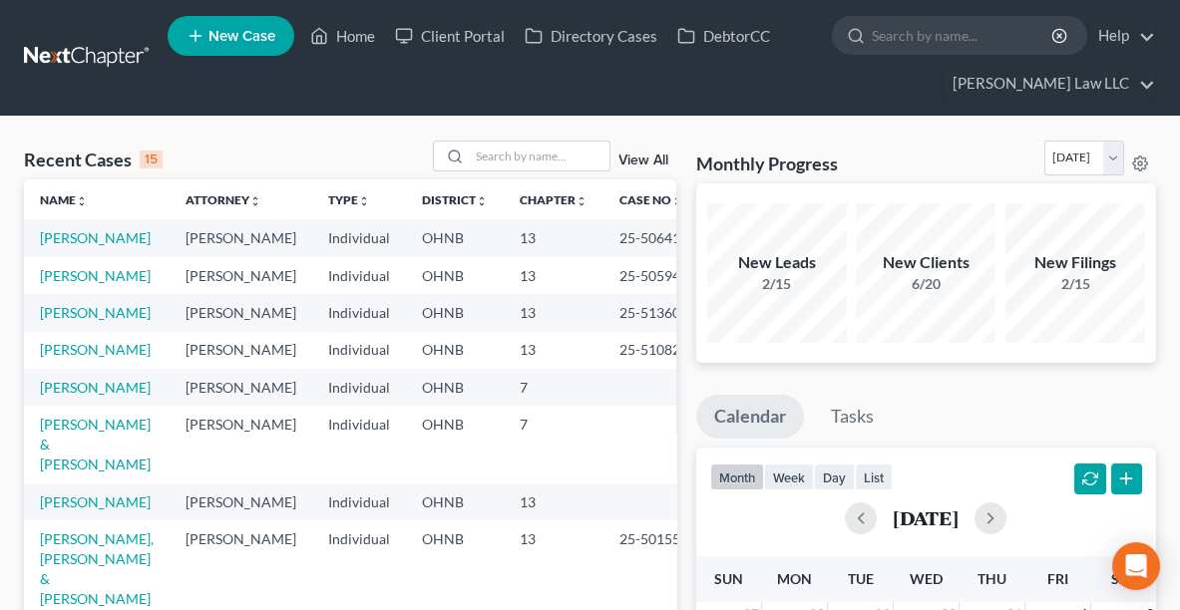
click at [249, 39] on span "New Case" at bounding box center [241, 36] width 67 height 15
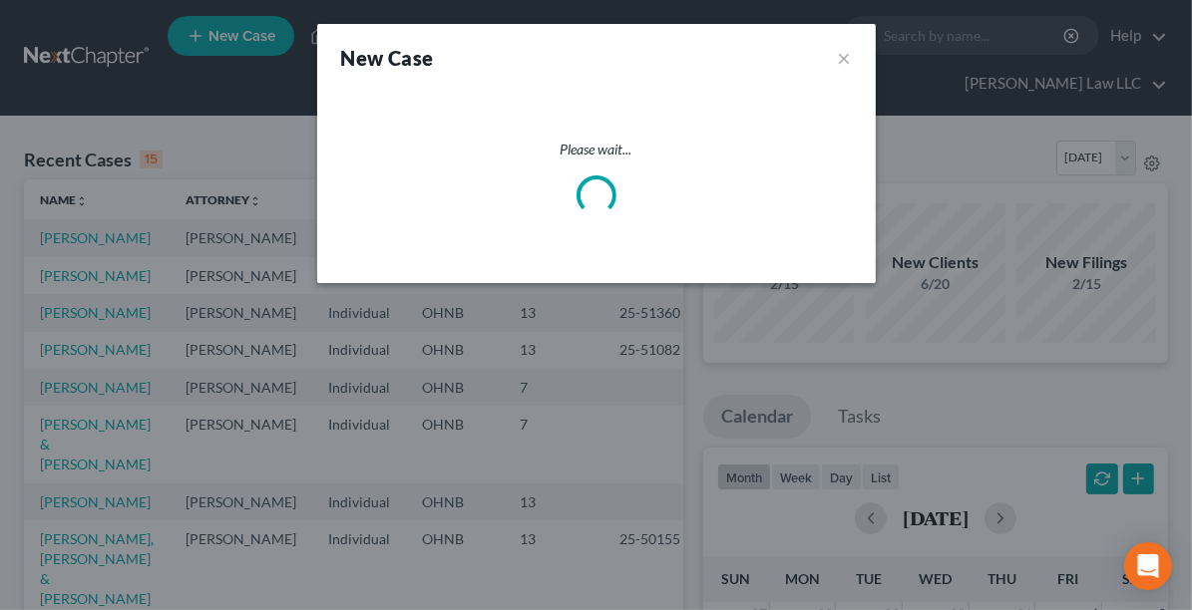
select select "61"
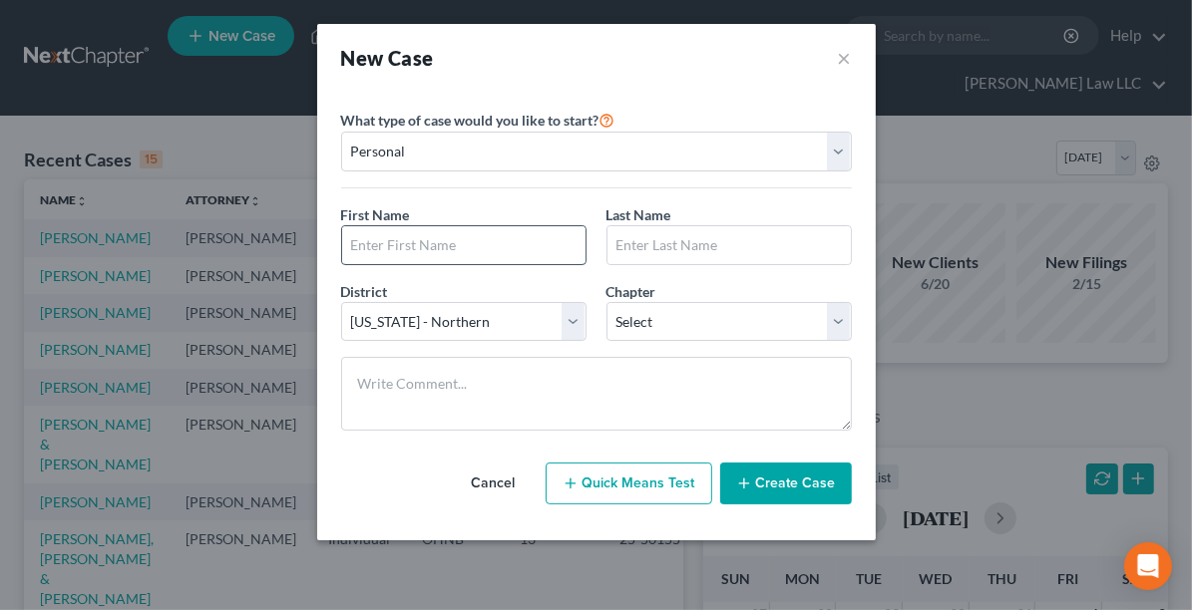
click at [434, 237] on input "text" at bounding box center [463, 245] width 243 height 38
type input "[PERSON_NAME]"
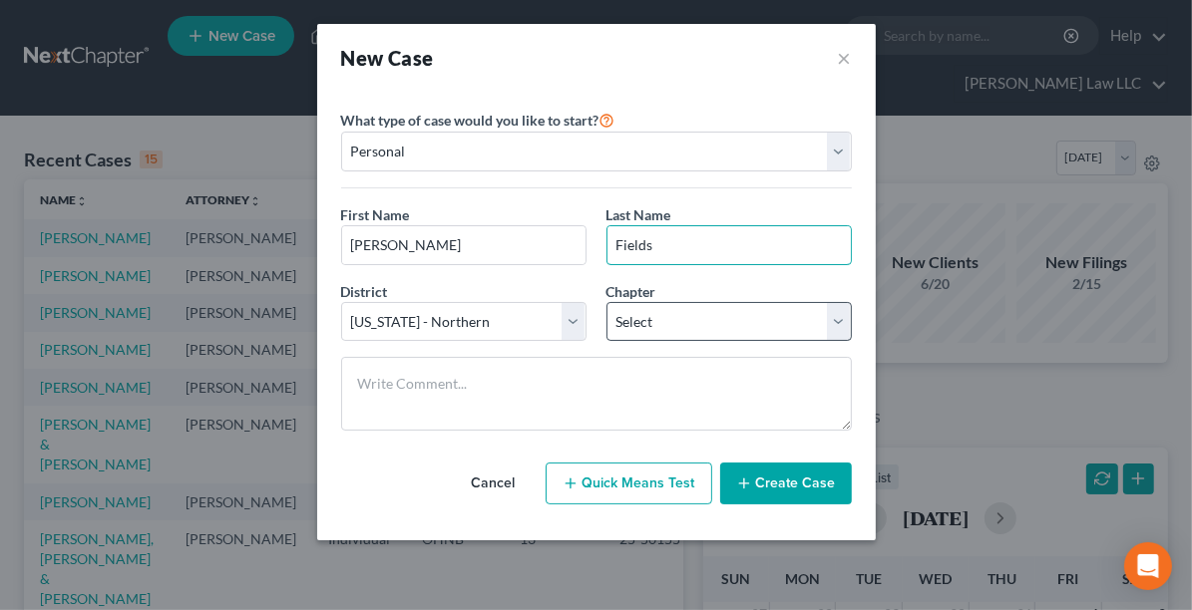
type input "Fields"
click at [672, 318] on select "Select 7 11 12 13" at bounding box center [728, 322] width 245 height 40
select select "0"
click at [606, 302] on select "Select 7 11 12 13" at bounding box center [728, 322] width 245 height 40
click at [777, 476] on button "Create Case" at bounding box center [786, 484] width 132 height 42
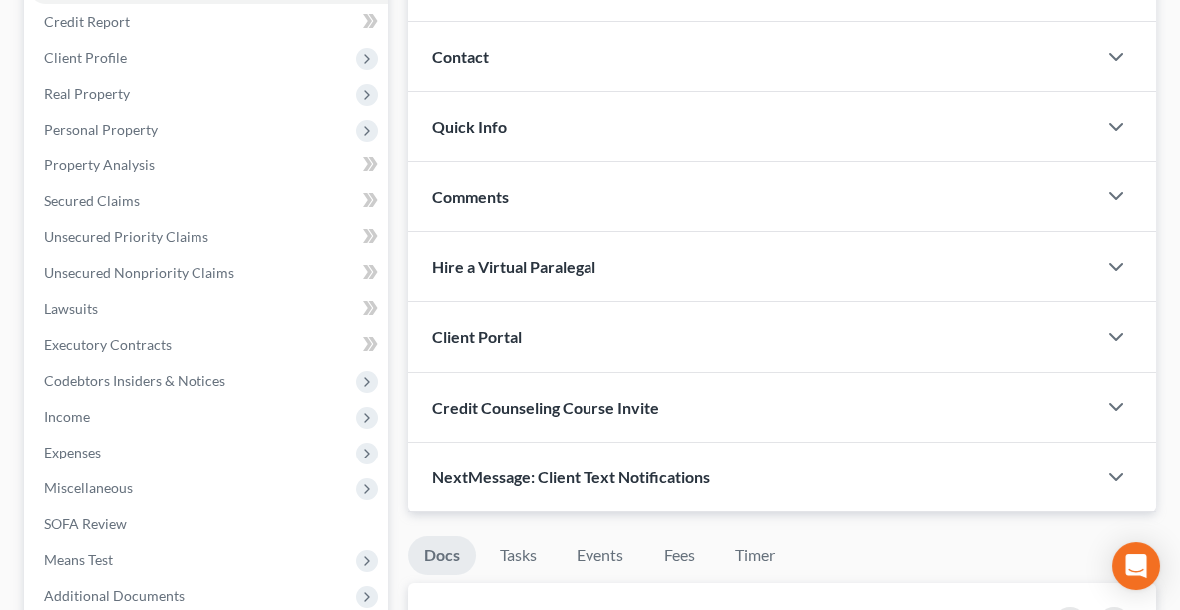
scroll to position [284, 0]
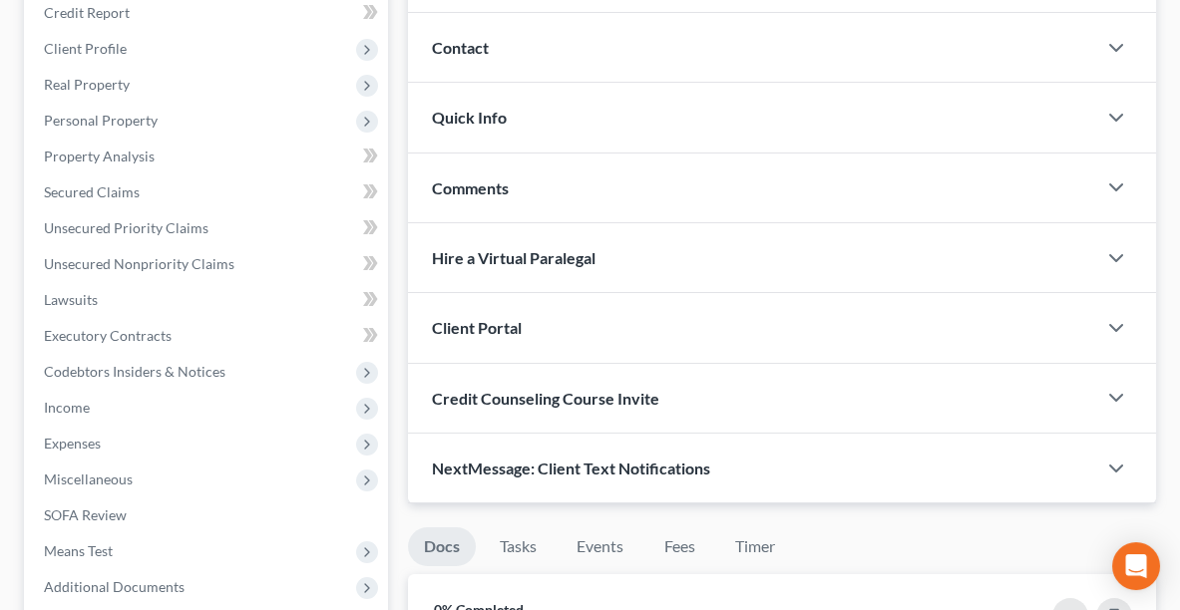
click at [712, 301] on div "Client Portal" at bounding box center [752, 327] width 688 height 69
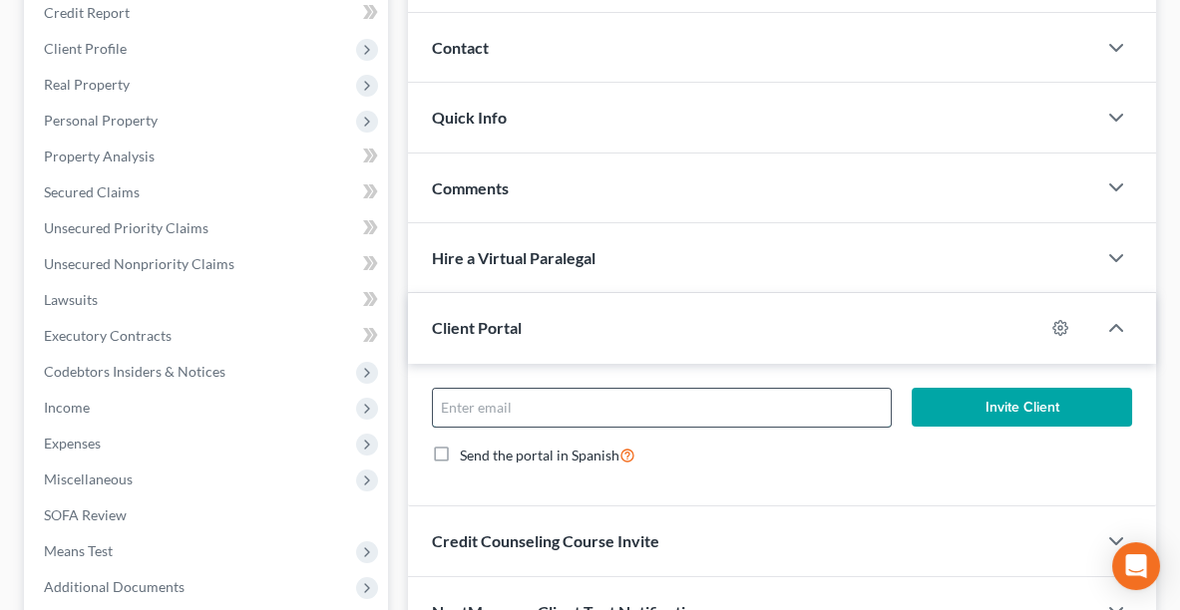
click at [561, 399] on input "email" at bounding box center [662, 408] width 458 height 38
type input "[PERSON_NAME][EMAIL_ADDRESS][DOMAIN_NAME]"
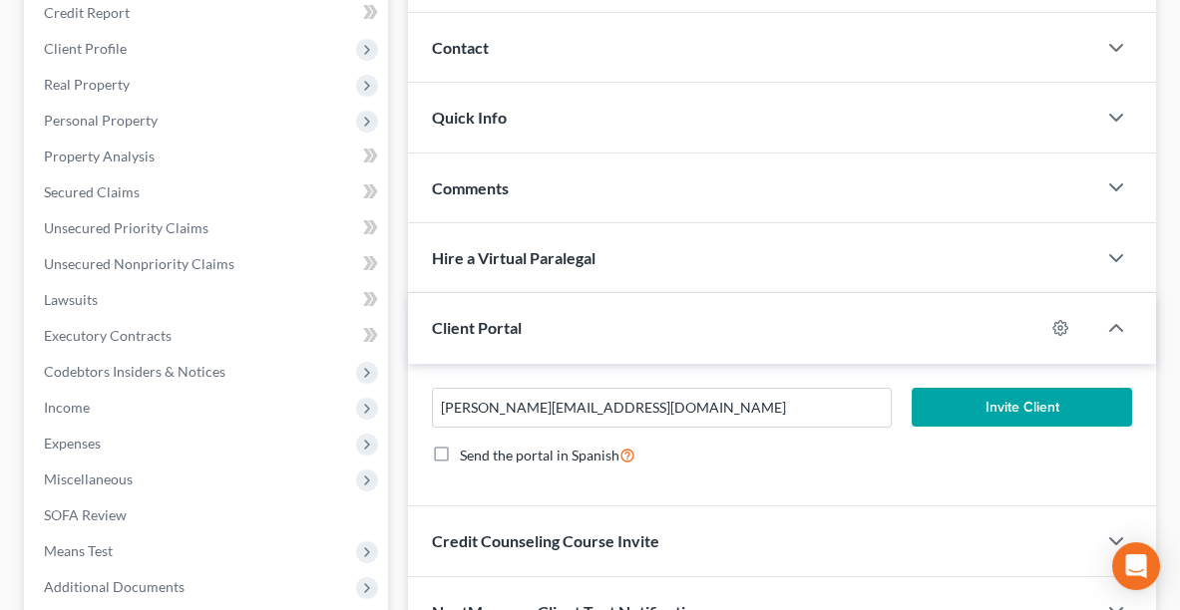
click at [1007, 392] on button "Invite Client" at bounding box center [1022, 408] width 220 height 40
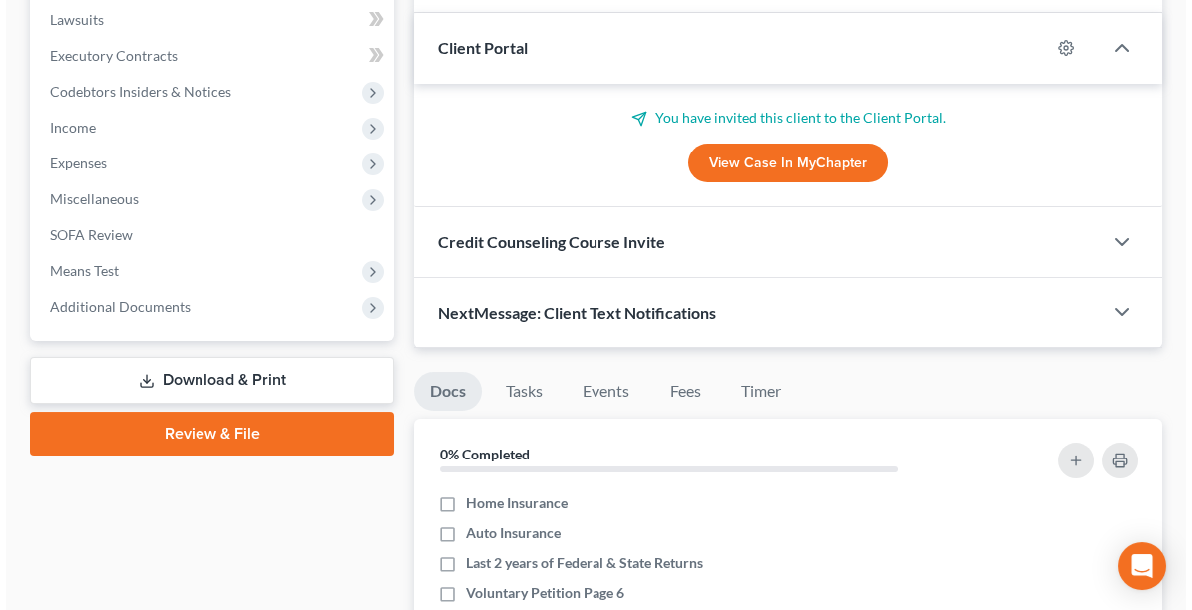
scroll to position [563, 0]
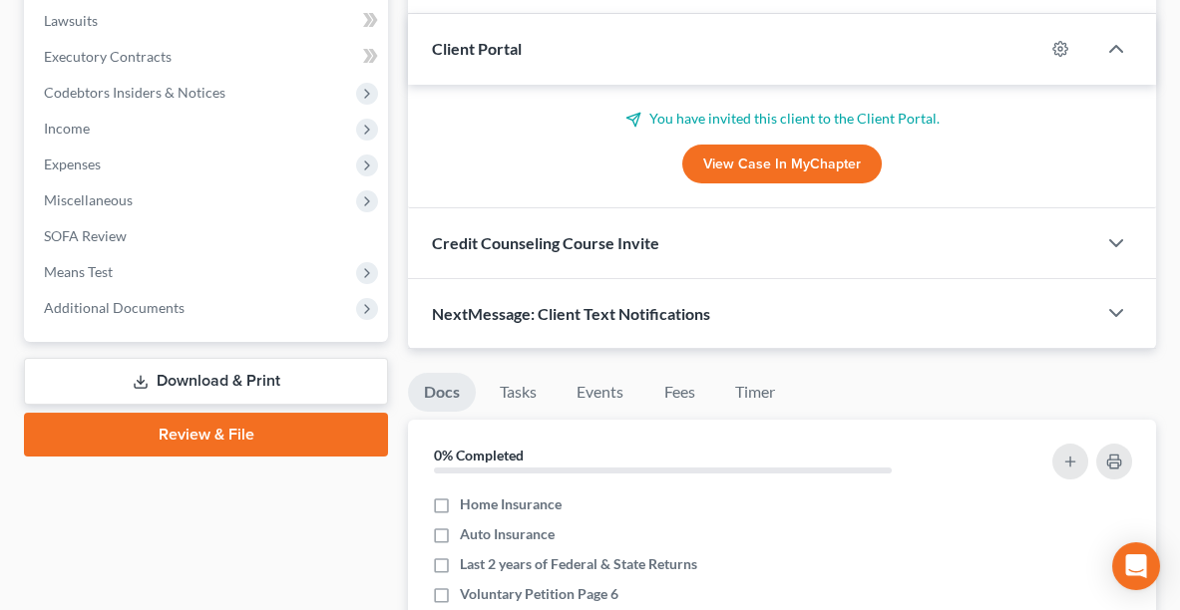
click at [647, 309] on span "NextMessage: Client Text Notifications" at bounding box center [571, 313] width 278 height 19
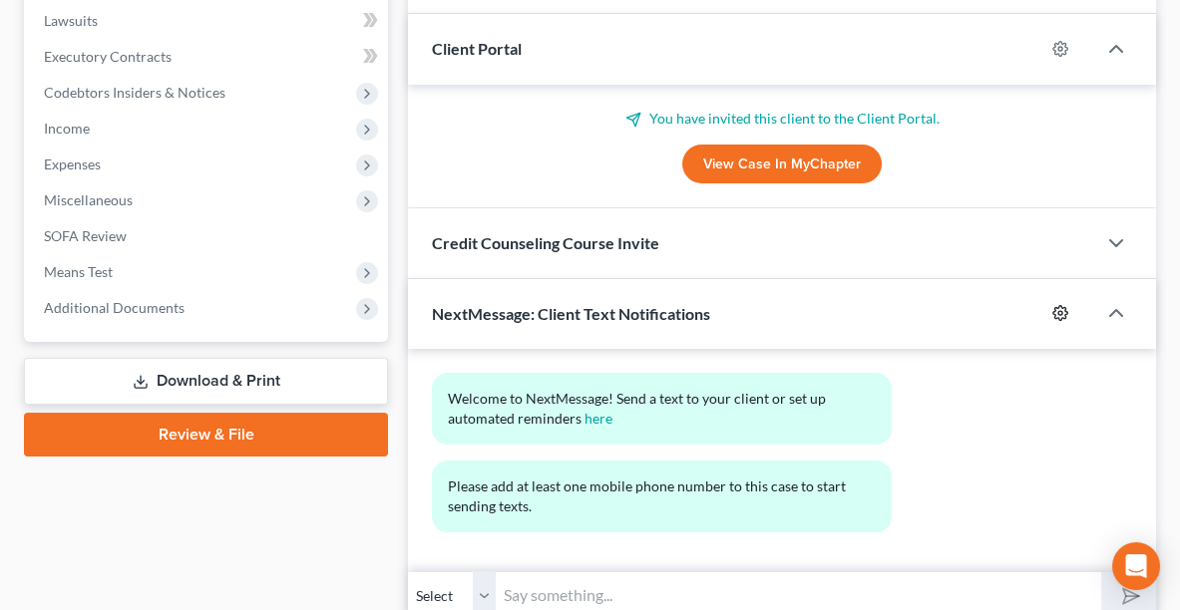
click at [1057, 305] on icon "button" at bounding box center [1060, 313] width 16 height 16
select select "0"
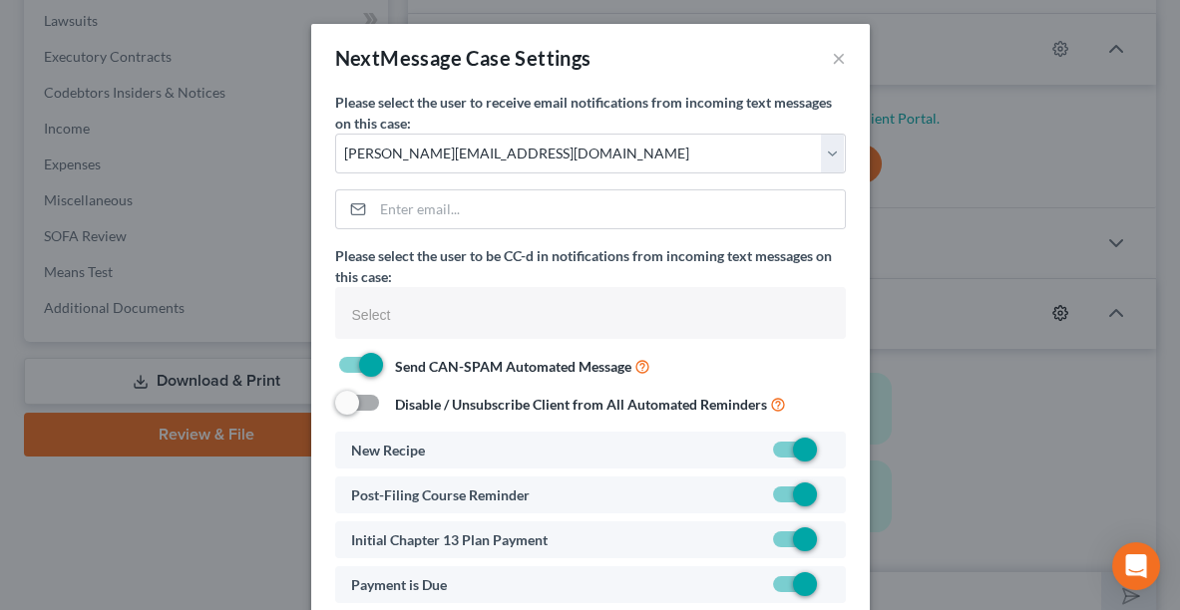
select select
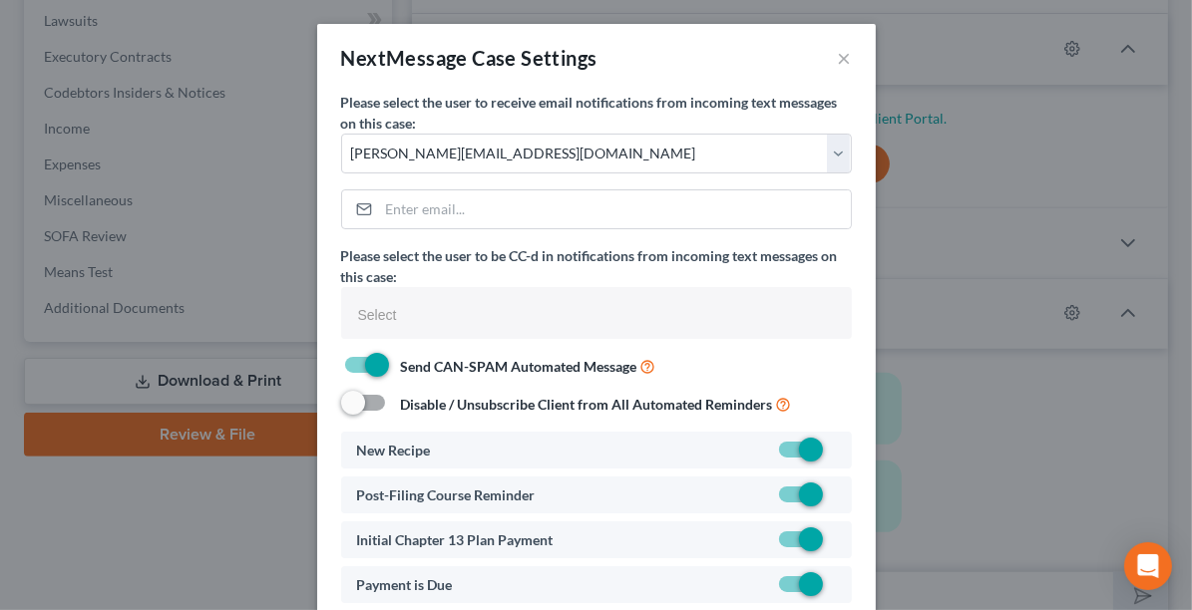
click at [835, 545] on label at bounding box center [835, 545] width 0 height 0
click at [843, 535] on input "checkbox" at bounding box center [849, 536] width 13 height 13
checkbox input "false"
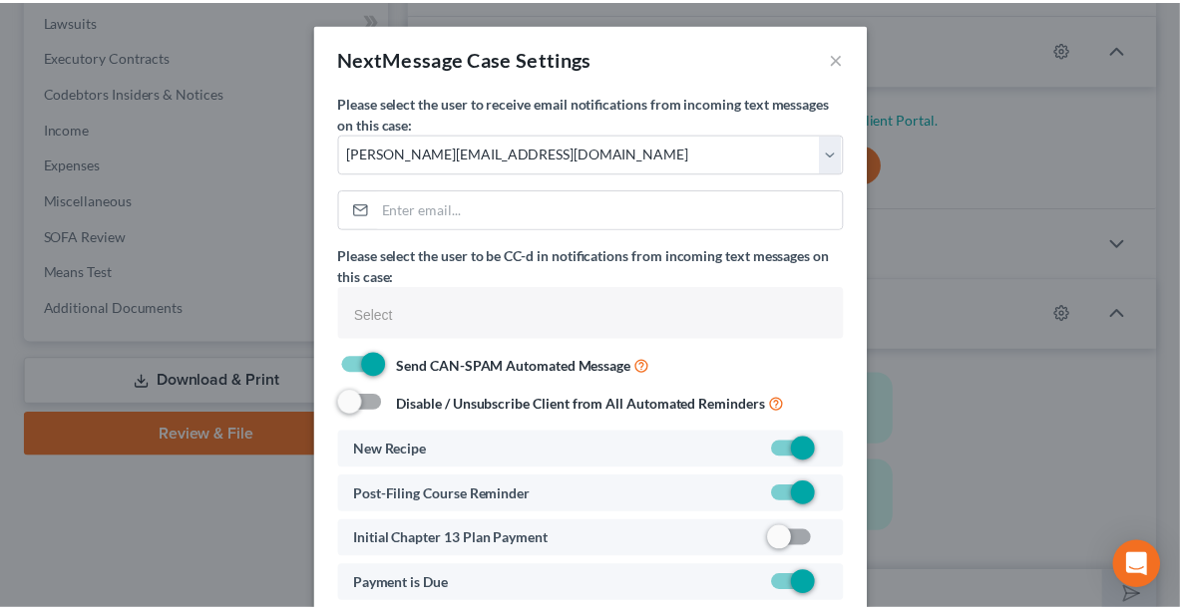
scroll to position [152, 0]
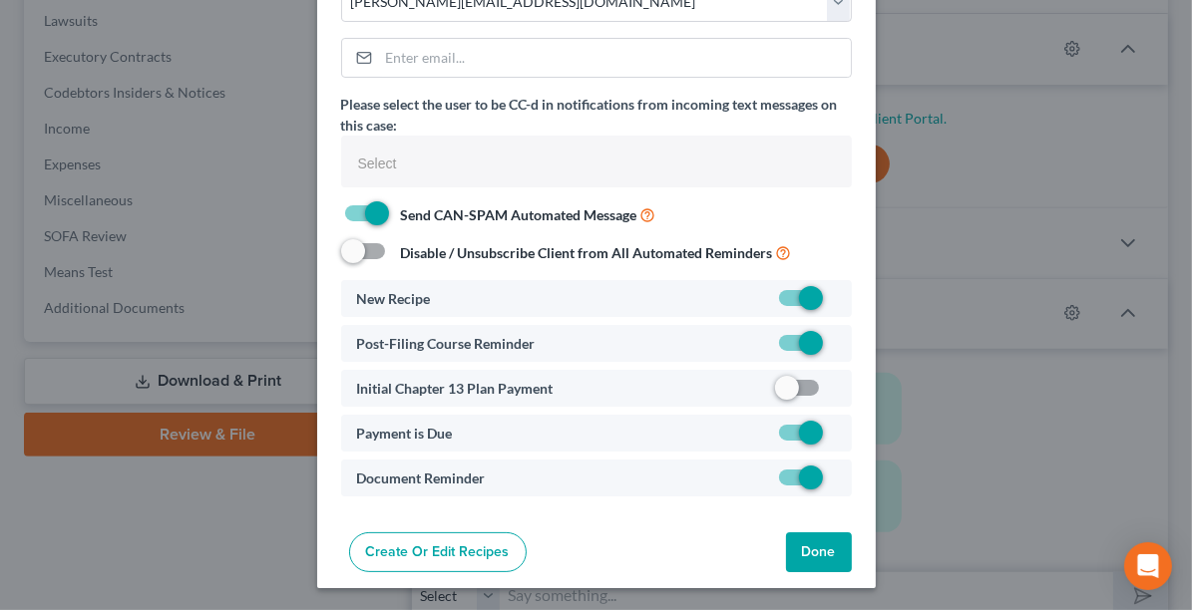
click at [804, 548] on button "Done" at bounding box center [819, 553] width 66 height 40
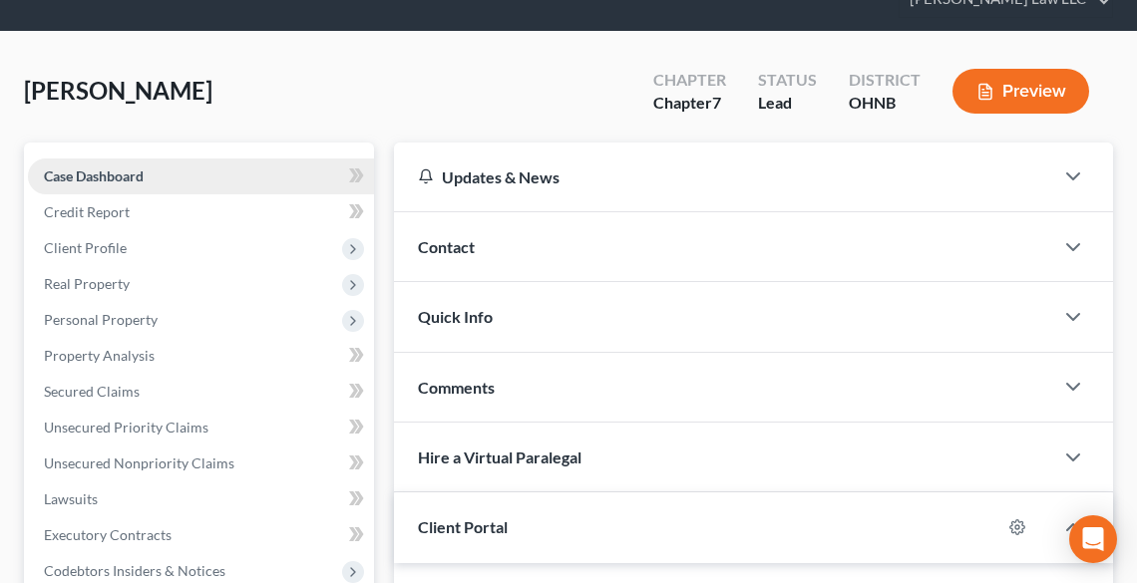
scroll to position [0, 0]
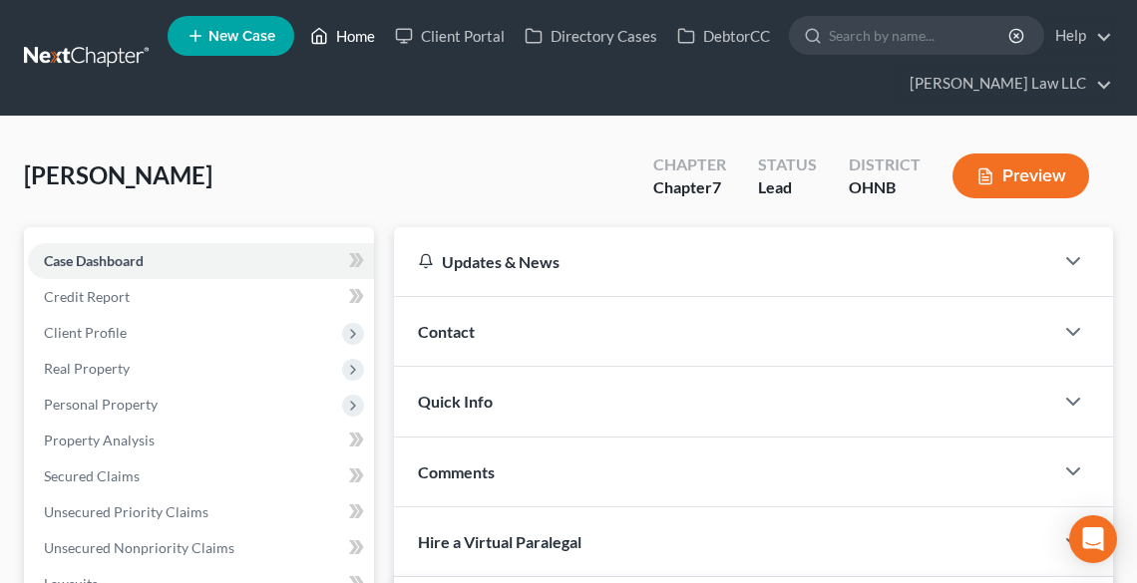
click at [351, 30] on link "Home" at bounding box center [342, 36] width 85 height 36
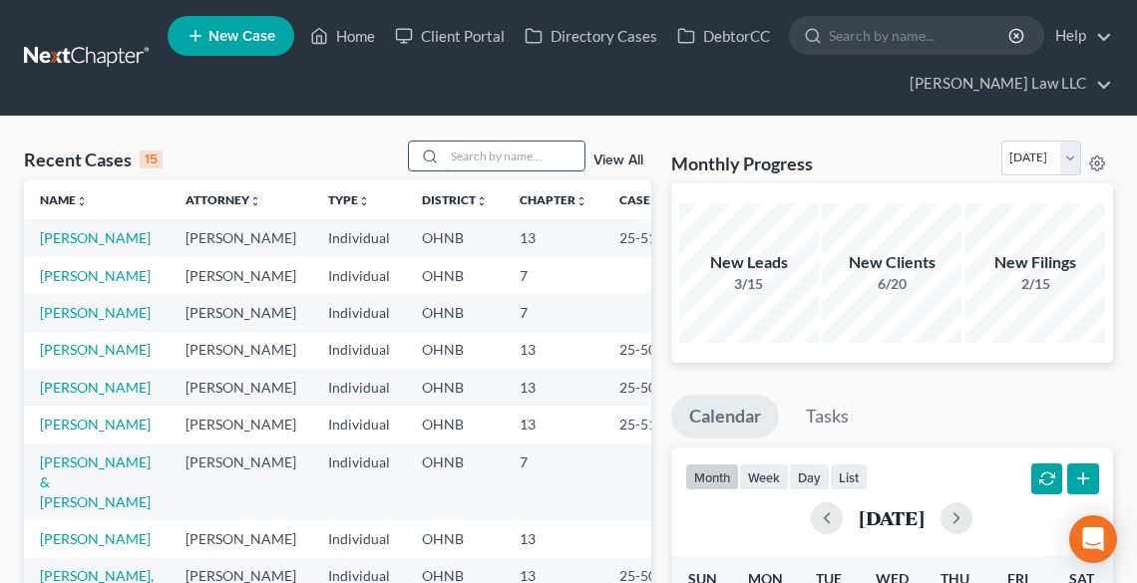
click at [476, 160] on input "search" at bounding box center [515, 156] width 140 height 29
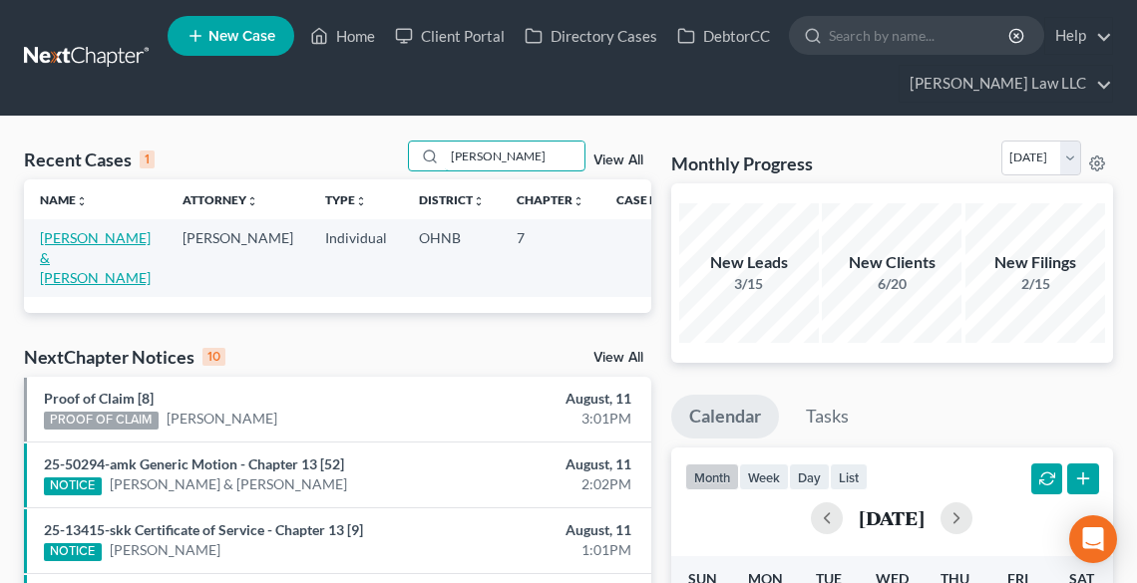
type input "[PERSON_NAME]"
click at [69, 256] on link "[PERSON_NAME] & [PERSON_NAME]" at bounding box center [95, 257] width 111 height 57
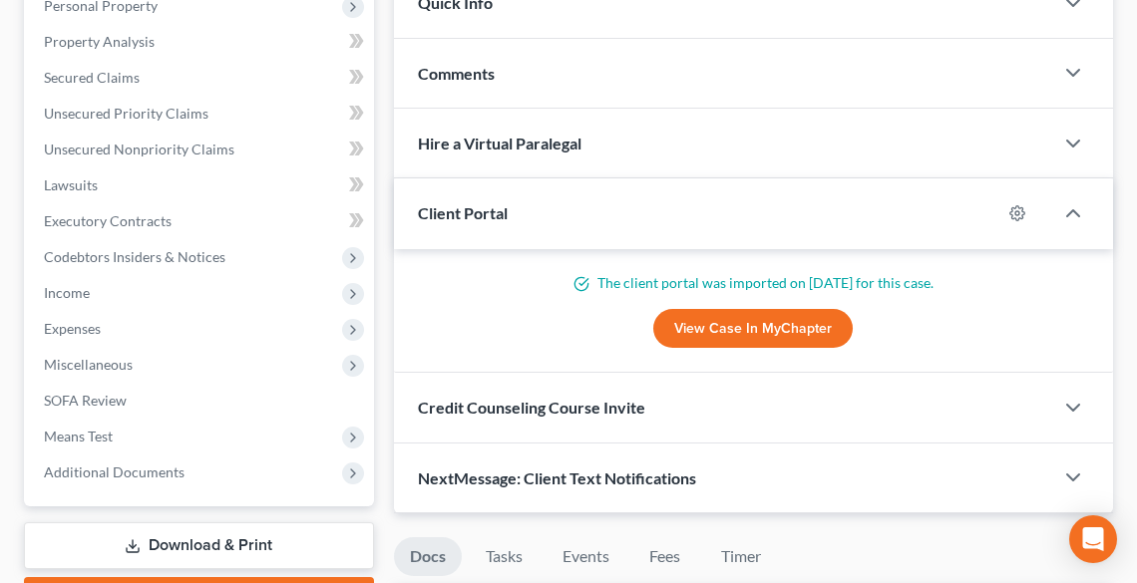
scroll to position [559, 0]
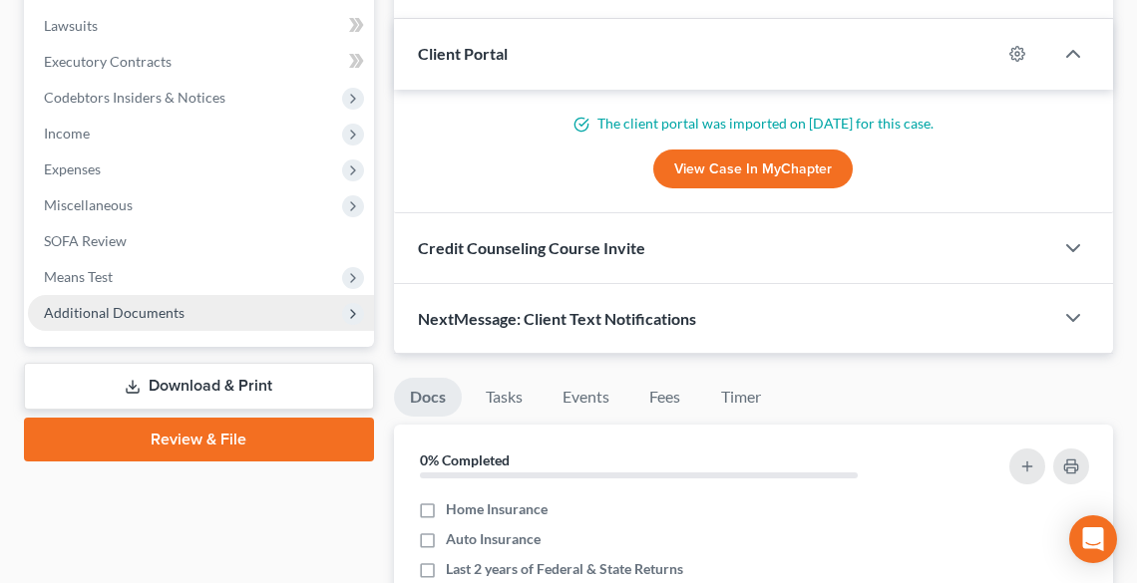
click at [142, 318] on span "Additional Documents" at bounding box center [114, 312] width 141 height 17
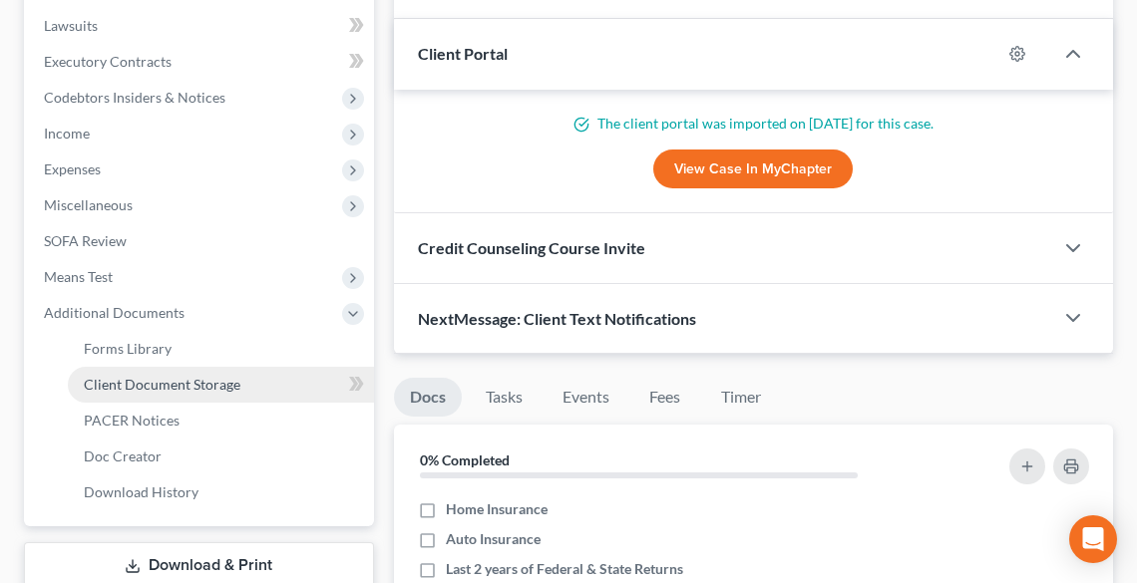
click at [174, 384] on span "Client Document Storage" at bounding box center [162, 384] width 157 height 17
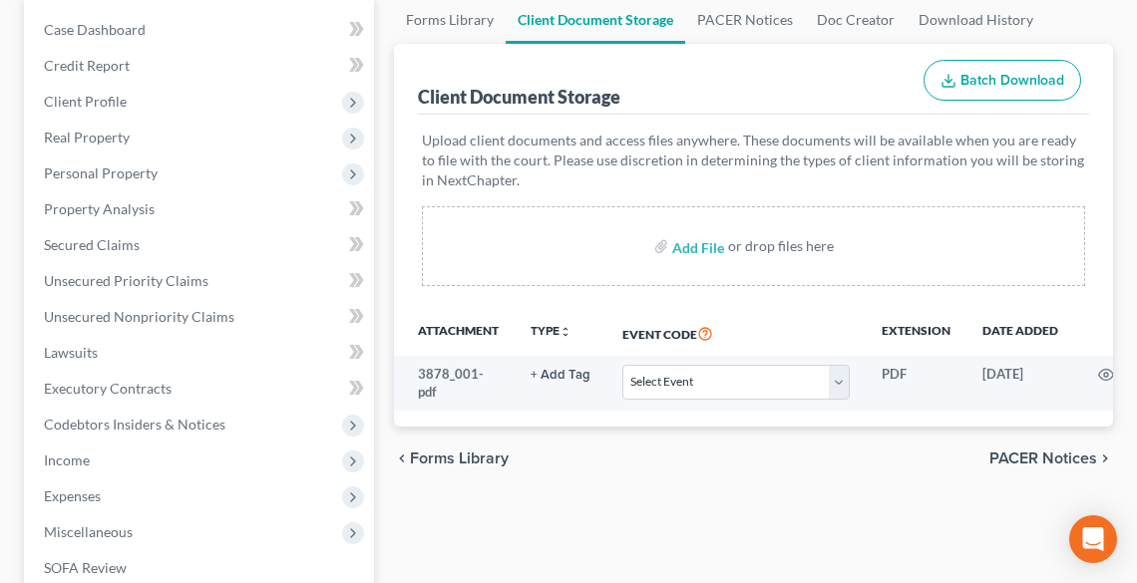
scroll to position [239, 0]
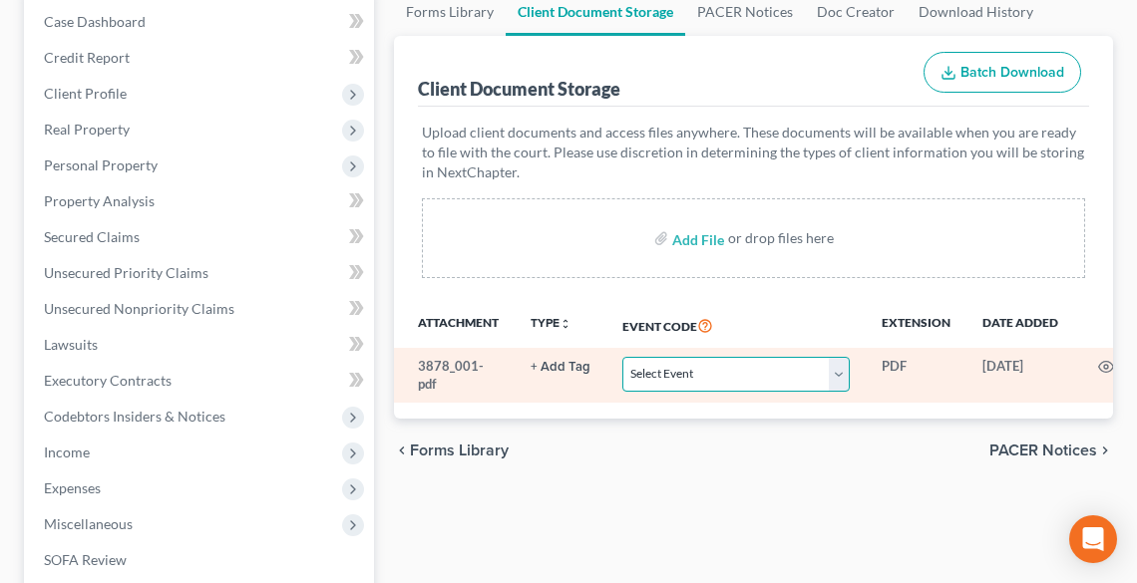
click at [676, 381] on select "Select Event 20 Largest Unsecured Creditors Amended List of Creditors (Fee) Ame…" at bounding box center [735, 374] width 227 height 35
select select "16"
click at [622, 357] on select "Select Event 20 Largest Unsecured Creditors Amended List of Creditors (Fee) Ame…" at bounding box center [735, 374] width 227 height 35
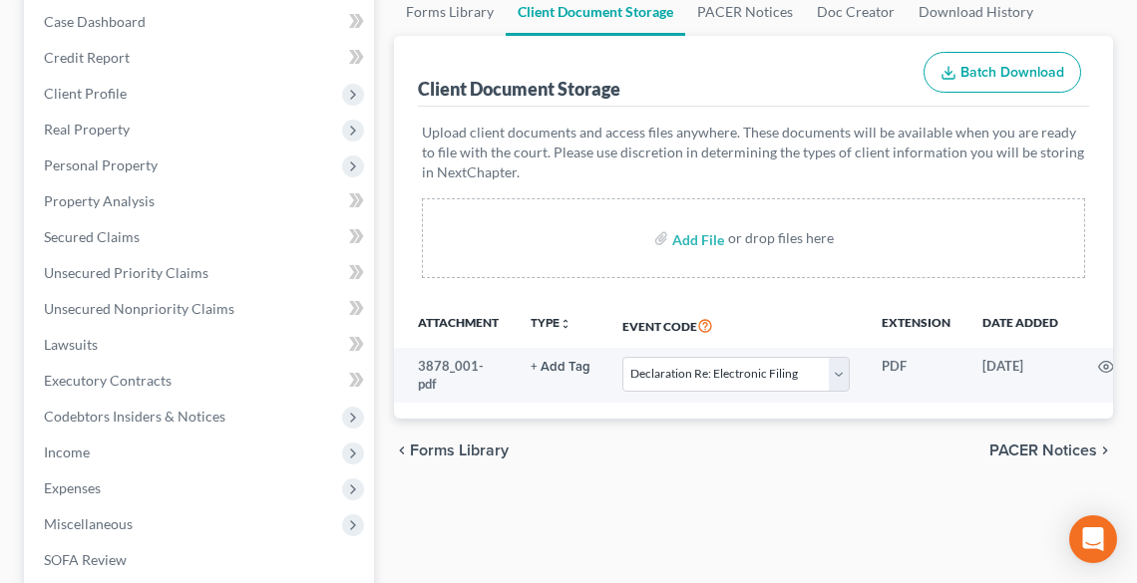
click at [742, 540] on div "Forms Library Client Document Storage PACER Notices Doc Creator Download Histor…" at bounding box center [753, 474] width 739 height 972
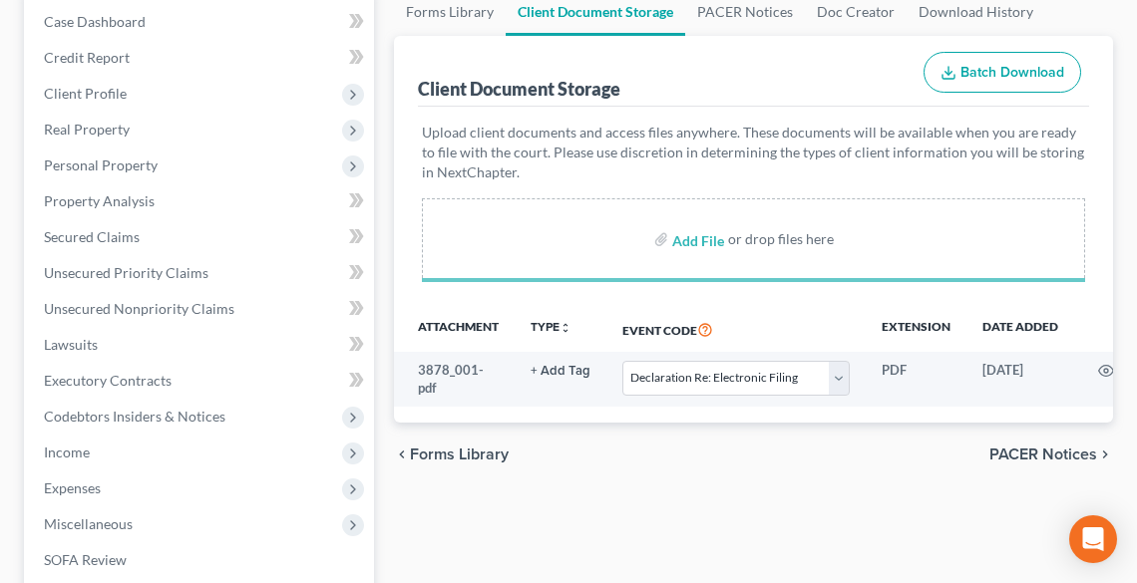
select select "16"
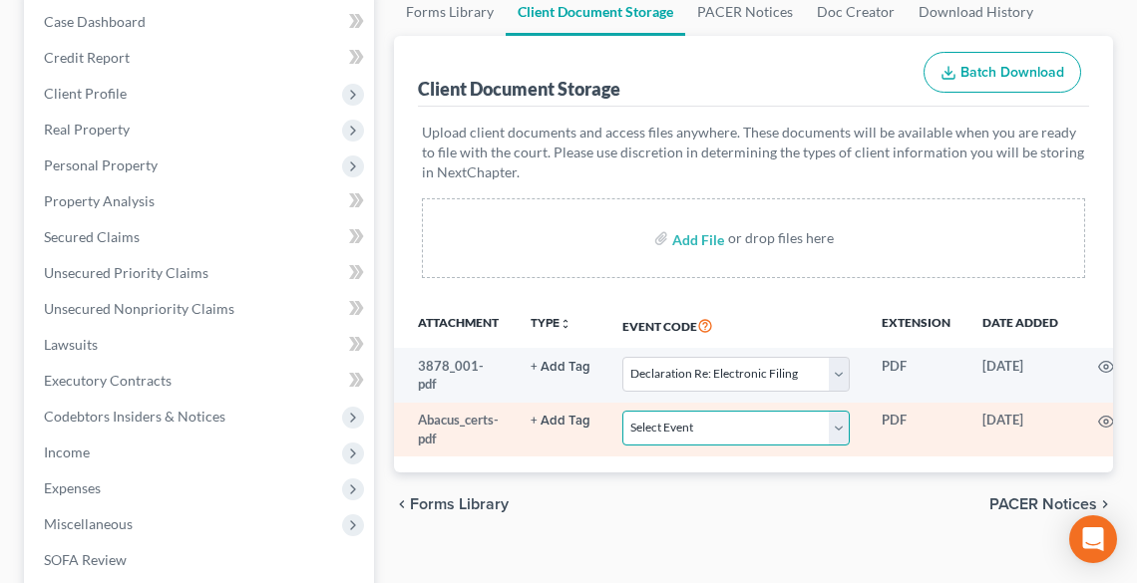
click at [698, 434] on select "Select Event 20 Largest Unsecured Creditors Amended List of Creditors (Fee) Ame…" at bounding box center [735, 428] width 227 height 35
select select "5"
click at [622, 411] on select "Select Event 20 Largest Unsecured Creditors Amended List of Creditors (Fee) Ame…" at bounding box center [735, 428] width 227 height 35
